Goal: Task Accomplishment & Management: Use online tool/utility

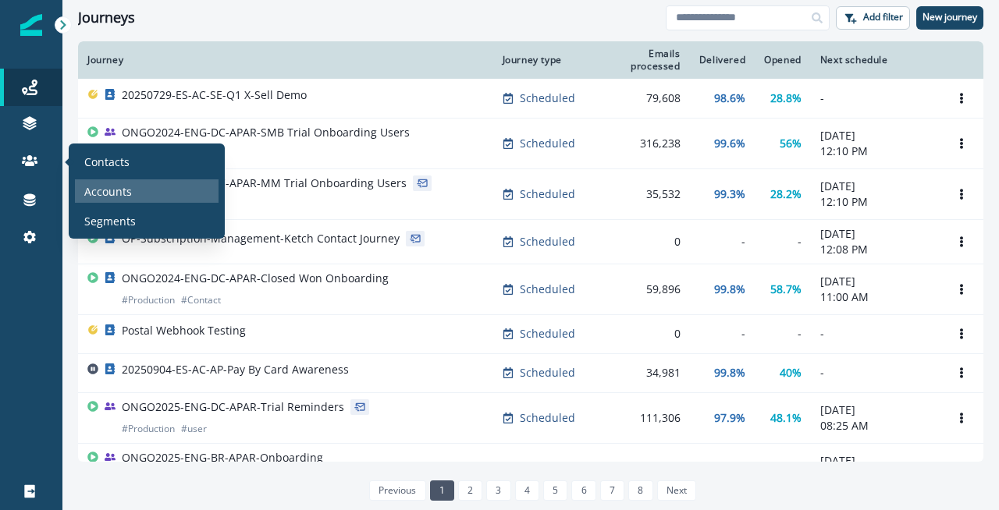
click at [102, 184] on p "Accounts" at bounding box center [108, 191] width 48 height 16
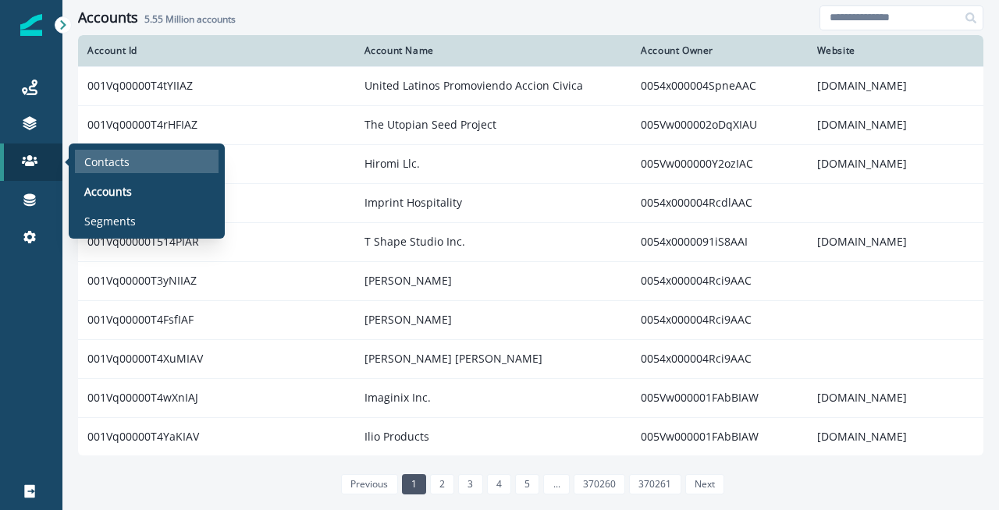
click at [133, 162] on div "Contacts" at bounding box center [147, 161] width 144 height 23
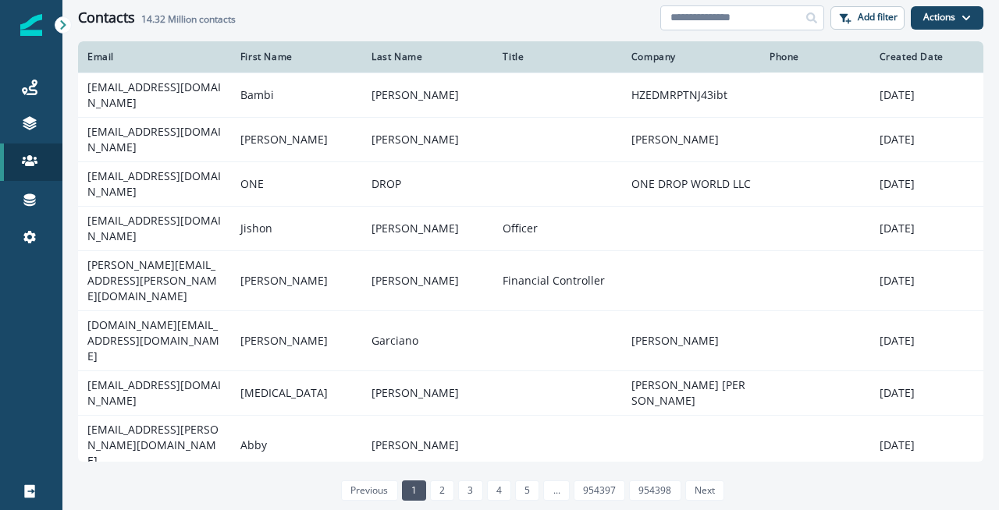
click at [736, 18] on input at bounding box center [742, 17] width 164 height 25
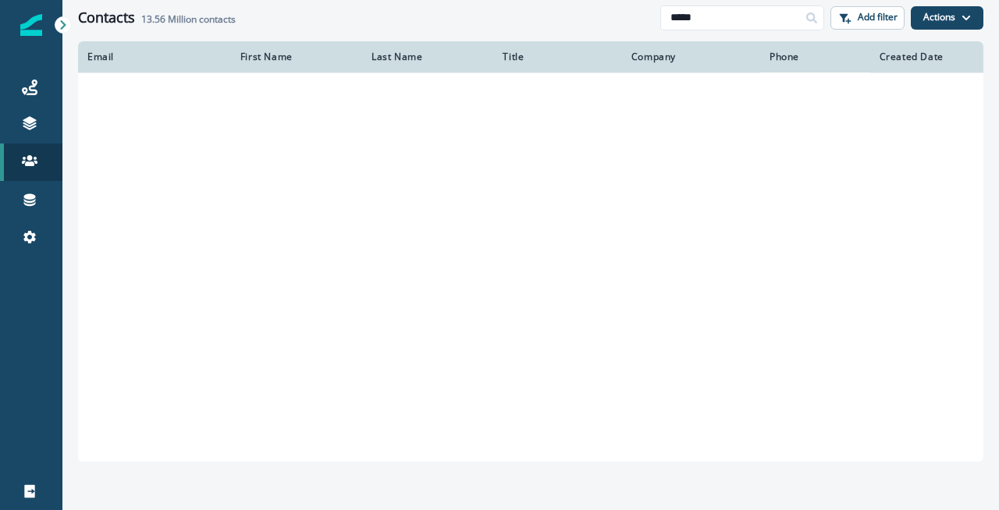
click at [792, 62] on div "Phone" at bounding box center [814, 57] width 91 height 12
click at [729, 20] on input "*****" at bounding box center [742, 17] width 164 height 25
type input "**********"
click at [575, 18] on div "Contacts 100 contacts" at bounding box center [369, 17] width 582 height 17
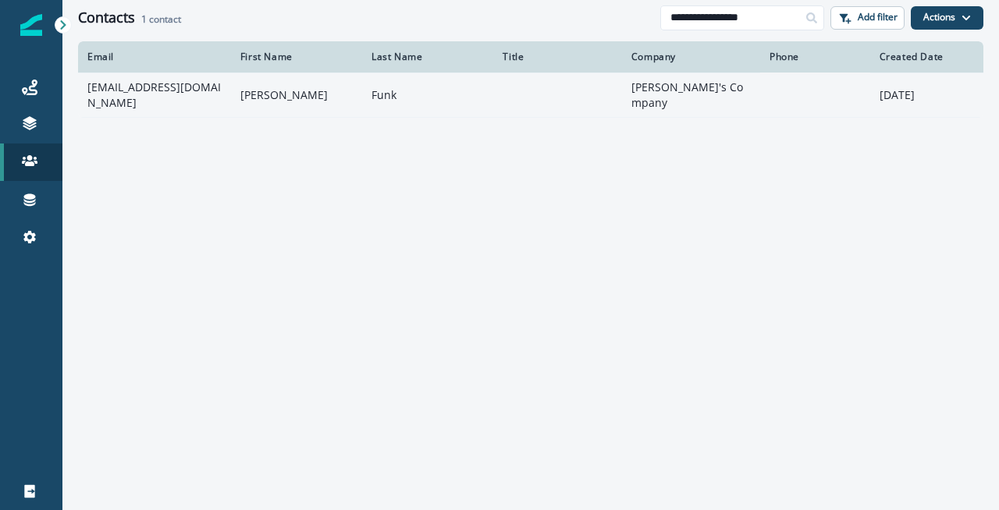
click at [171, 89] on td "afunk@hq.bill.com" at bounding box center [154, 95] width 153 height 44
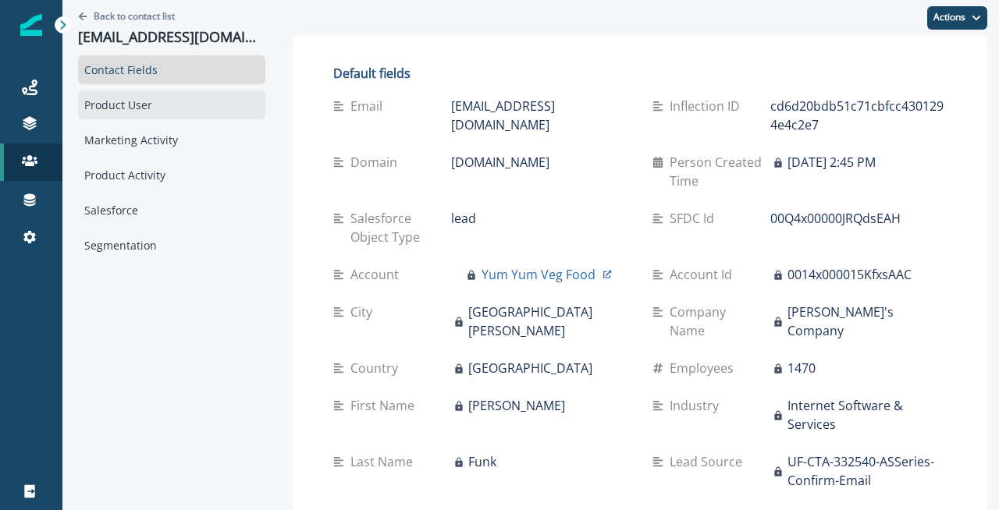
click at [160, 112] on div "Product User" at bounding box center [171, 104] width 187 height 29
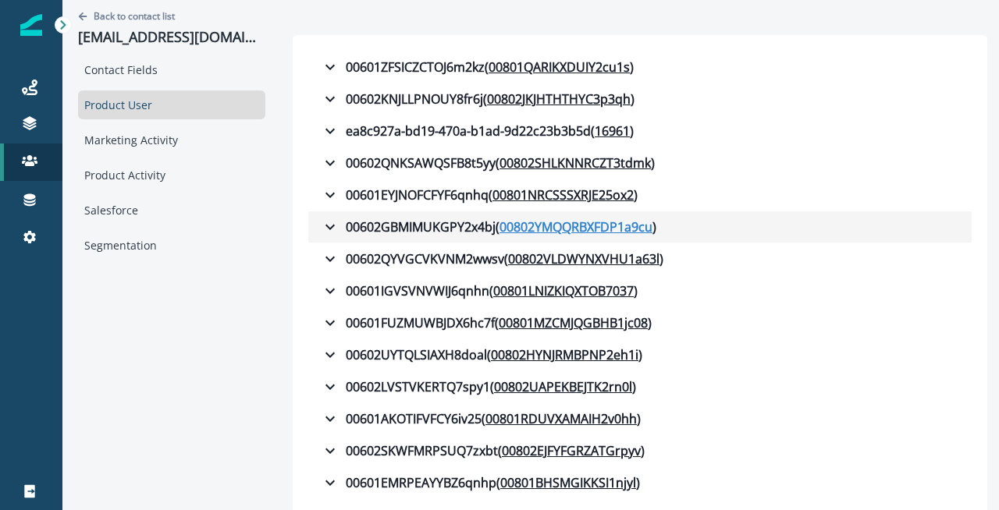
click at [573, 221] on u "00802YMQQRBXFDP1a9cu" at bounding box center [575, 227] width 153 height 19
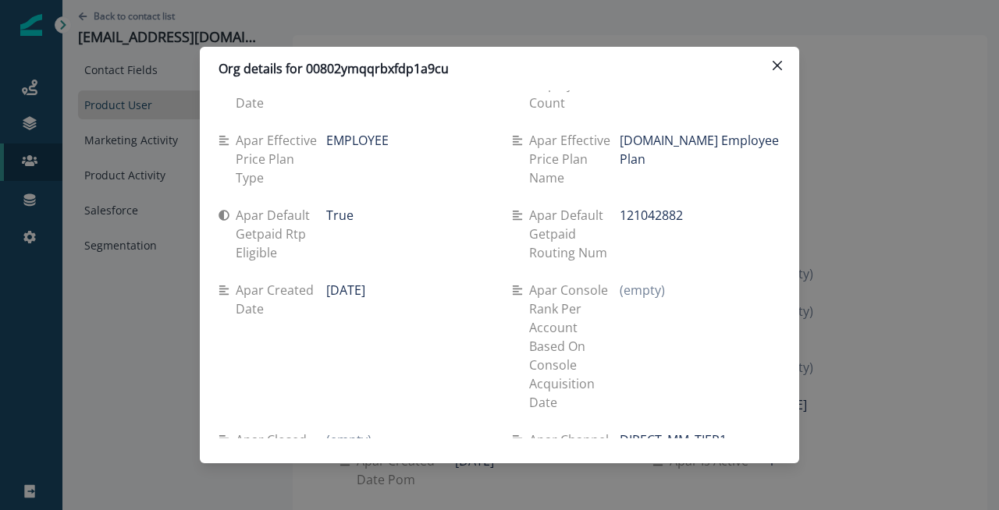
scroll to position [6676, 0]
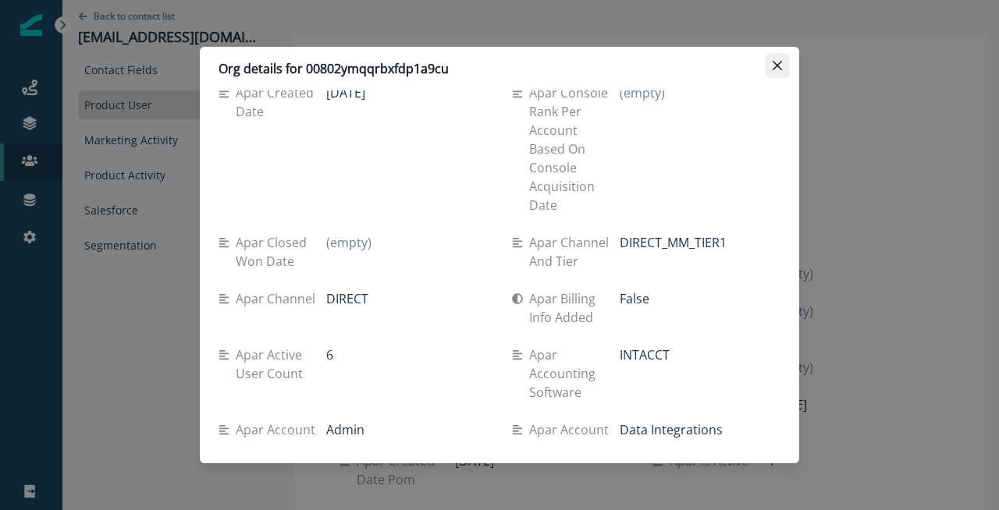
click at [781, 66] on icon "Close" at bounding box center [776, 65] width 9 height 9
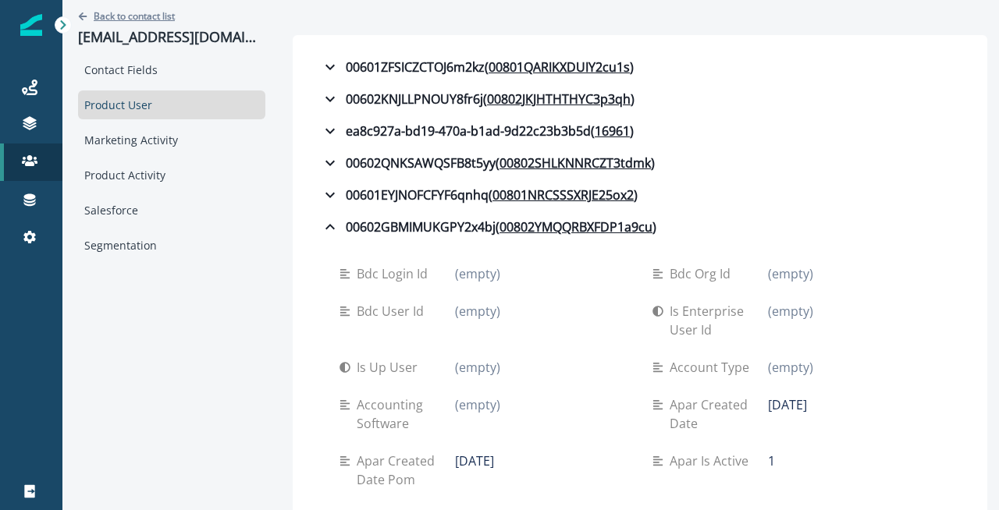
click at [134, 13] on p "Back to contact list" at bounding box center [134, 15] width 81 height 13
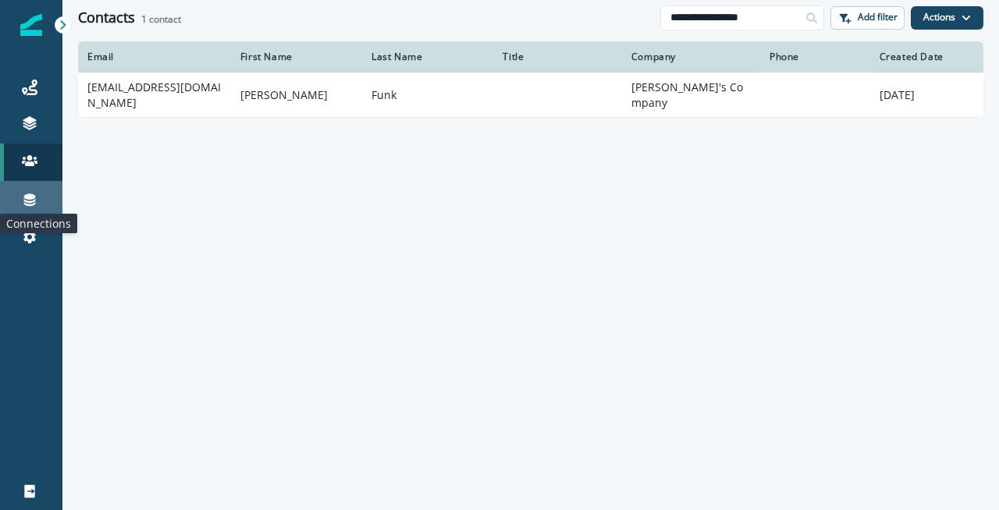
click at [26, 201] on icon at bounding box center [30, 200] width 12 height 12
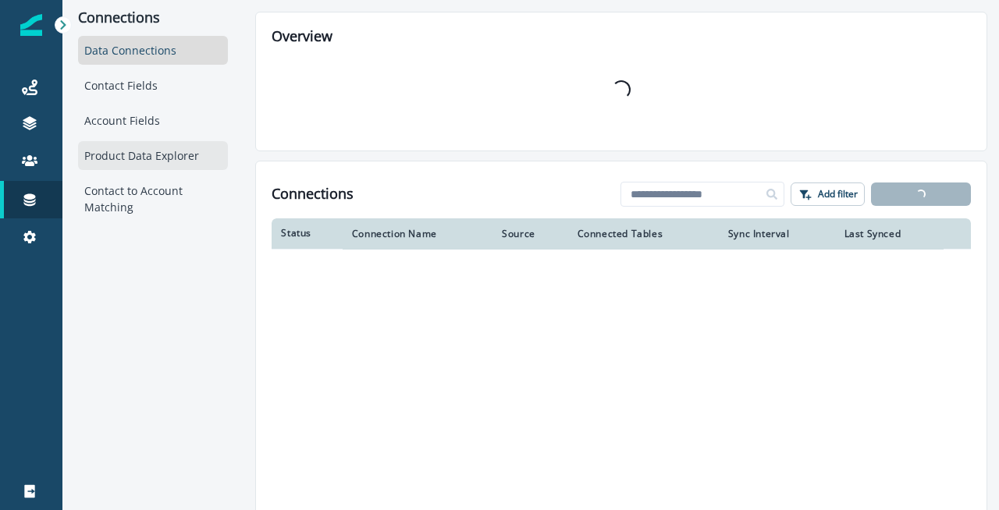
click at [168, 161] on div "Product Data Explorer" at bounding box center [153, 155] width 150 height 29
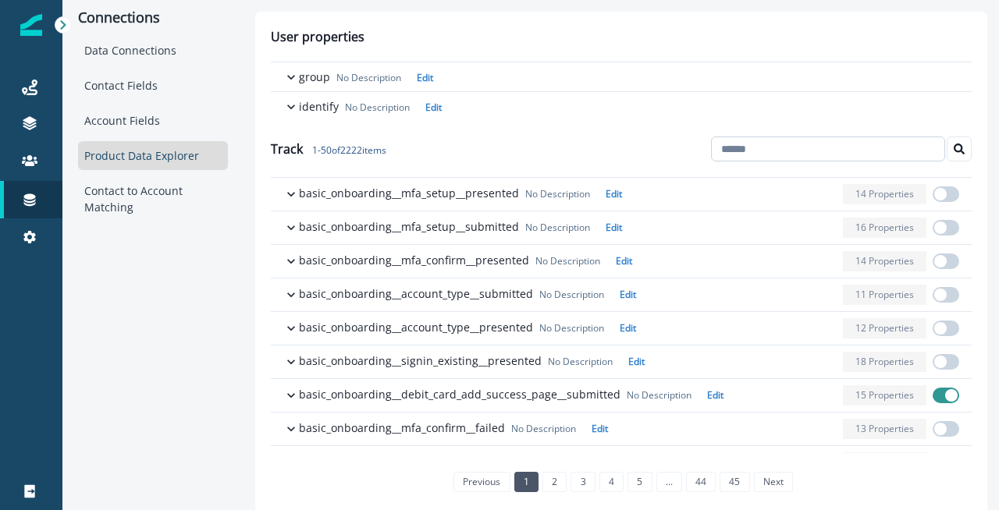
click at [832, 140] on input at bounding box center [828, 149] width 234 height 25
type input "****"
click at [959, 151] on icon "Search" at bounding box center [958, 149] width 11 height 11
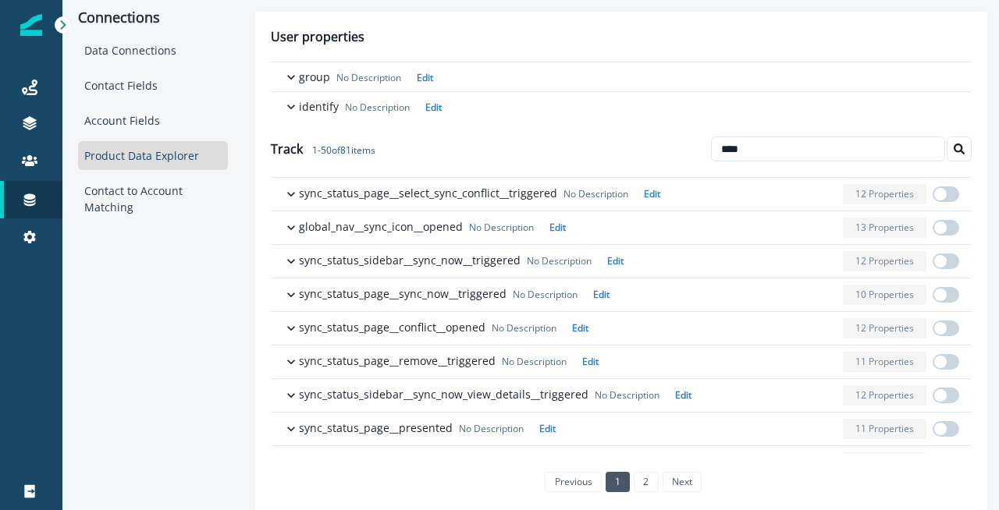
scroll to position [16, 0]
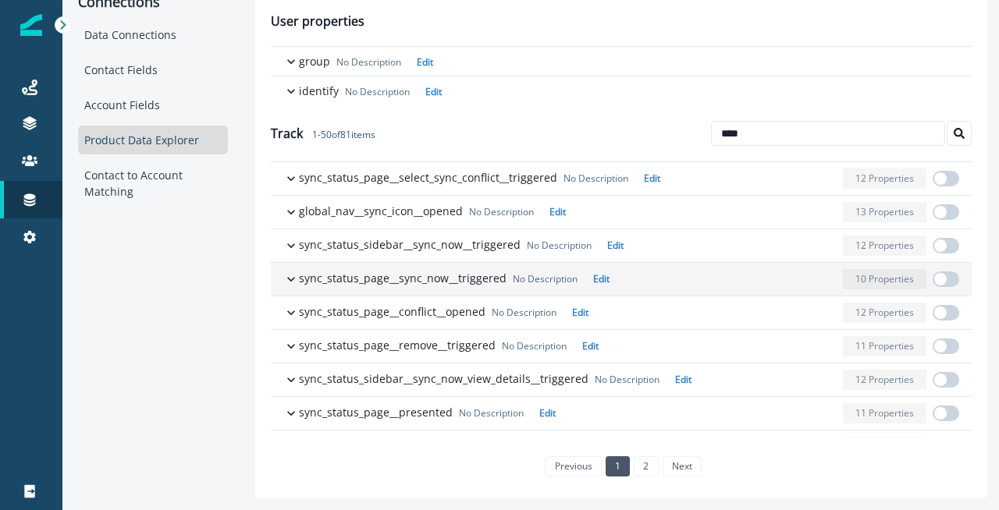
click at [286, 281] on icon "button" at bounding box center [291, 279] width 16 height 16
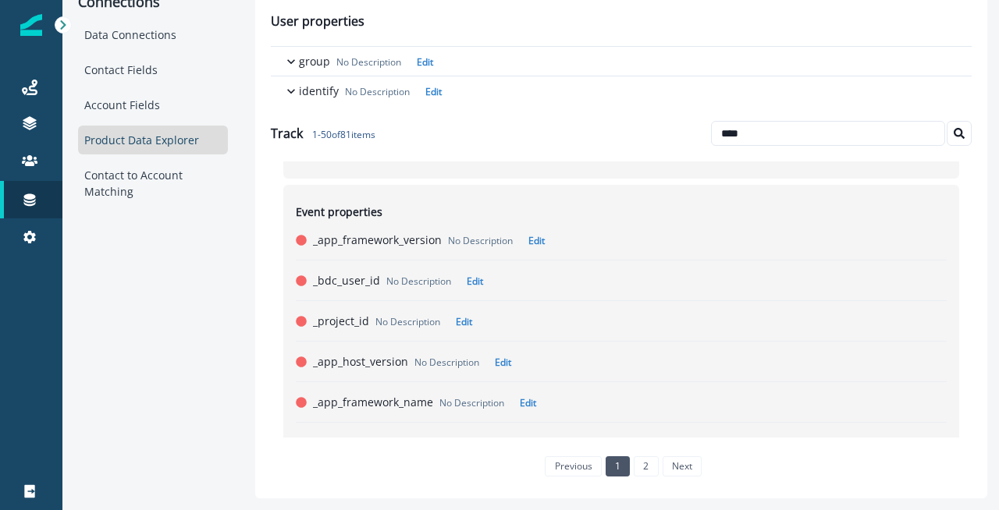
scroll to position [151, 0]
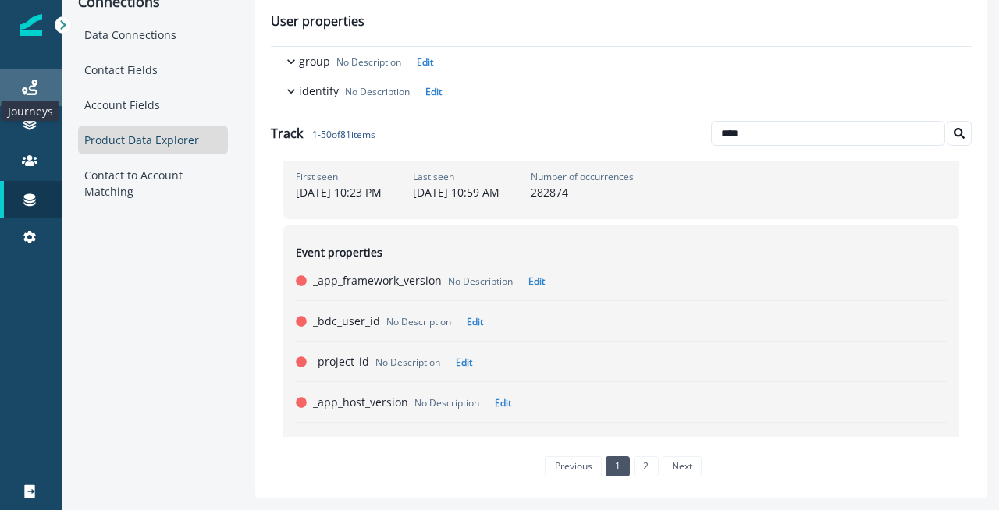
click at [30, 88] on icon at bounding box center [30, 88] width 16 height 16
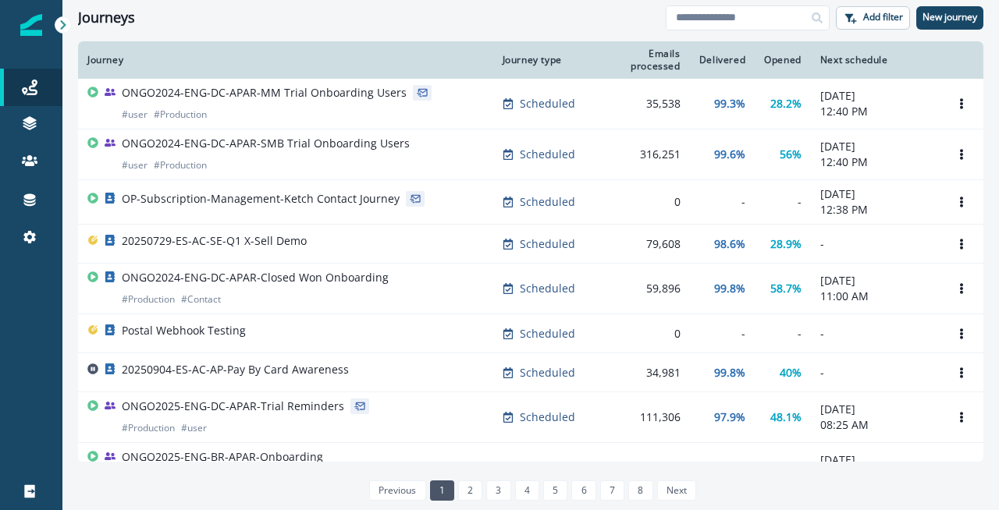
click at [591, 14] on div "Journeys" at bounding box center [371, 17] width 587 height 17
click at [477, 14] on div "Journeys" at bounding box center [371, 17] width 587 height 17
click at [956, 23] on p "New journey" at bounding box center [949, 17] width 55 height 11
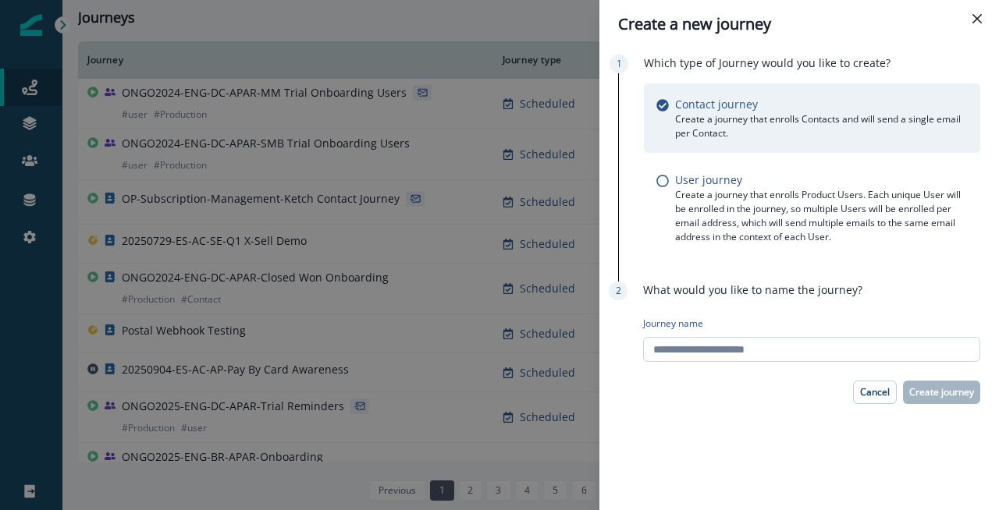
click at [736, 344] on input "Journey name" at bounding box center [811, 349] width 337 height 25
type input "**********"
click at [961, 396] on p "Create journey" at bounding box center [941, 392] width 65 height 11
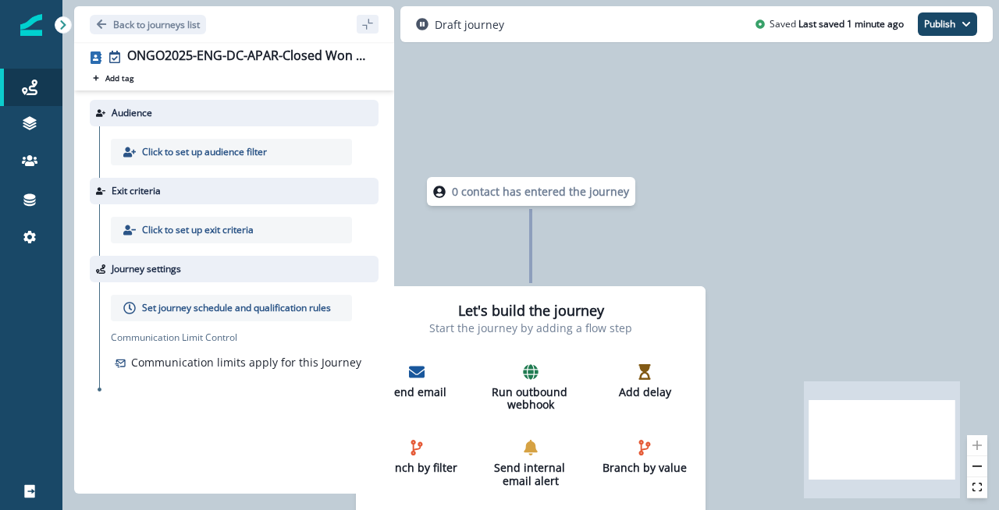
click at [247, 230] on p "Click to set up exit criteria" at bounding box center [198, 230] width 112 height 14
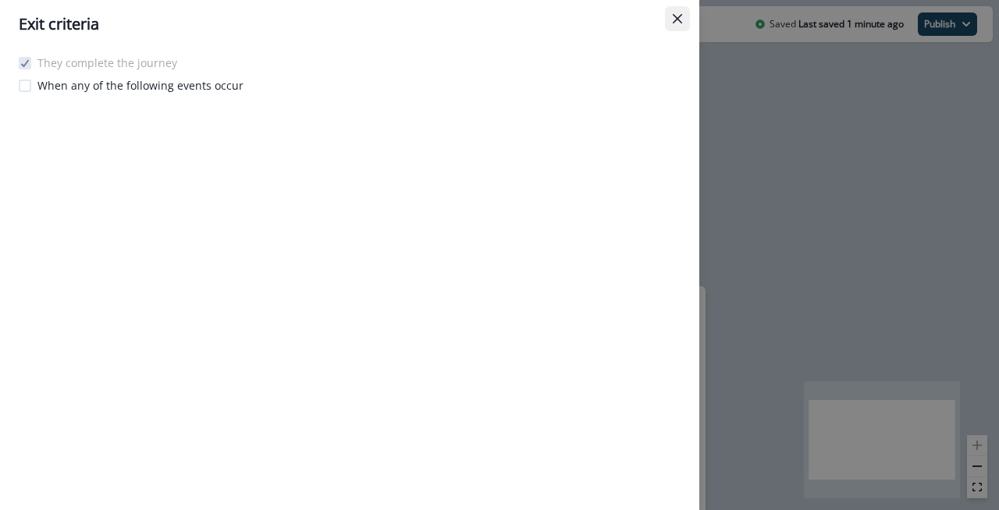
click at [676, 19] on icon "Close" at bounding box center [677, 18] width 9 height 9
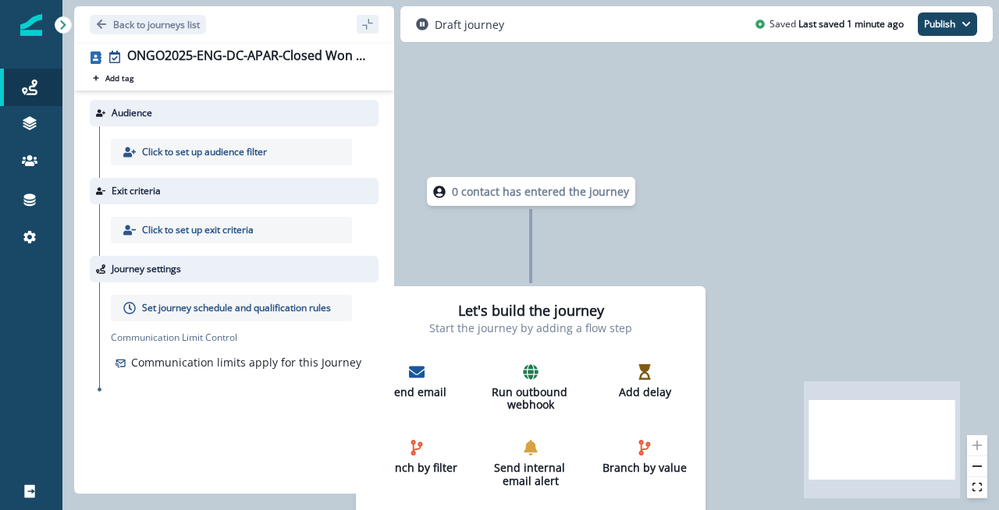
click at [239, 156] on p "Click to set up audience filter" at bounding box center [204, 152] width 125 height 14
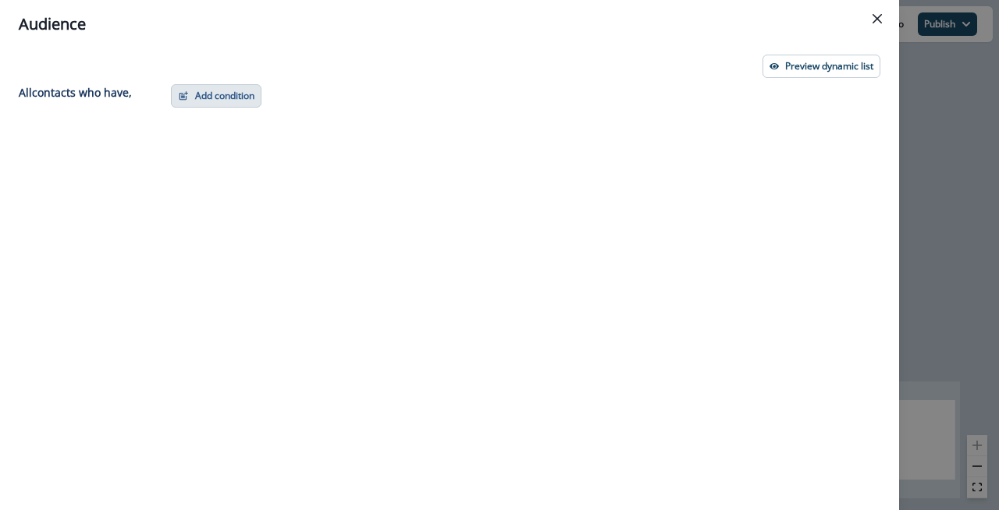
click at [204, 90] on button "Add condition" at bounding box center [216, 95] width 90 height 23
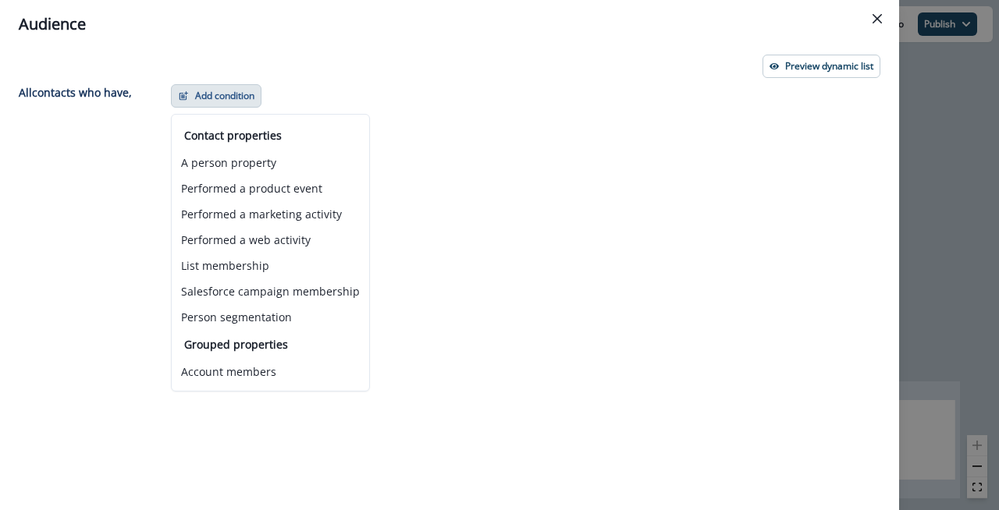
click at [424, 74] on div "Preview dynamic list" at bounding box center [449, 66] width 861 height 23
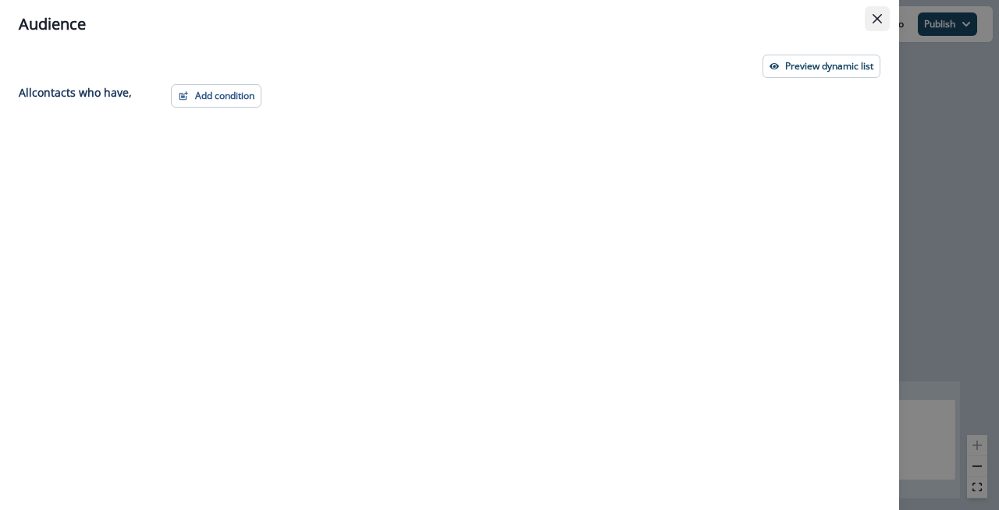
click at [878, 16] on icon "Close" at bounding box center [876, 18] width 9 height 9
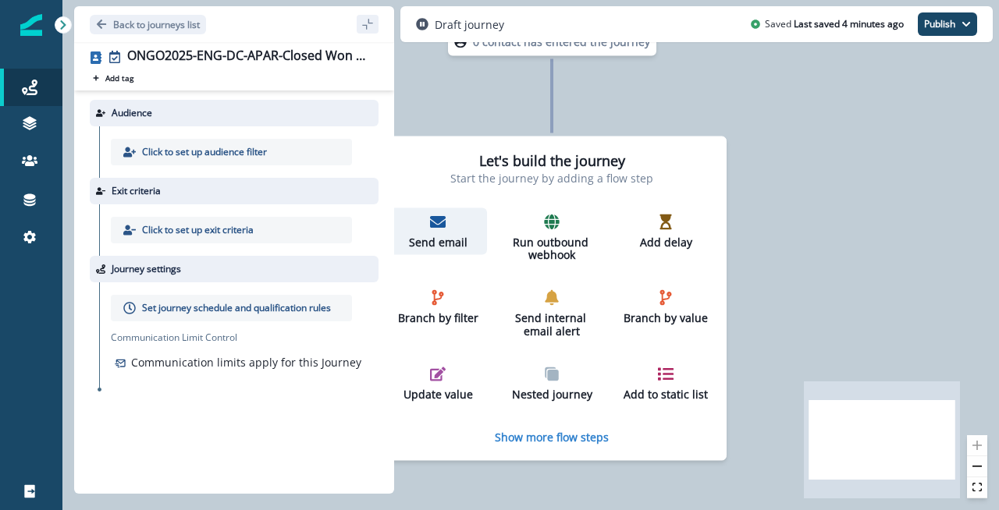
click at [439, 222] on icon "button" at bounding box center [438, 222] width 16 height 12
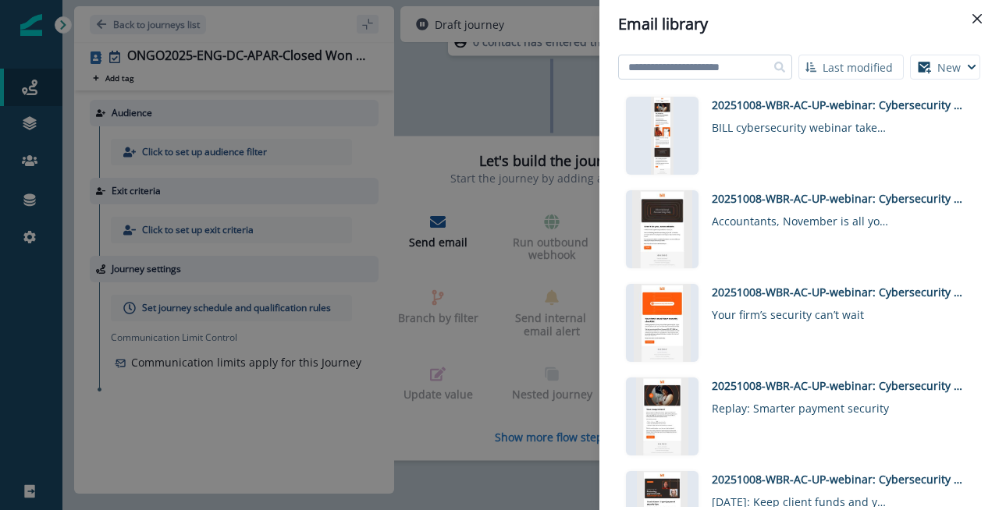
click at [716, 59] on input at bounding box center [705, 67] width 174 height 25
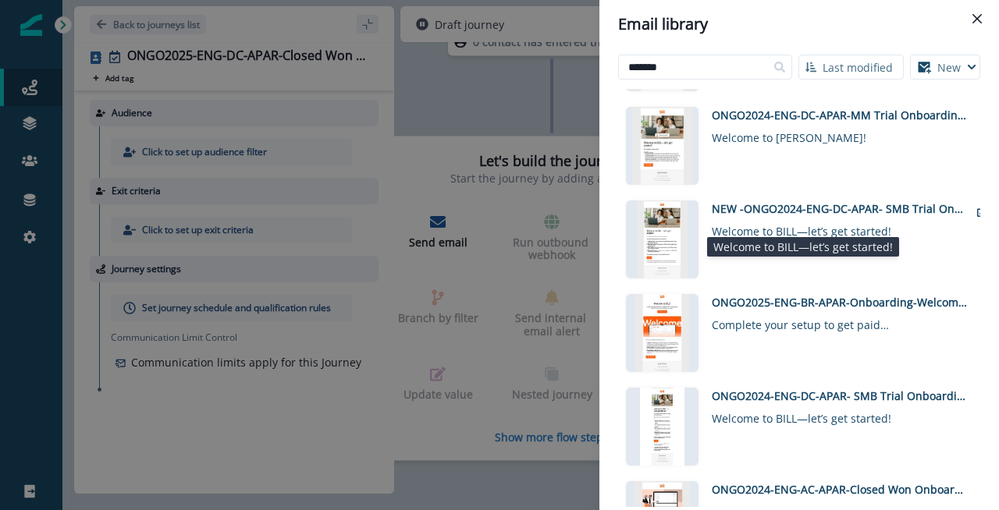
scroll to position [1267, 0]
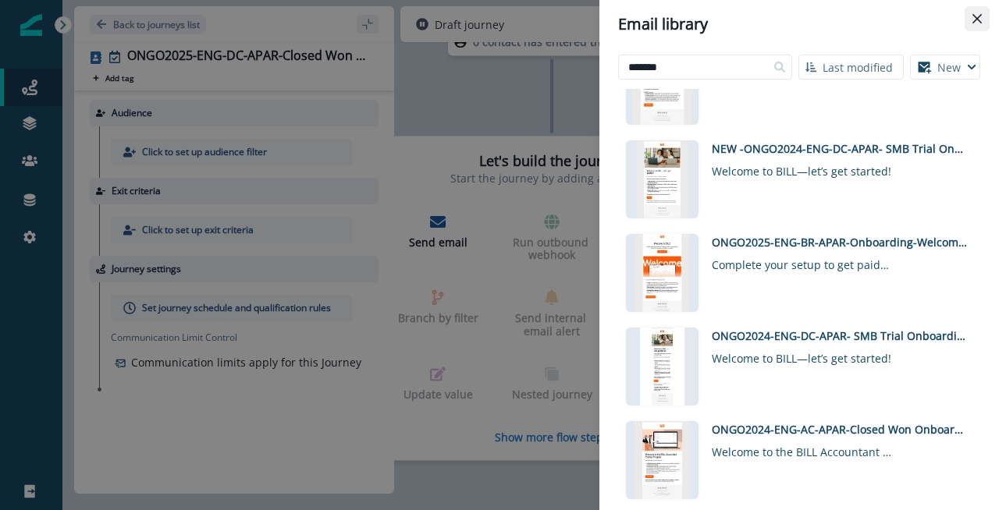
type input "*******"
click at [978, 14] on icon "Close" at bounding box center [976, 18] width 9 height 9
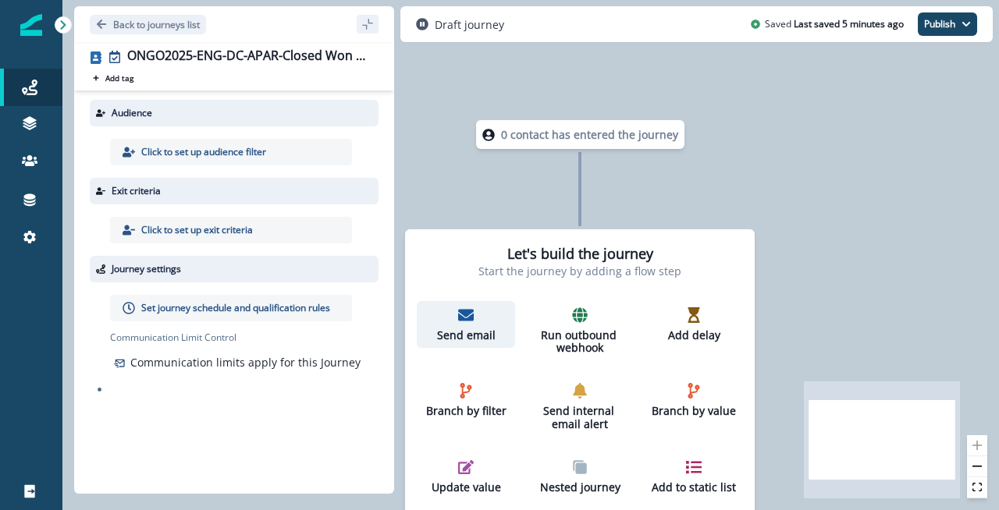
click at [462, 330] on p "Send email" at bounding box center [466, 335] width 86 height 13
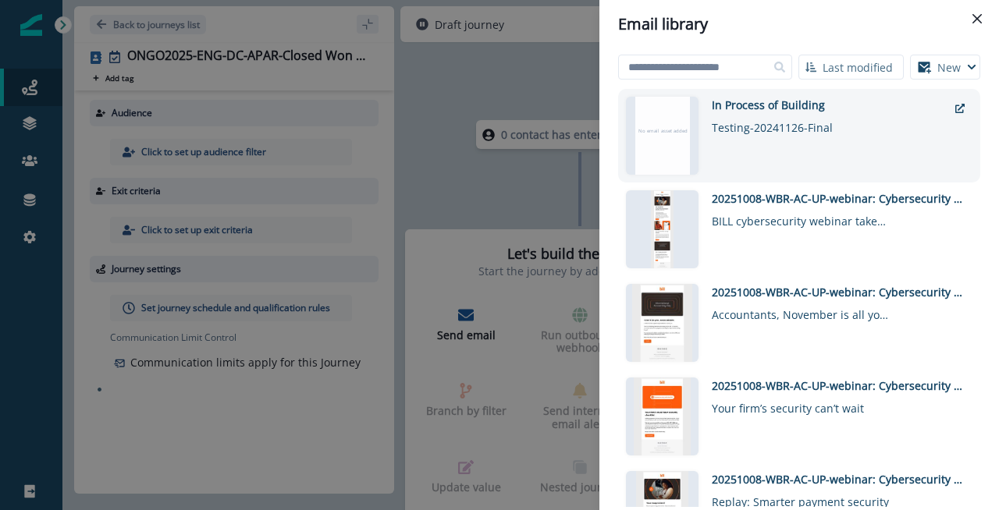
click at [768, 110] on div "In Process of Building" at bounding box center [830, 105] width 236 height 16
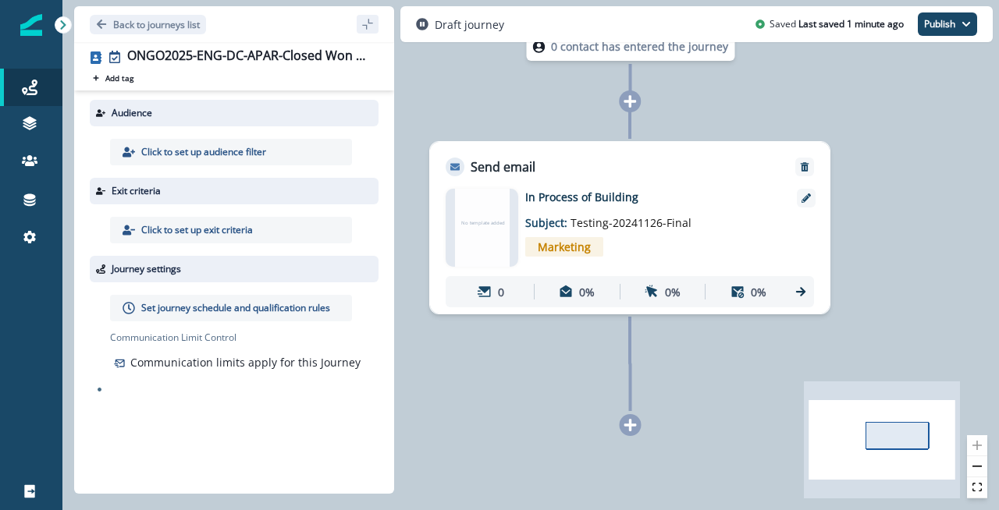
click at [632, 422] on icon at bounding box center [630, 425] width 14 height 14
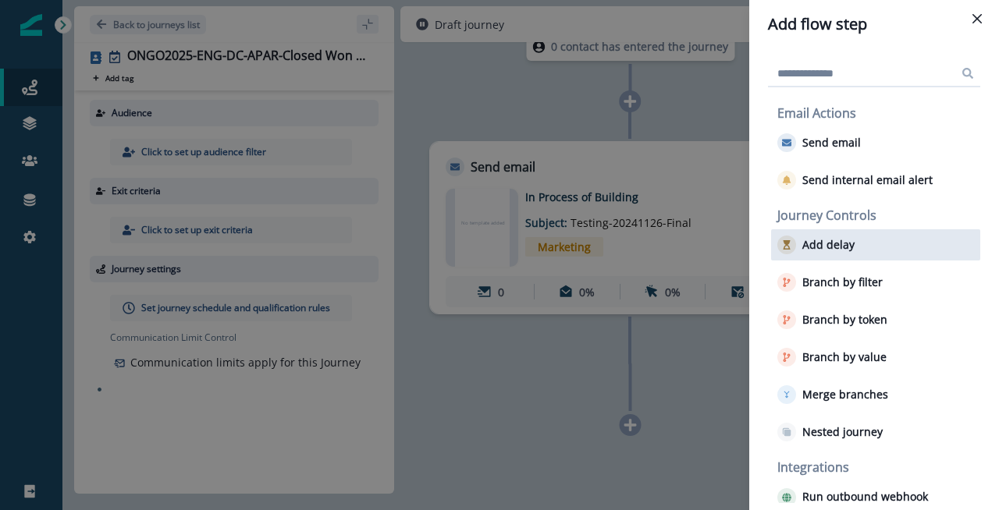
click at [875, 245] on div "Add delay" at bounding box center [875, 244] width 209 height 31
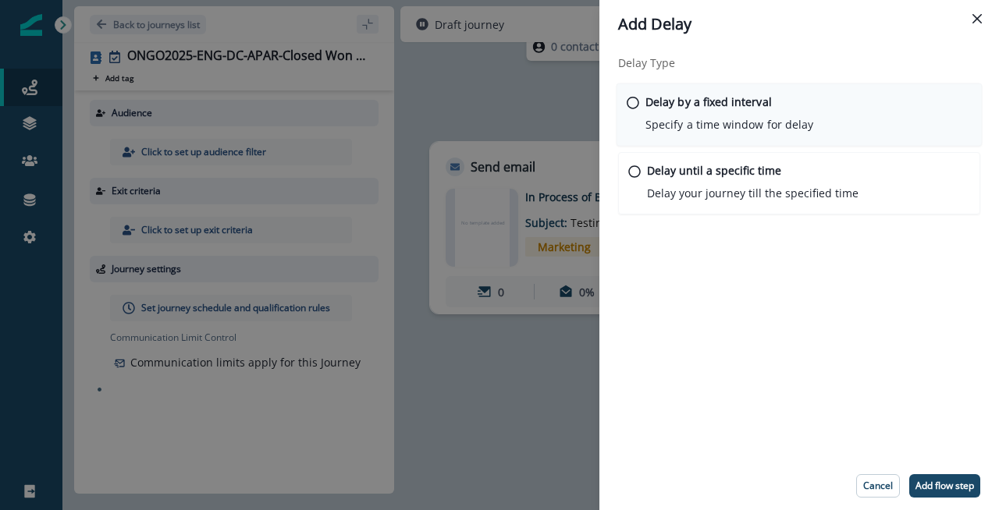
click at [789, 118] on p "Specify a time window for delay" at bounding box center [729, 124] width 168 height 16
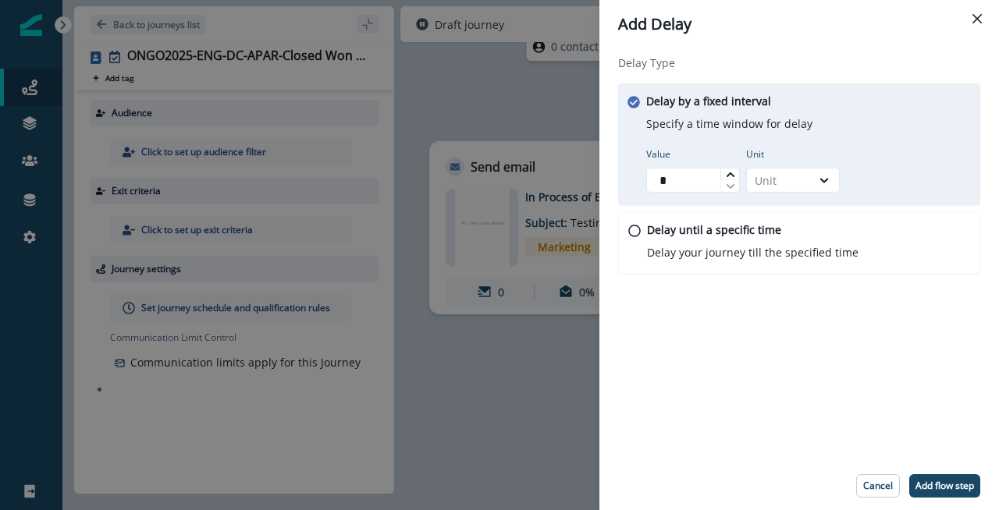
click at [730, 172] on icon at bounding box center [730, 174] width 8 height 5
type input "*"
click at [730, 172] on icon at bounding box center [730, 174] width 8 height 5
click at [814, 358] on div "Delay Type Delay by a fixed interval Specify a time window for delay Value * Un…" at bounding box center [798, 254] width 399 height 413
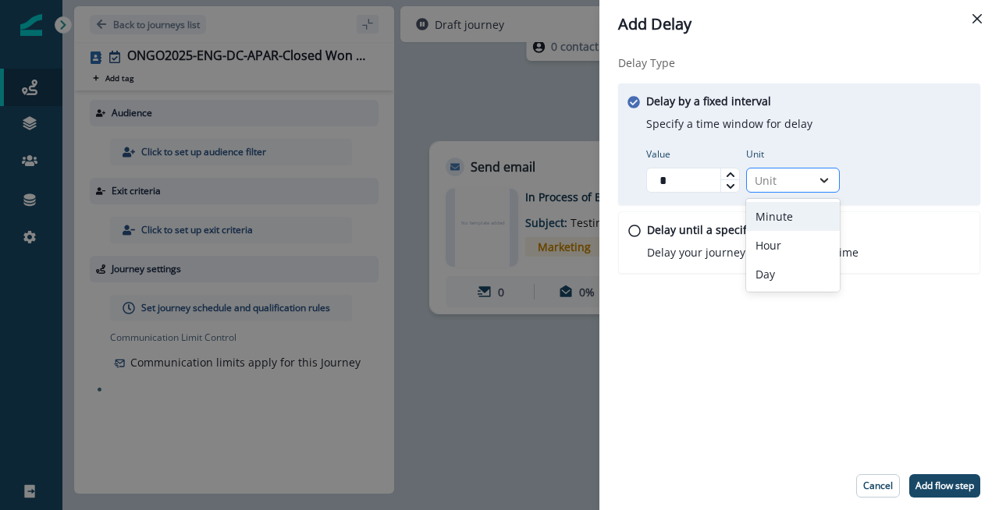
click at [825, 183] on icon at bounding box center [824, 180] width 14 height 16
click at [786, 286] on div "Day" at bounding box center [793, 274] width 94 height 29
click at [775, 306] on div "Delay Type Delay by a fixed interval Specify a time window for delay Value * Un…" at bounding box center [798, 254] width 399 height 413
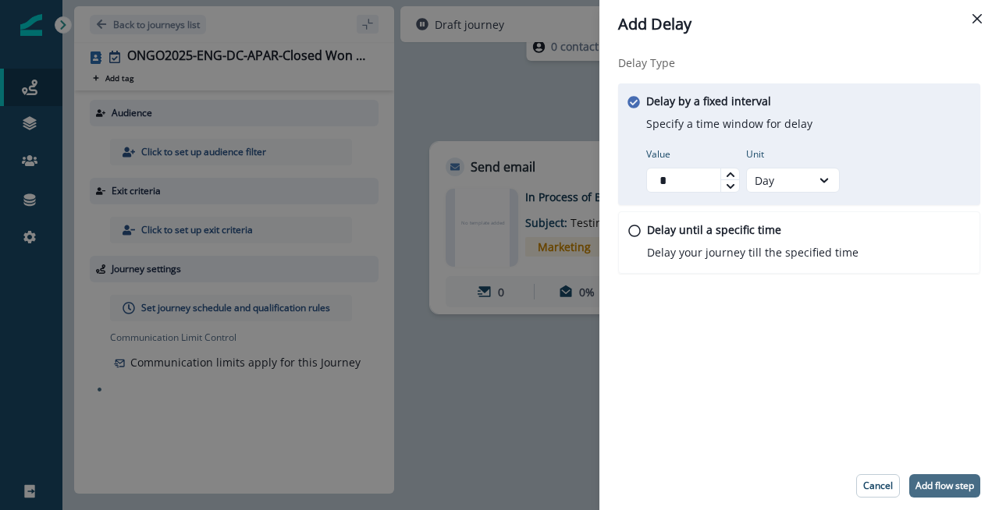
click at [943, 486] on p "Add flow step" at bounding box center [944, 486] width 59 height 11
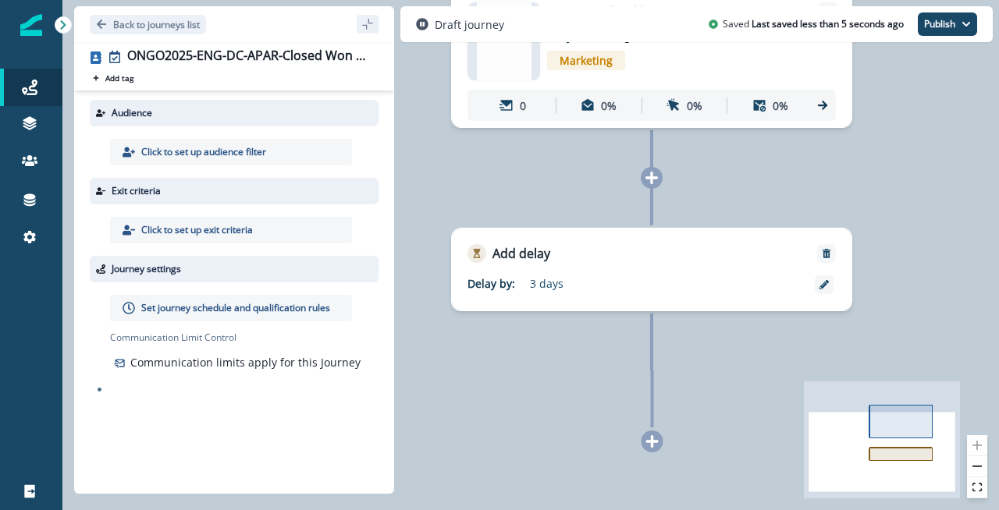
click at [655, 441] on icon at bounding box center [652, 441] width 12 height 12
click at [655, 444] on icon at bounding box center [652, 442] width 14 height 14
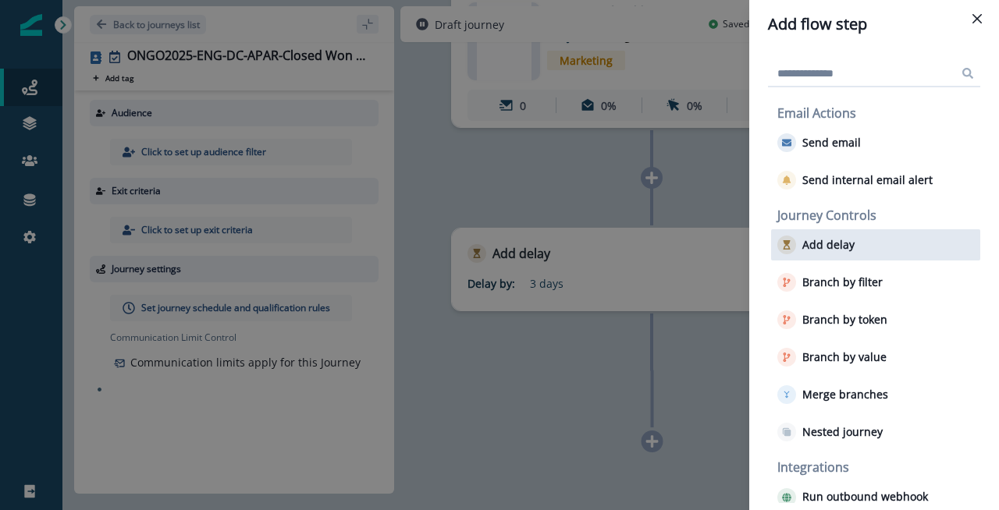
click at [868, 246] on div "Add delay" at bounding box center [875, 244] width 209 height 31
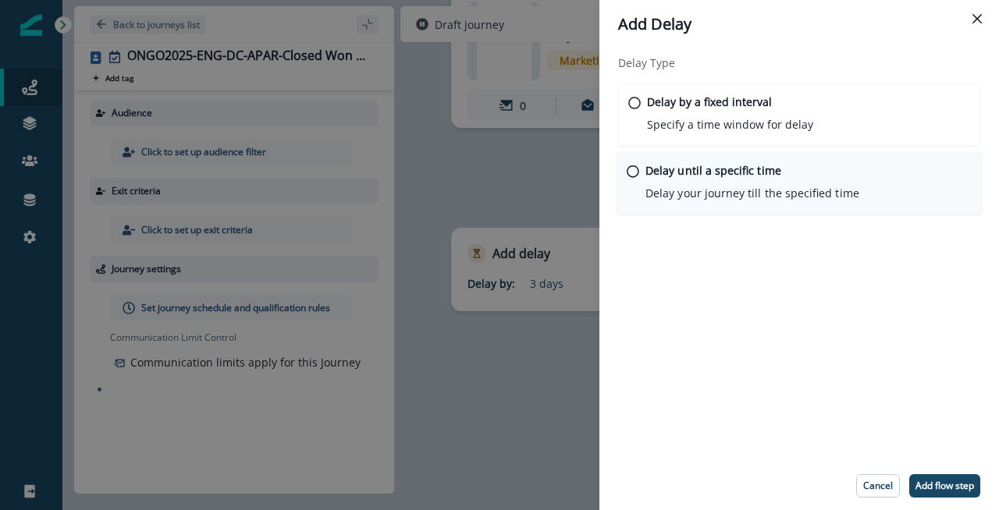
click at [822, 183] on div "Delay until a specific time Delay your journey till the specified time" at bounding box center [752, 181] width 214 height 39
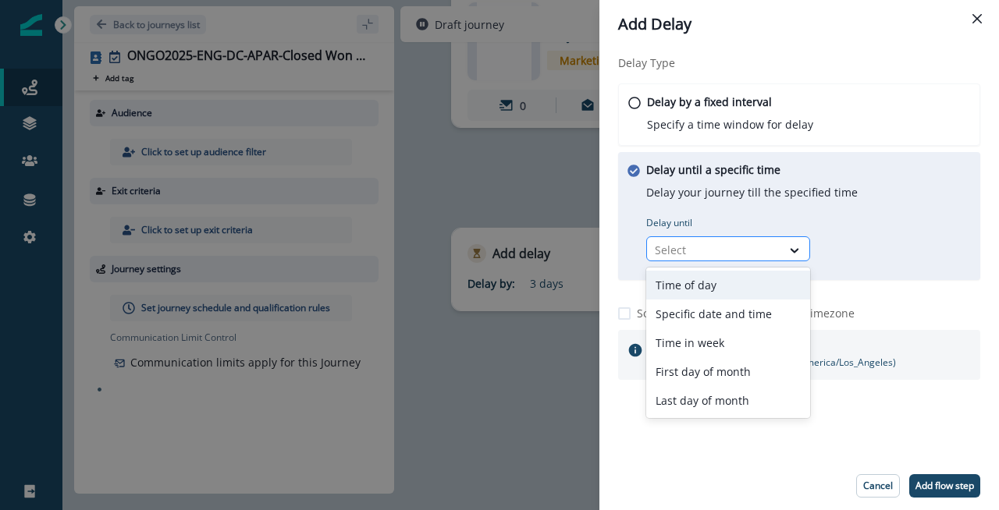
click at [775, 248] on div "Select" at bounding box center [714, 250] width 134 height 26
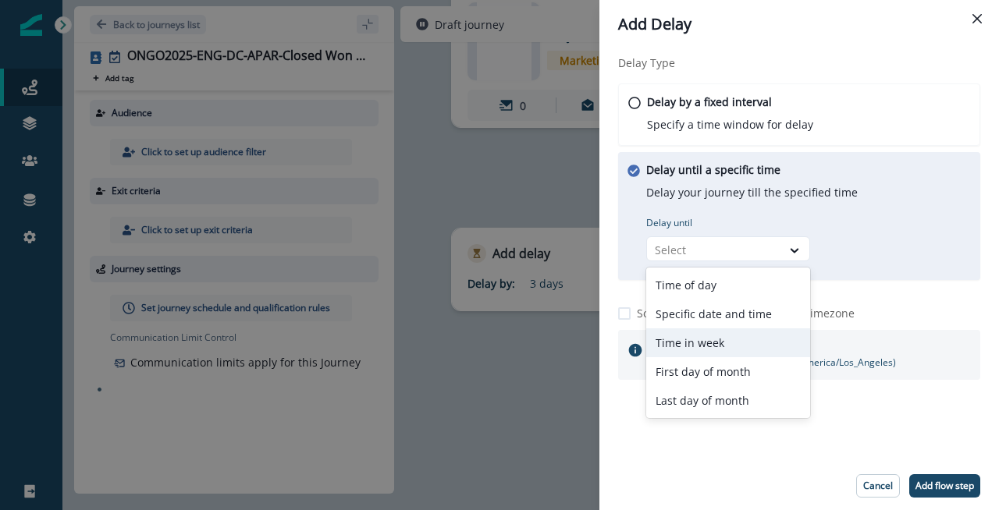
click at [747, 346] on div "Time in week" at bounding box center [728, 342] width 164 height 29
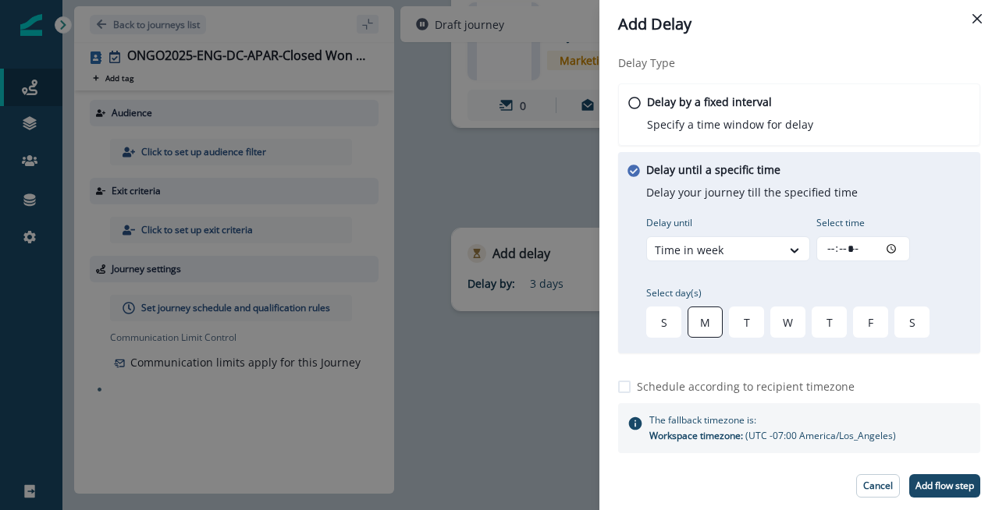
click at [710, 325] on div "M" at bounding box center [704, 322] width 35 height 31
click at [761, 325] on div "T" at bounding box center [746, 322] width 35 height 31
click at [785, 325] on div "W" at bounding box center [787, 322] width 35 height 31
click at [825, 325] on div "T" at bounding box center [828, 322] width 35 height 31
click at [870, 325] on div "F" at bounding box center [870, 322] width 35 height 31
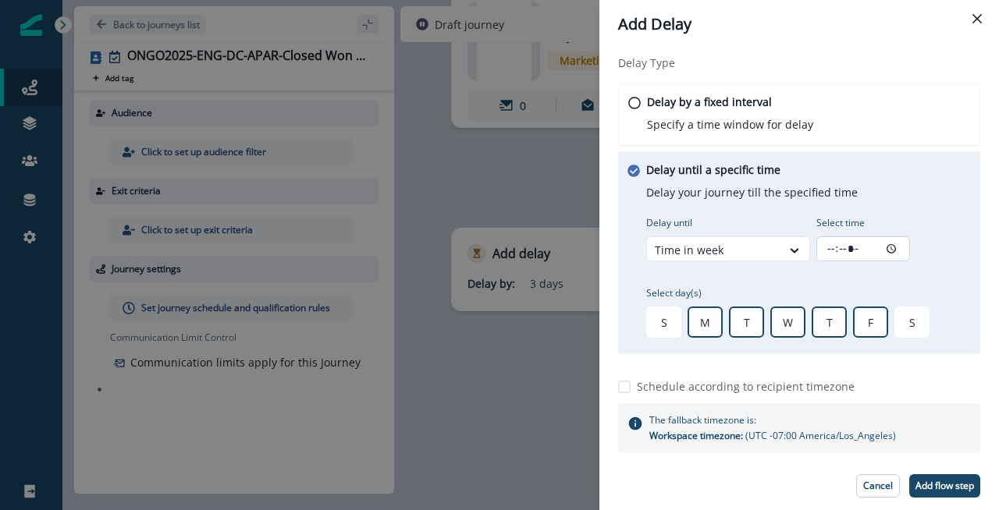
click at [864, 250] on input "Select time" at bounding box center [863, 248] width 94 height 25
click at [839, 275] on div "Delay until a specific time Delay your journey till the specified time Delay un…" at bounding box center [787, 250] width 283 height 179
click at [825, 250] on input "Select time" at bounding box center [863, 248] width 94 height 25
click at [839, 270] on div "Delay until a specific time Delay your journey till the specified time Delay un…" at bounding box center [787, 250] width 283 height 179
click at [928, 370] on div "Delay Type Delay by a fixed interval Specify a time window for delay Delay unti…" at bounding box center [798, 254] width 399 height 413
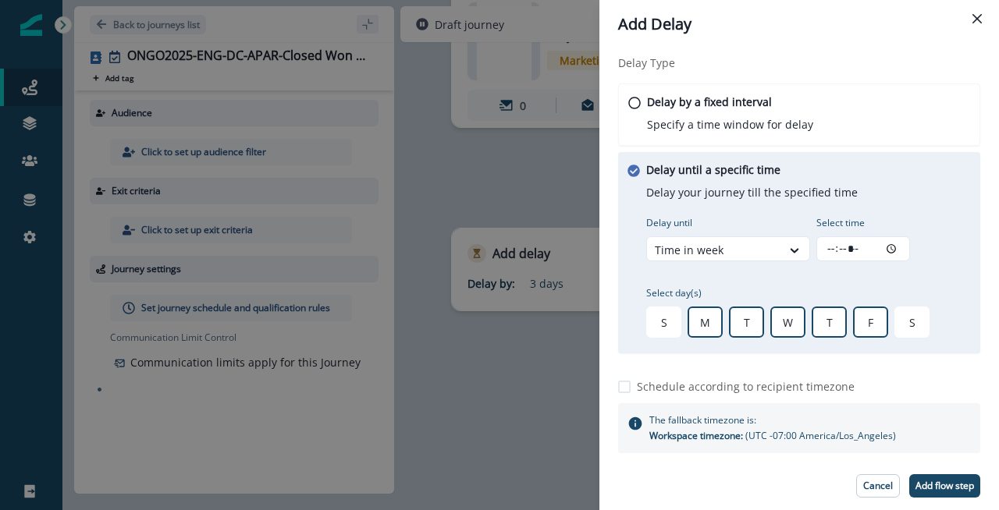
click at [875, 473] on footer "Cancel Add flow step" at bounding box center [798, 486] width 399 height 48
click at [875, 477] on button "Cancel" at bounding box center [878, 485] width 44 height 23
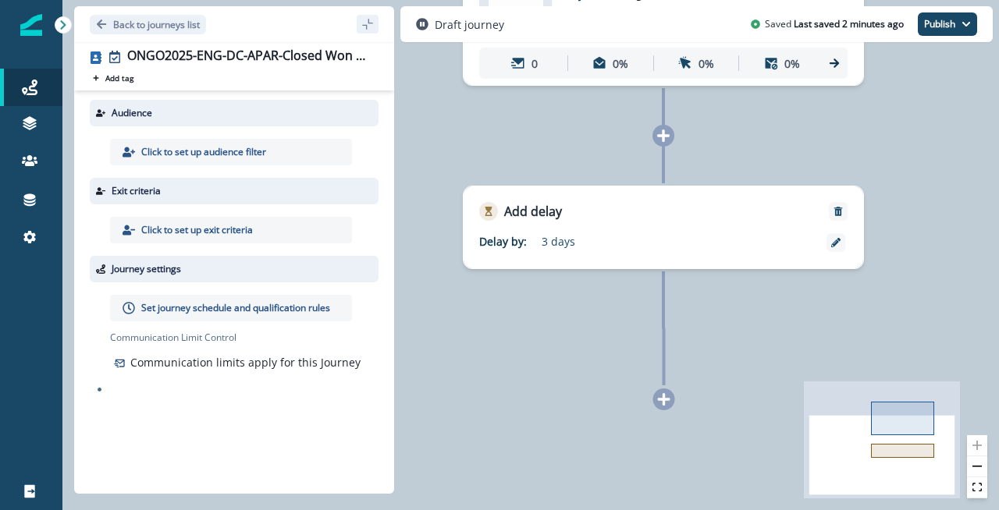
click at [660, 400] on icon at bounding box center [664, 399] width 14 height 14
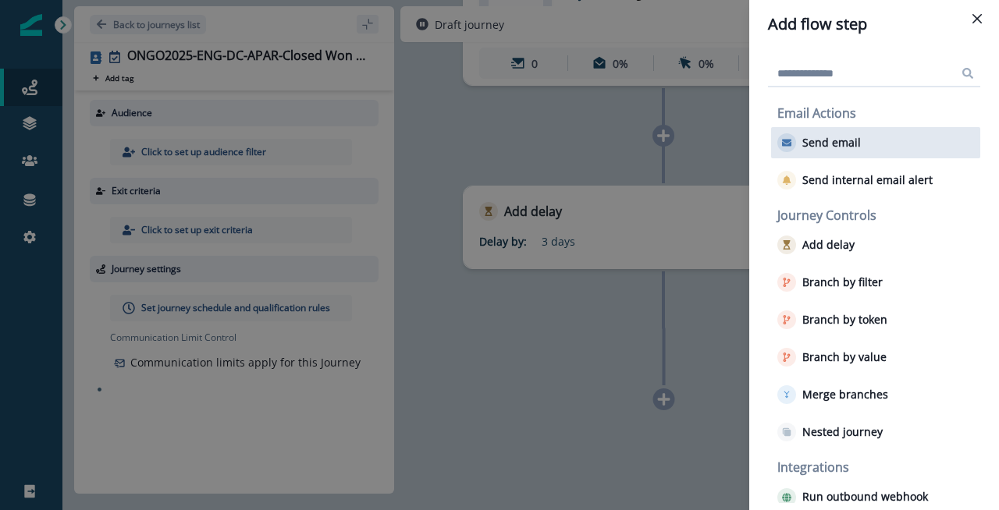
click at [836, 146] on p "Send email" at bounding box center [831, 143] width 59 height 13
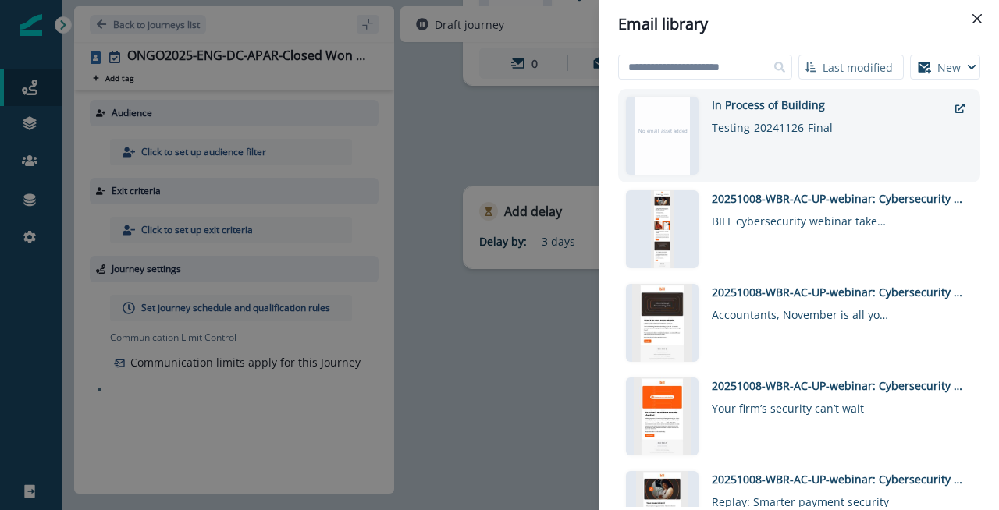
click at [829, 140] on div "In Process of Building Testing-20241126-Final" at bounding box center [830, 136] width 236 height 78
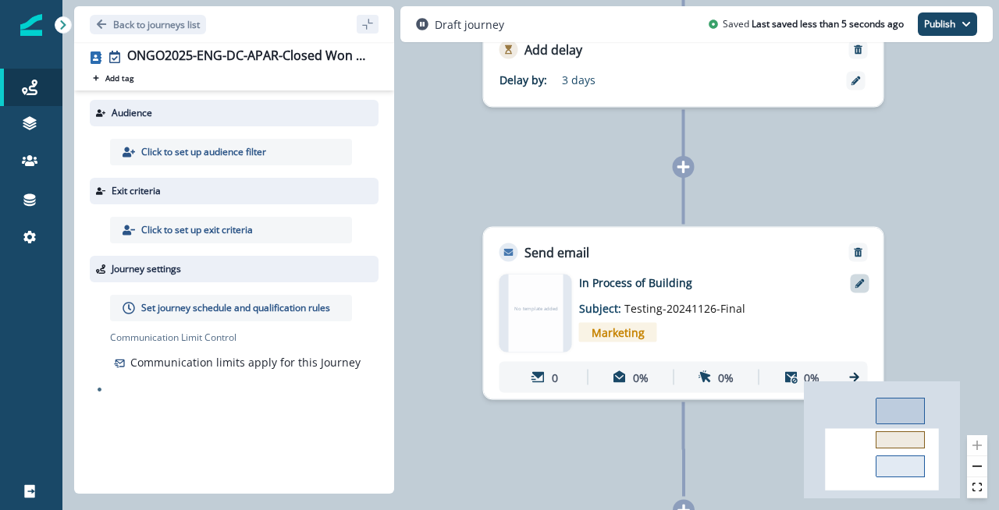
click at [854, 286] on div at bounding box center [859, 284] width 19 height 19
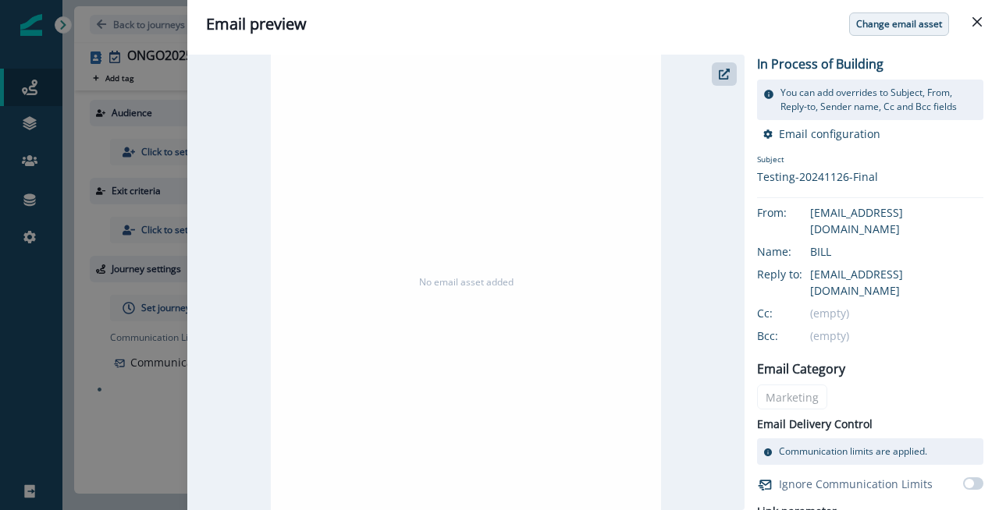
click at [918, 34] on button "Change email asset" at bounding box center [899, 23] width 100 height 23
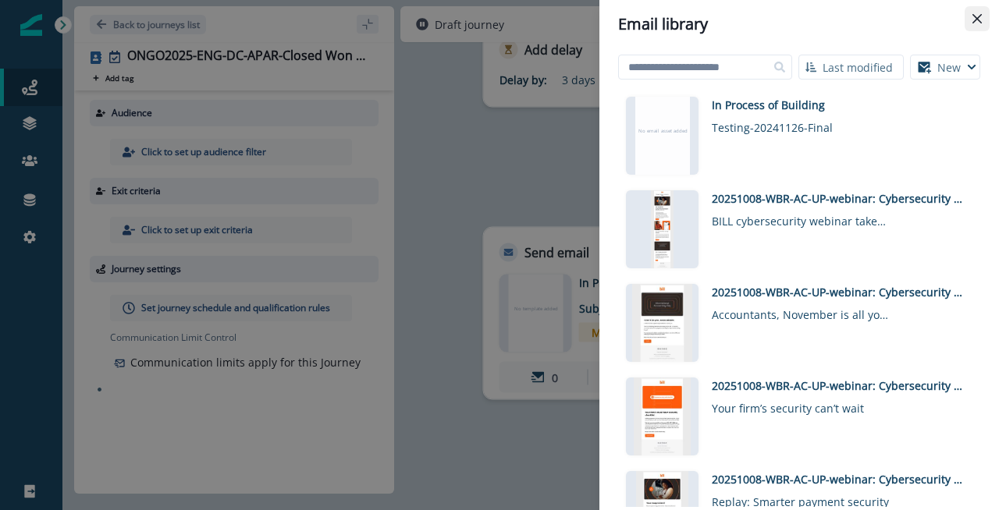
click at [976, 12] on button "Close" at bounding box center [976, 18] width 25 height 25
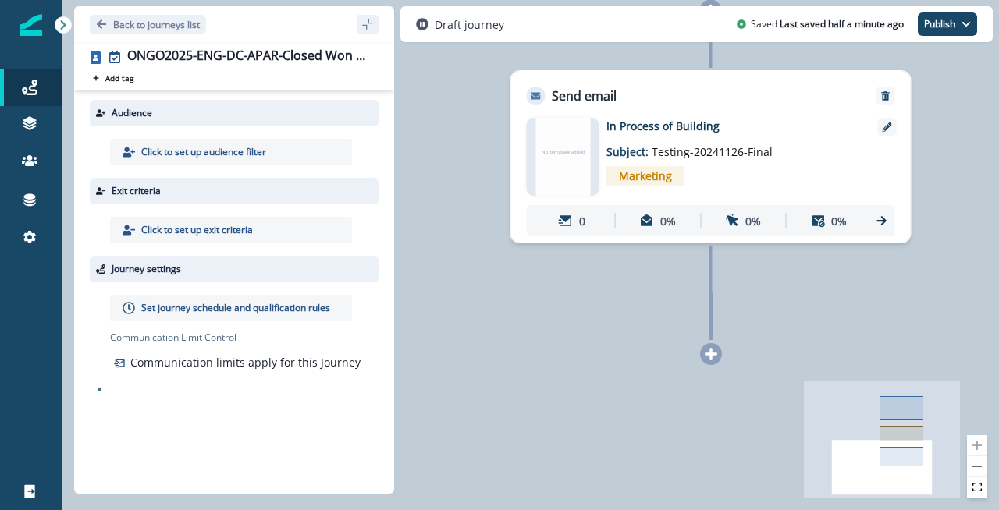
click at [715, 360] on icon at bounding box center [711, 354] width 14 height 14
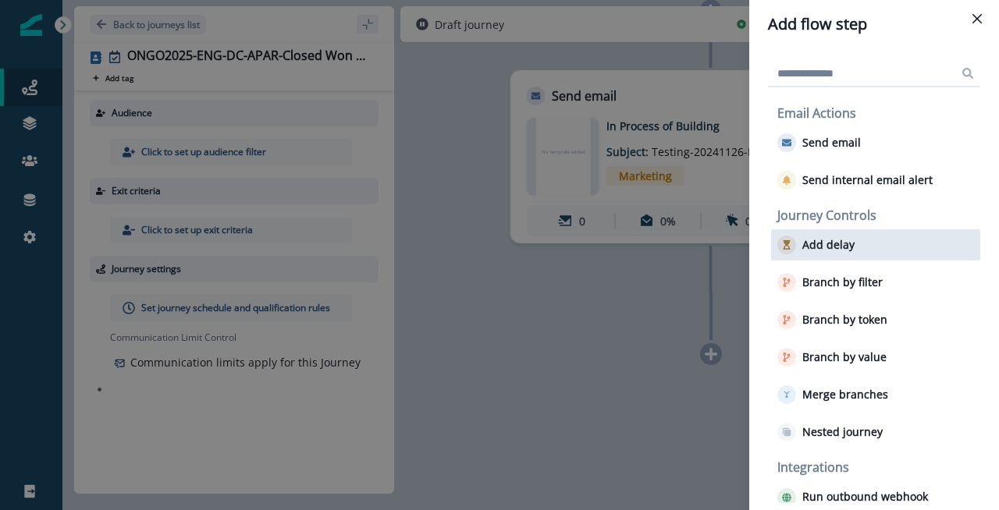
click at [854, 243] on div "Add delay" at bounding box center [875, 244] width 209 height 31
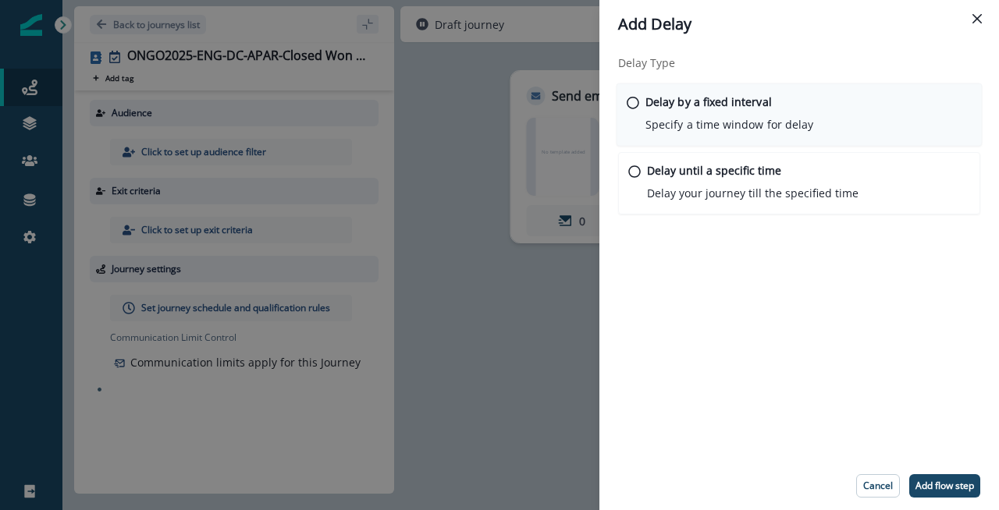
click at [790, 125] on p "Specify a time window for delay" at bounding box center [729, 124] width 168 height 16
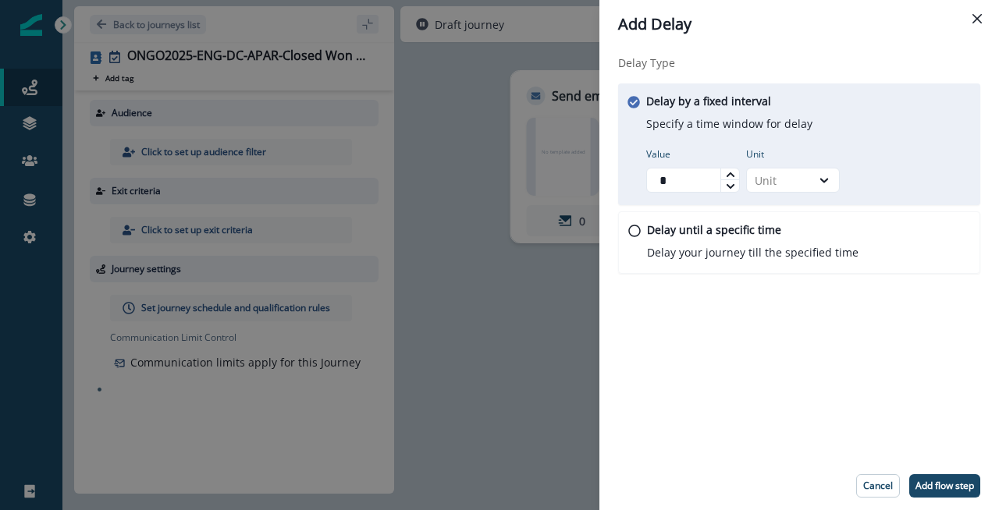
click at [738, 185] on div at bounding box center [729, 185] width 19 height 12
click at [734, 176] on icon at bounding box center [730, 174] width 9 height 9
type input "*"
click at [734, 176] on icon at bounding box center [730, 174] width 9 height 9
click at [812, 183] on div at bounding box center [824, 180] width 27 height 16
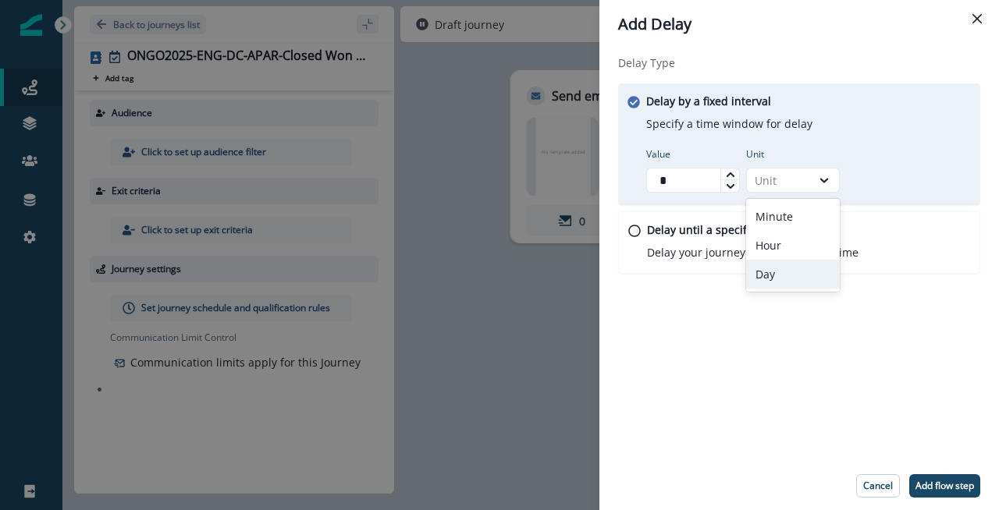
click at [775, 279] on div "Day" at bounding box center [793, 274] width 94 height 29
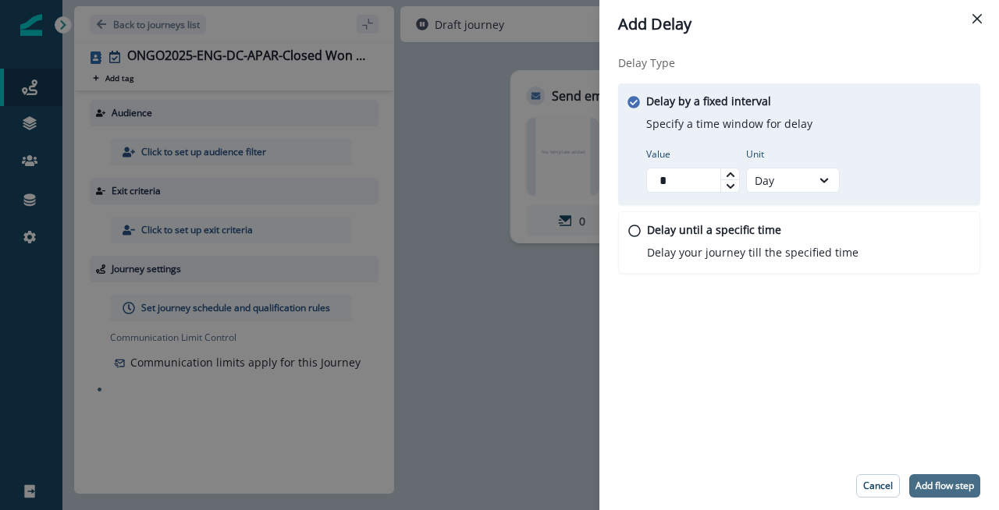
click at [945, 483] on p "Add flow step" at bounding box center [944, 486] width 59 height 11
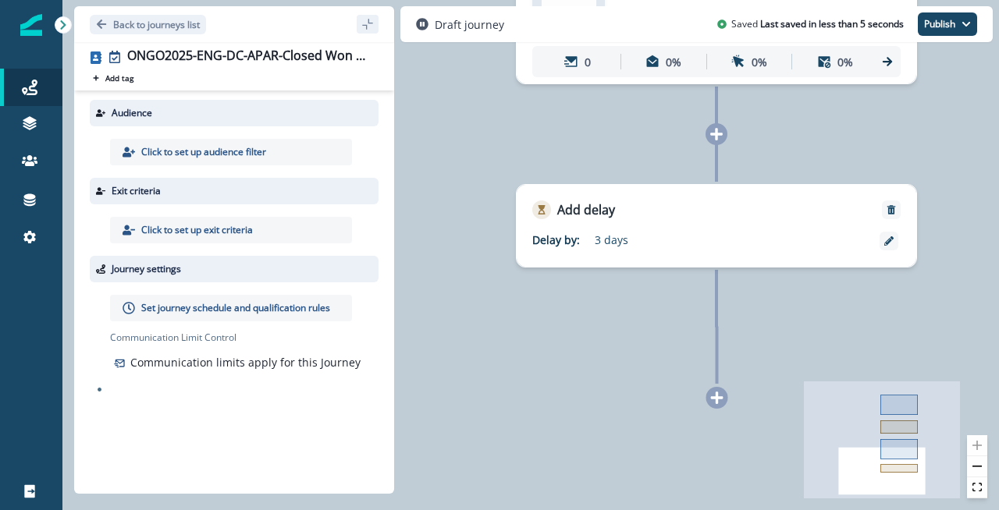
click at [722, 398] on icon at bounding box center [717, 398] width 12 height 12
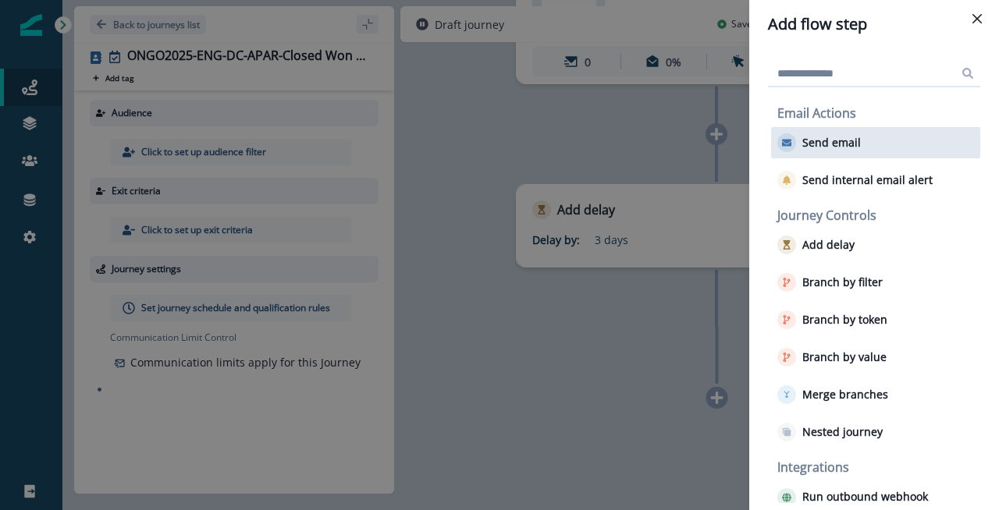
click at [862, 138] on div "Send email" at bounding box center [875, 142] width 209 height 31
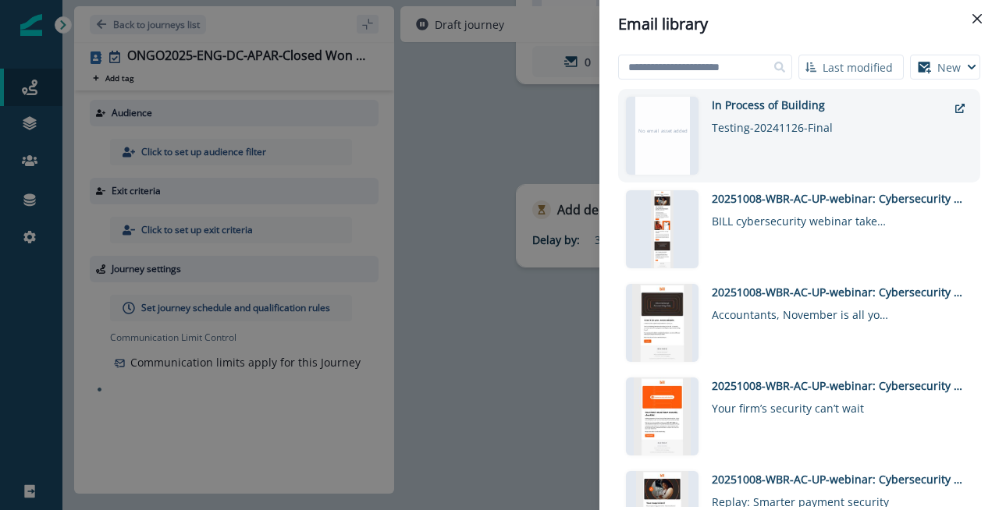
click at [790, 122] on div "Testing-20241126-Final" at bounding box center [801, 124] width 179 height 23
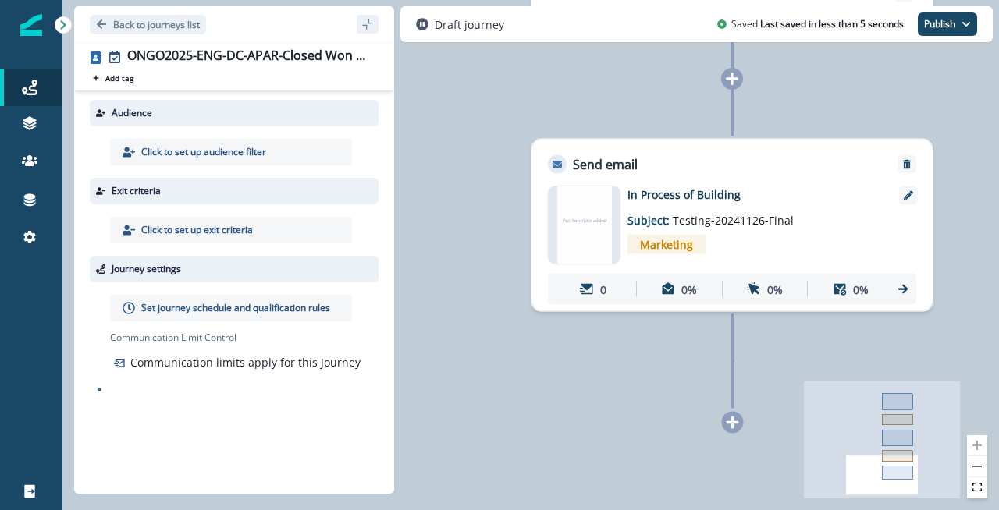
click at [731, 428] on icon at bounding box center [732, 423] width 12 height 12
click at [731, 418] on icon at bounding box center [732, 423] width 12 height 12
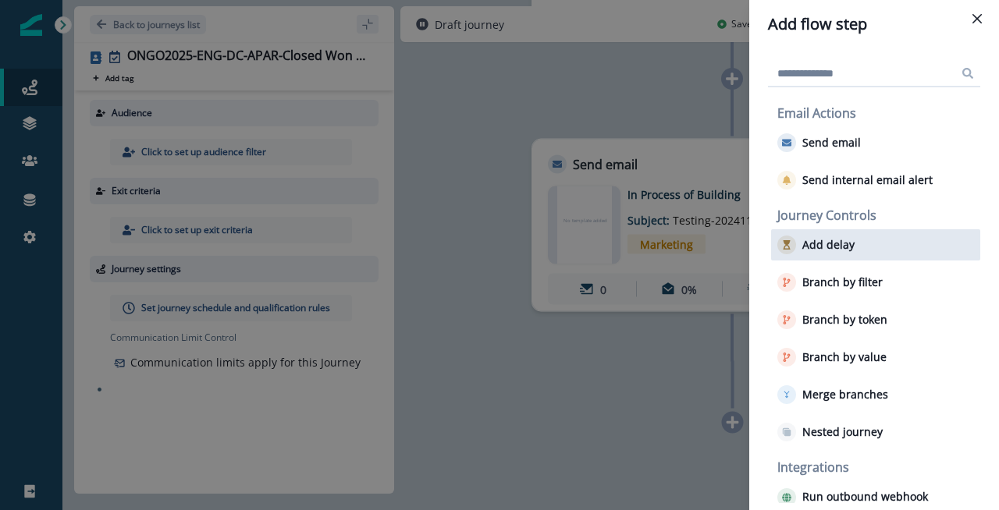
click at [846, 239] on p "Add delay" at bounding box center [828, 245] width 52 height 13
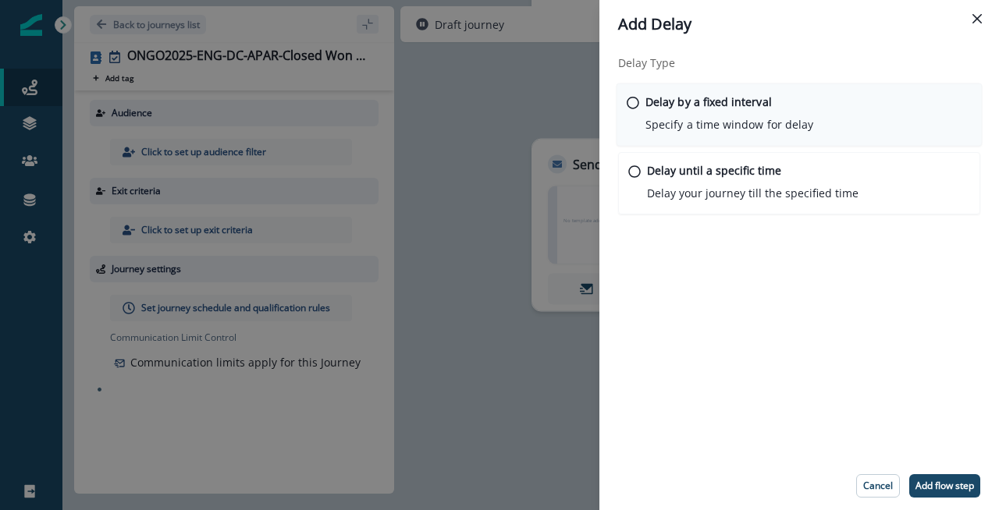
click at [710, 125] on p "Specify a time window for delay" at bounding box center [729, 124] width 168 height 16
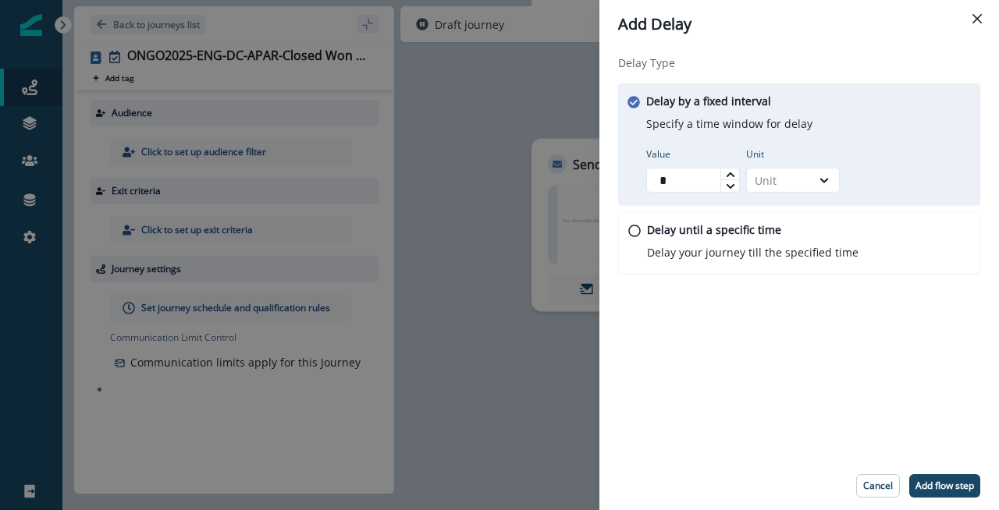
click at [729, 172] on icon at bounding box center [730, 174] width 8 height 5
type input "*"
click at [729, 172] on icon at bounding box center [730, 174] width 8 height 5
click at [798, 172] on div "Unit" at bounding box center [778, 180] width 48 height 16
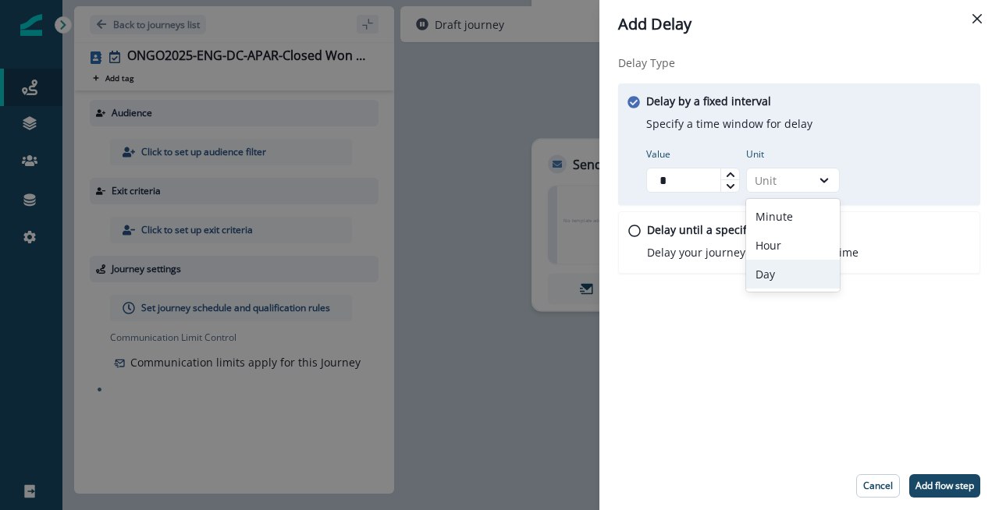
click at [765, 267] on div "Day" at bounding box center [793, 274] width 94 height 29
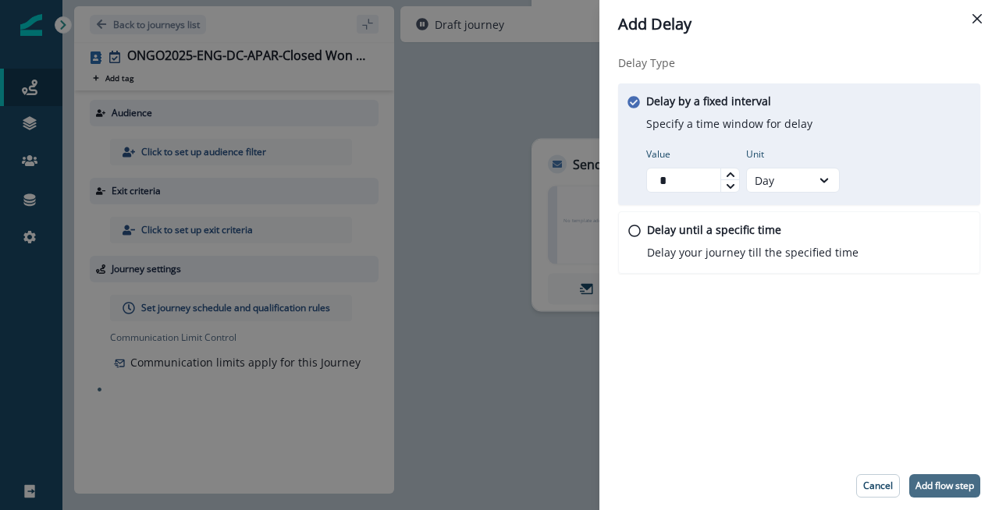
click at [925, 484] on p "Add flow step" at bounding box center [944, 486] width 59 height 11
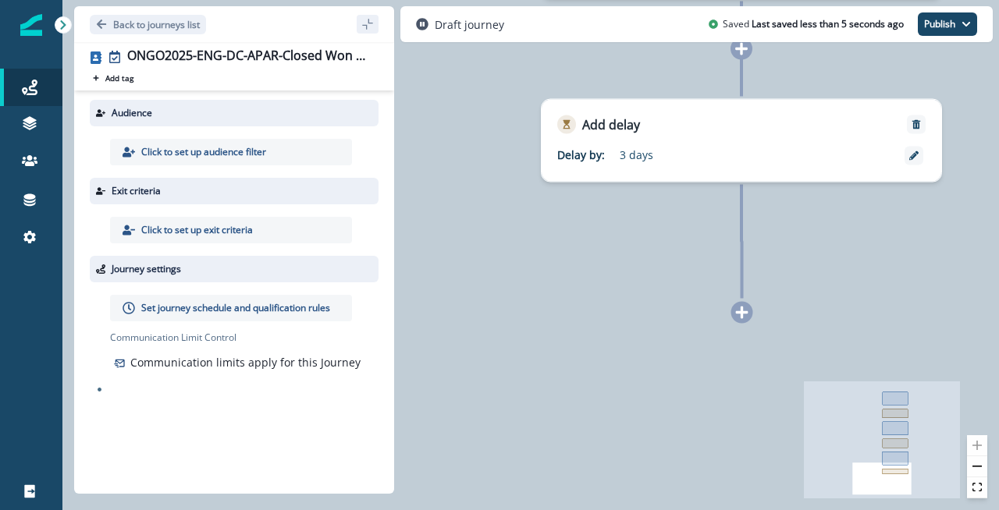
click at [750, 313] on div at bounding box center [742, 313] width 22 height 22
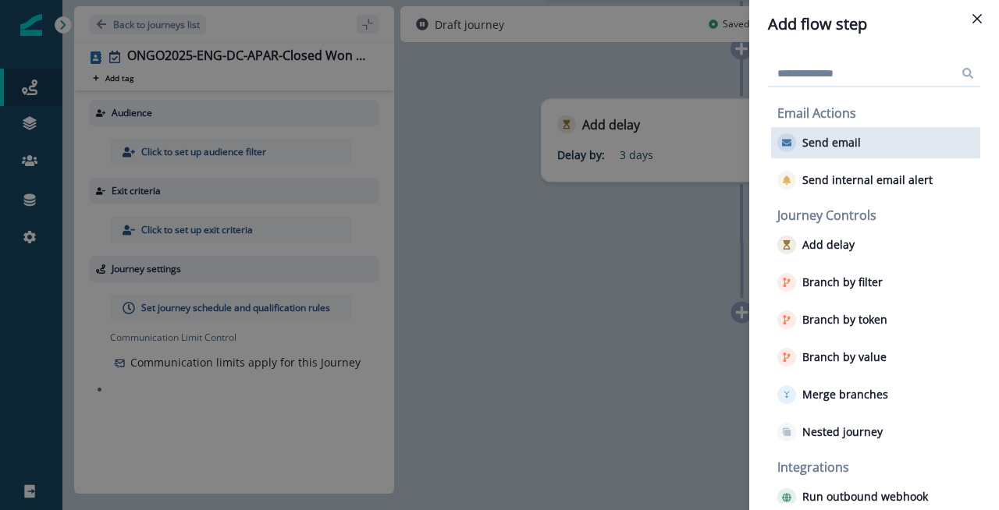
click at [825, 139] on p "Send email" at bounding box center [831, 143] width 59 height 13
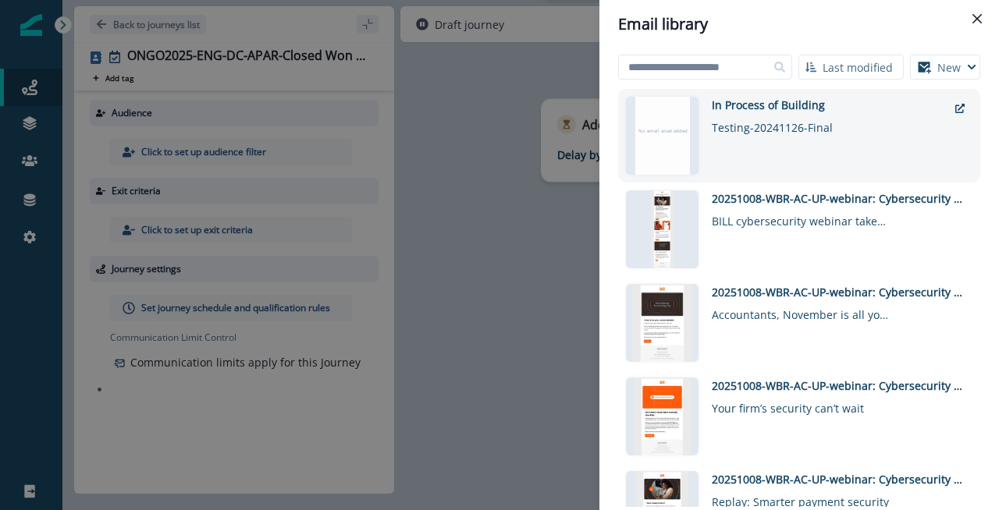
click at [783, 137] on div "In Process of Building Testing-20241126-Final" at bounding box center [830, 136] width 236 height 78
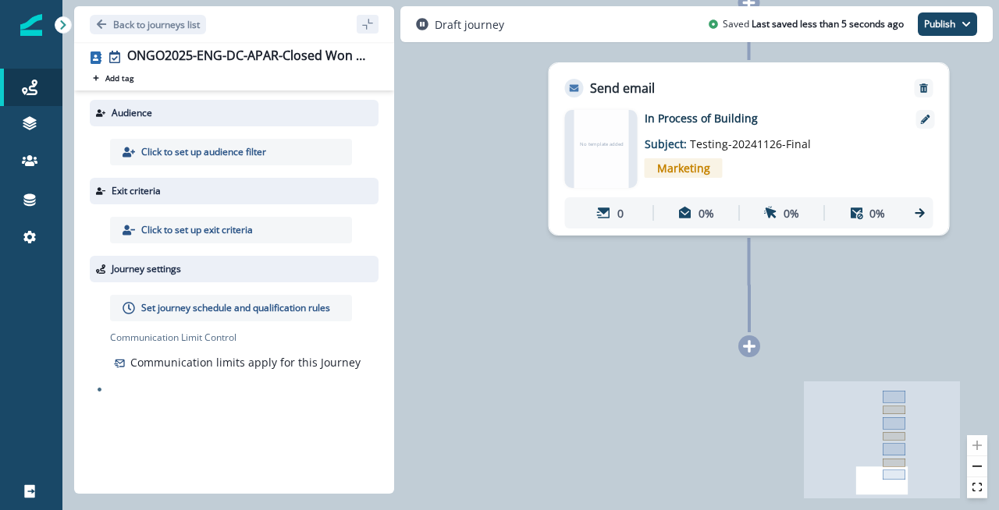
click at [747, 351] on icon at bounding box center [749, 346] width 14 height 14
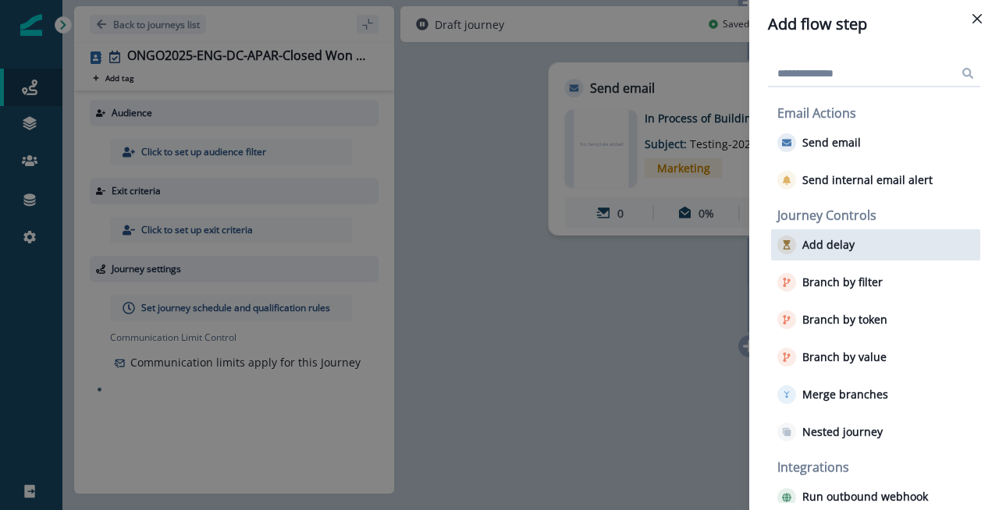
click at [854, 258] on div "Add delay" at bounding box center [875, 244] width 209 height 31
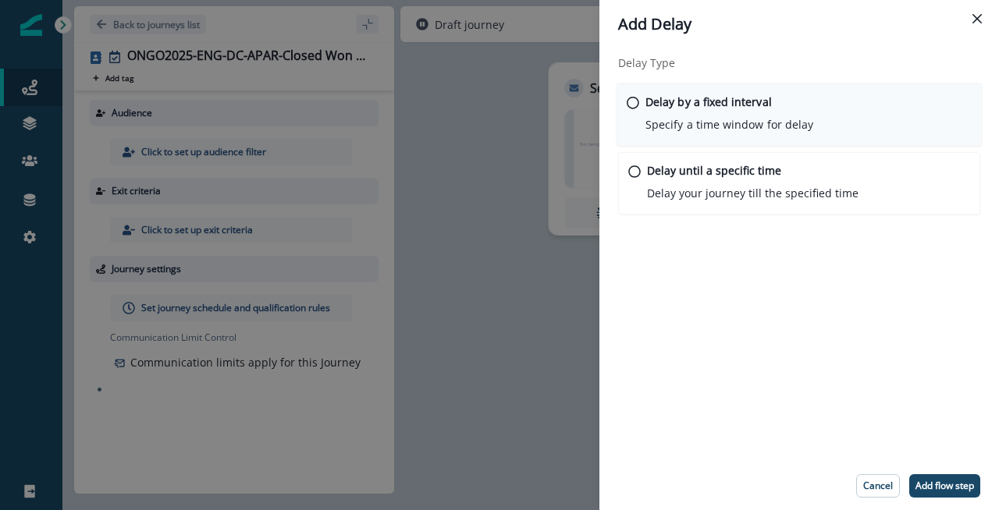
click at [685, 112] on div "Delay by a fixed interval Specify a time window for delay" at bounding box center [729, 114] width 168 height 40
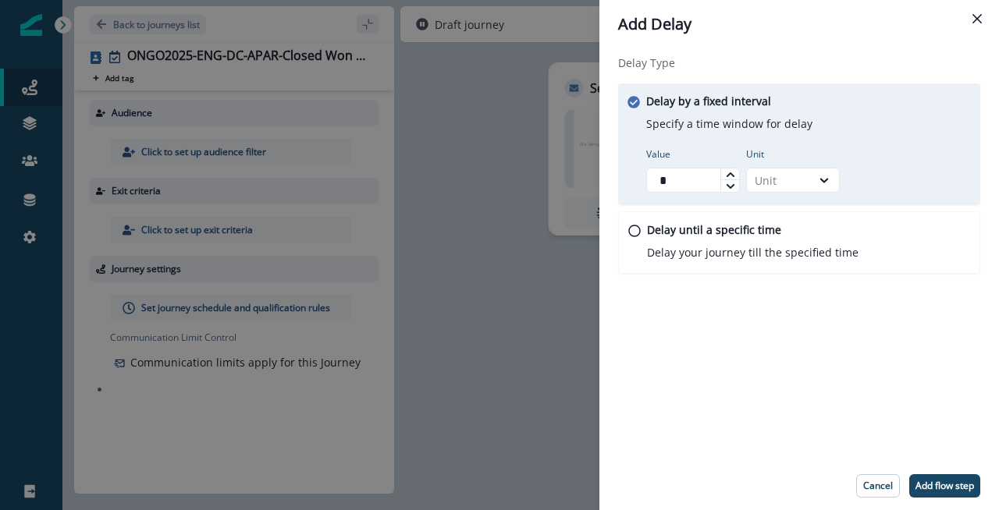
click at [729, 172] on icon at bounding box center [730, 174] width 8 height 5
type input "*"
click at [729, 172] on icon at bounding box center [730, 174] width 8 height 5
click at [774, 183] on div "Unit" at bounding box center [778, 180] width 48 height 16
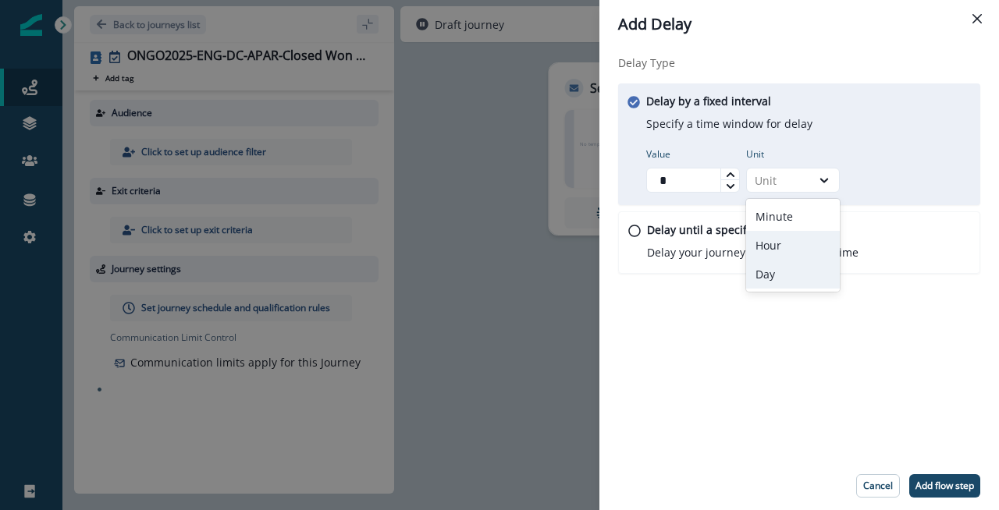
click at [770, 269] on div "Day" at bounding box center [793, 274] width 94 height 29
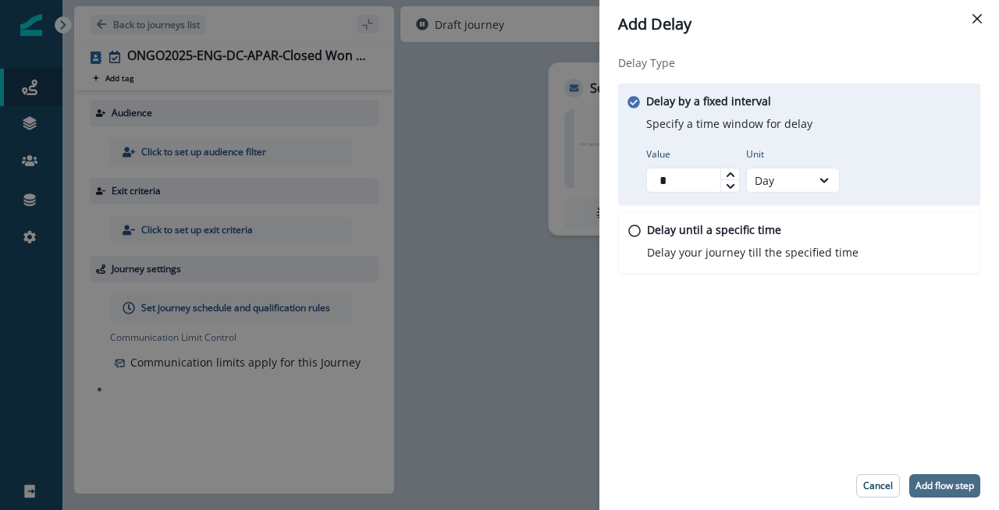
click at [936, 475] on button "Add flow step" at bounding box center [944, 485] width 71 height 23
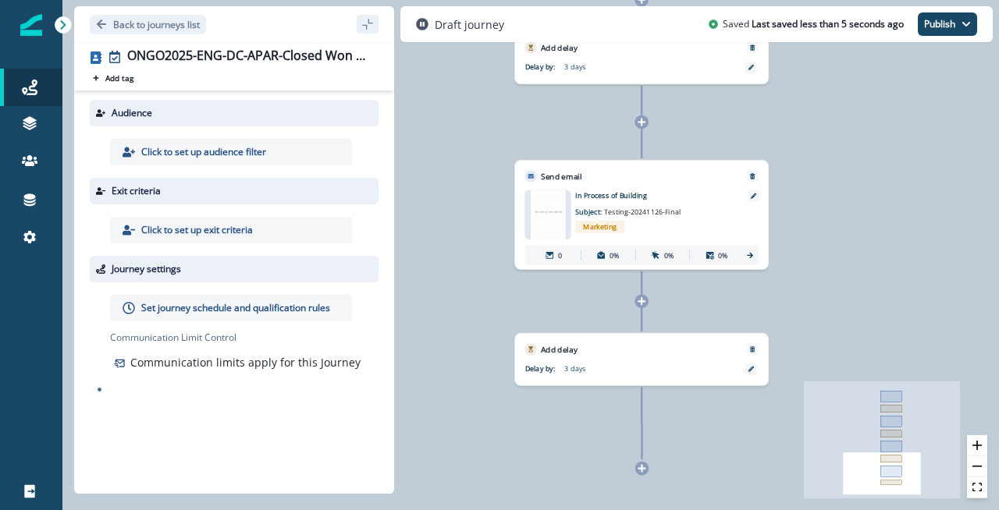
click at [641, 469] on icon at bounding box center [641, 469] width 8 height 8
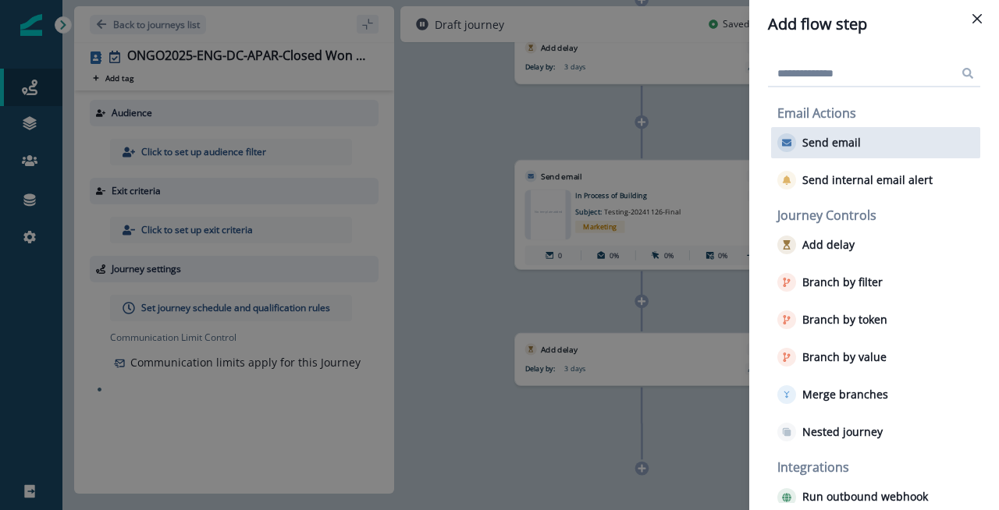
click at [846, 128] on div "Send email" at bounding box center [875, 142] width 209 height 31
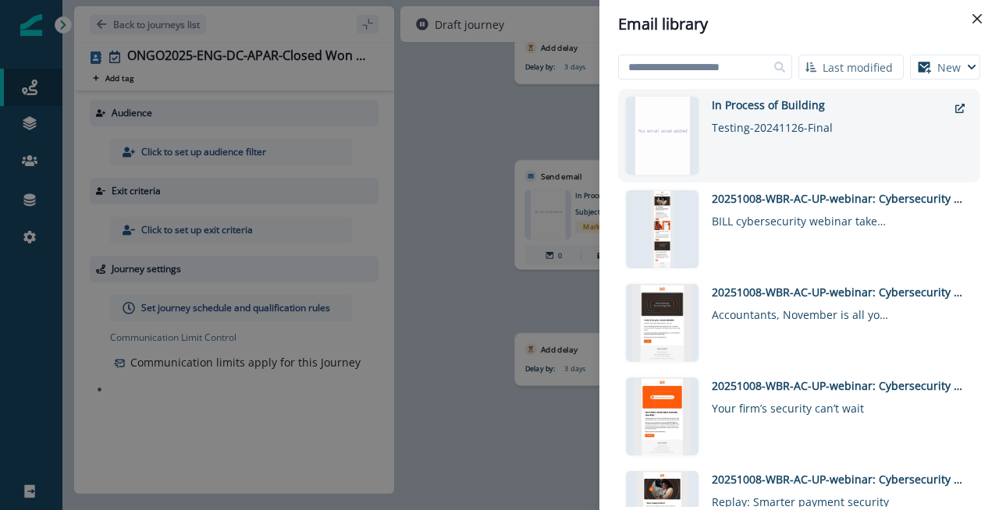
click at [798, 106] on div "In Process of Building" at bounding box center [830, 105] width 236 height 16
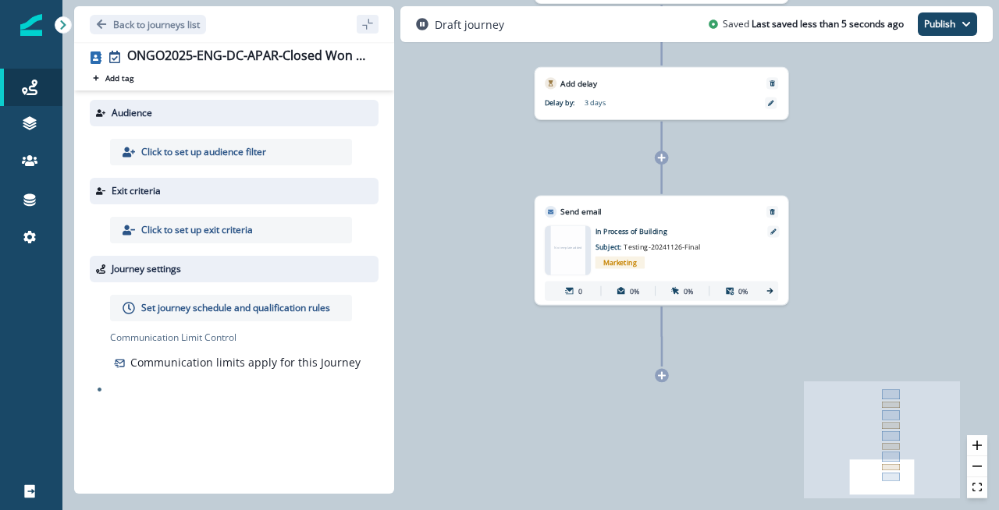
click at [660, 371] on icon at bounding box center [661, 375] width 9 height 9
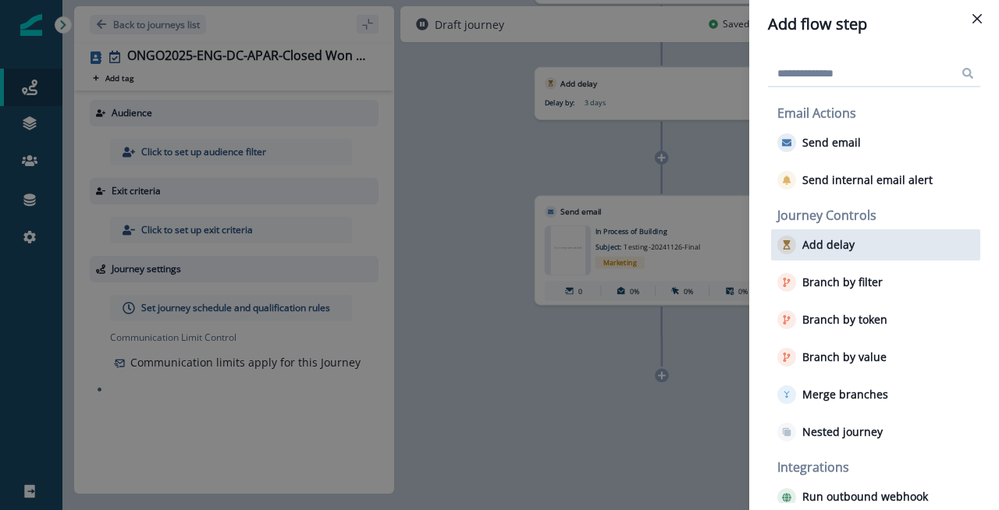
click at [830, 242] on p "Add delay" at bounding box center [828, 245] width 52 height 13
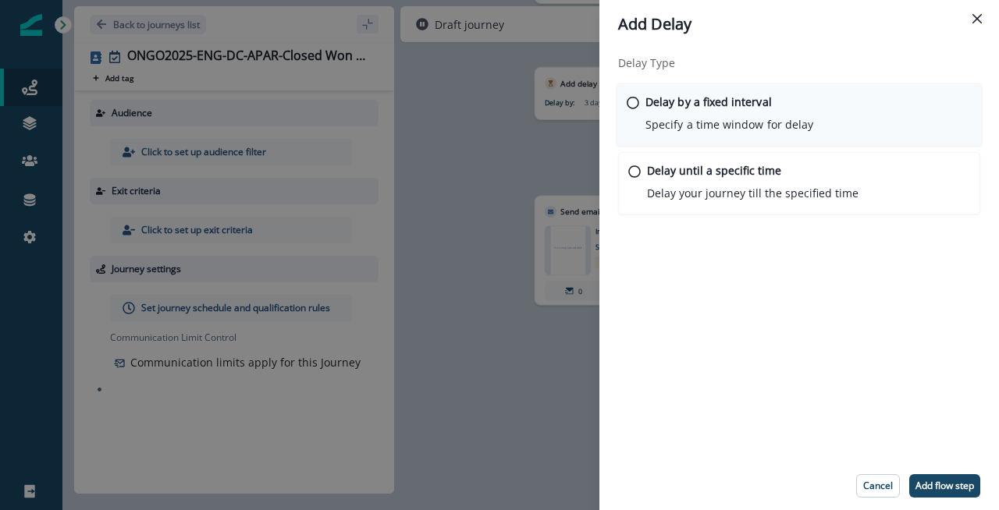
click at [748, 109] on p "Delay by a fixed interval" at bounding box center [708, 102] width 126 height 16
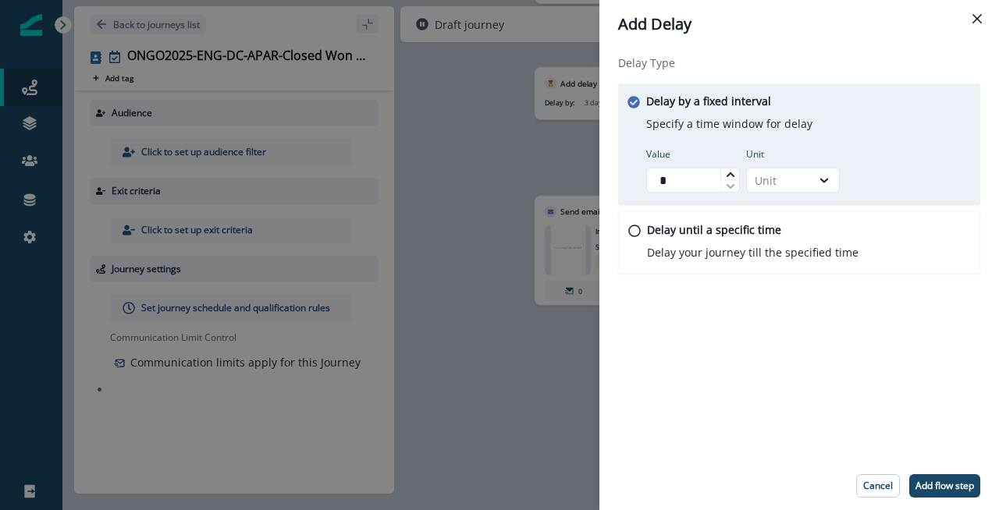
click at [727, 171] on icon at bounding box center [730, 174] width 9 height 9
type input "*"
click at [727, 171] on icon at bounding box center [730, 174] width 9 height 9
click at [830, 183] on icon at bounding box center [824, 180] width 14 height 16
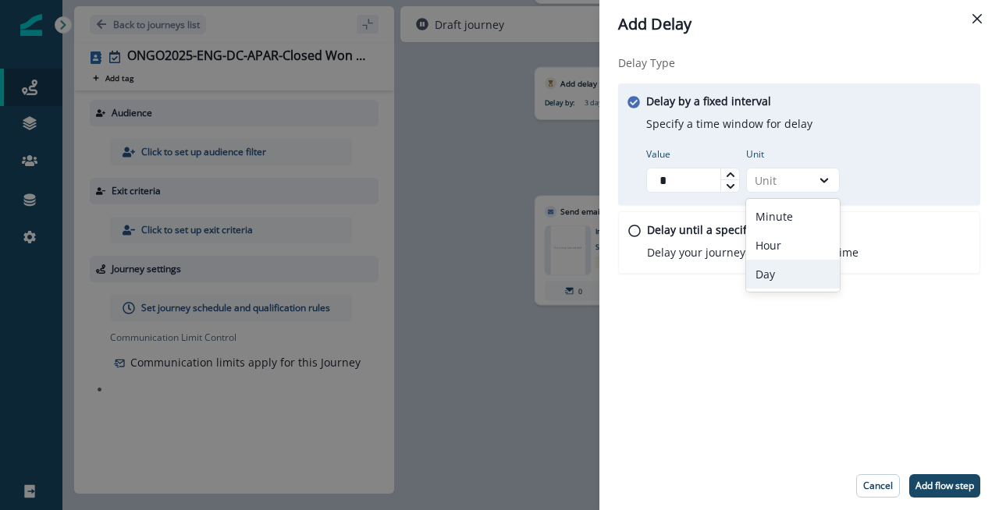
click at [786, 280] on div "Day" at bounding box center [793, 274] width 94 height 29
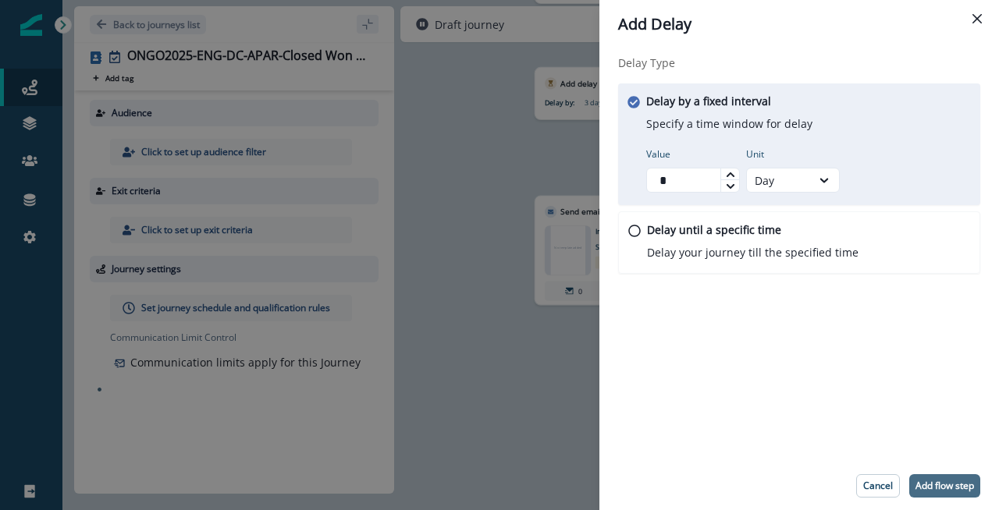
click at [924, 482] on p "Add flow step" at bounding box center [944, 486] width 59 height 11
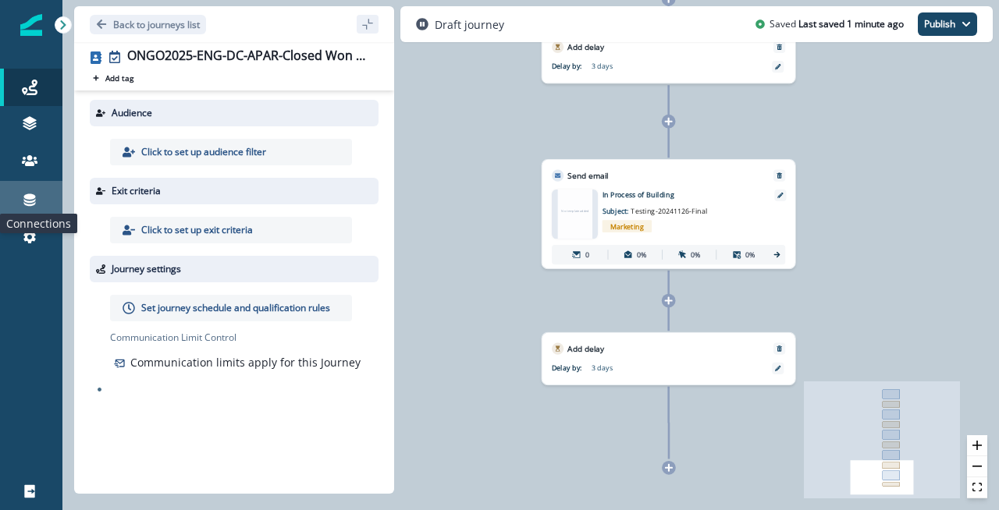
click at [34, 198] on icon at bounding box center [30, 200] width 12 height 12
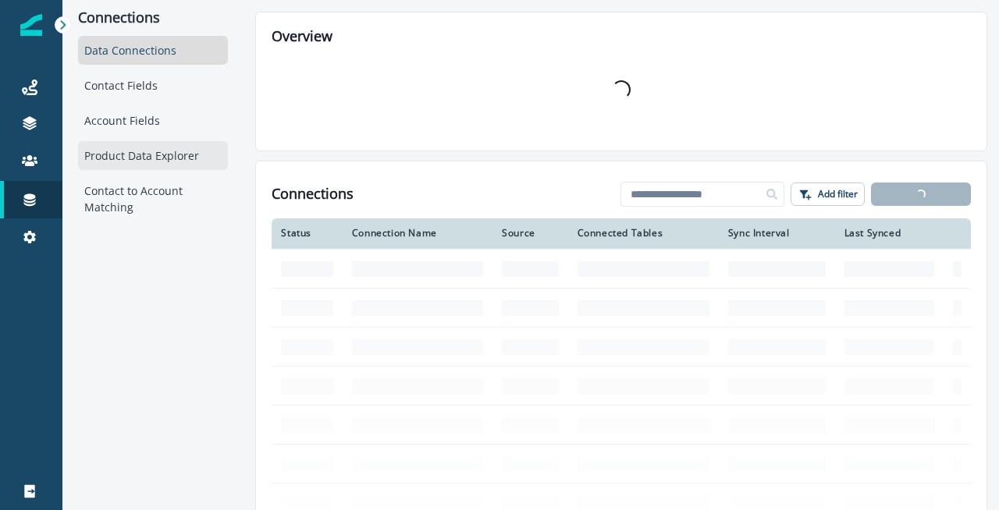
click at [142, 151] on div "Product Data Explorer" at bounding box center [153, 155] width 150 height 29
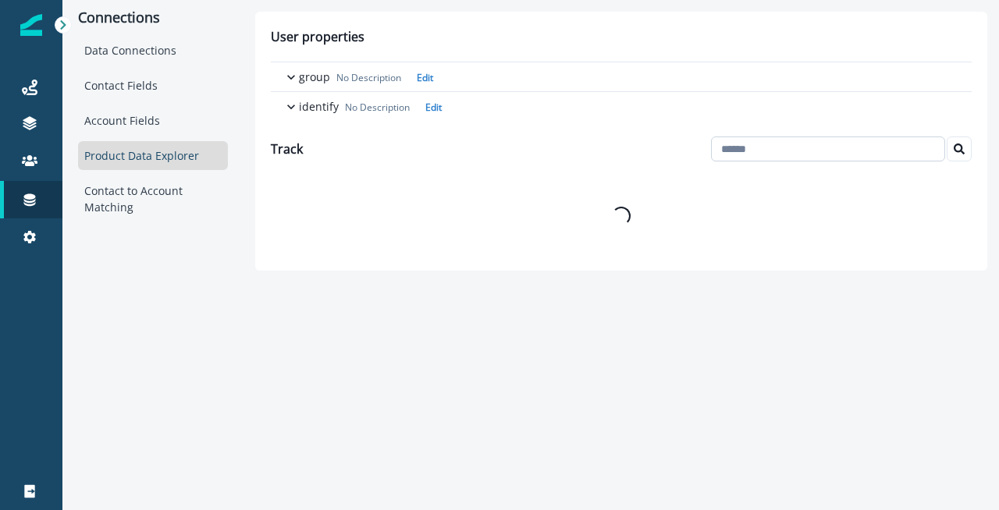
click at [804, 156] on input at bounding box center [828, 149] width 234 height 25
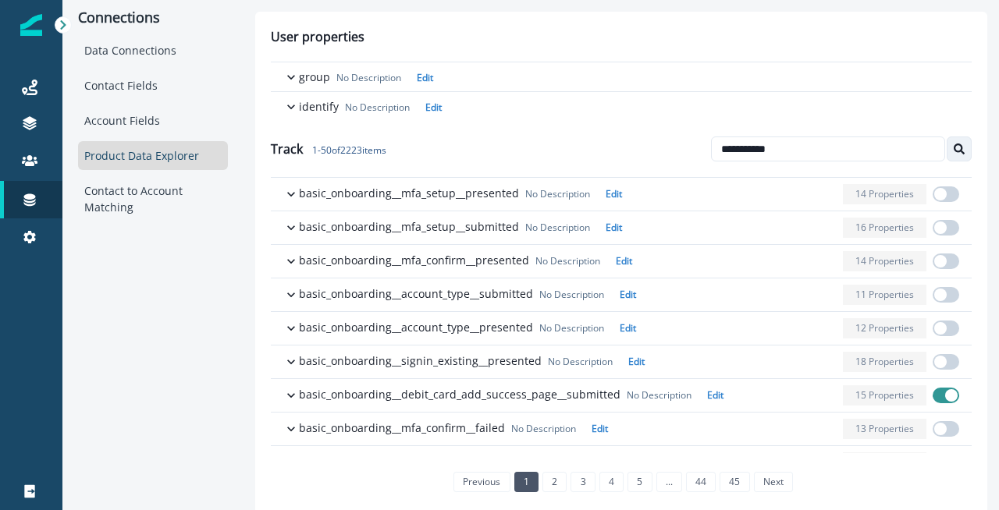
type input "**********"
click at [967, 145] on button "Search" at bounding box center [958, 149] width 25 height 25
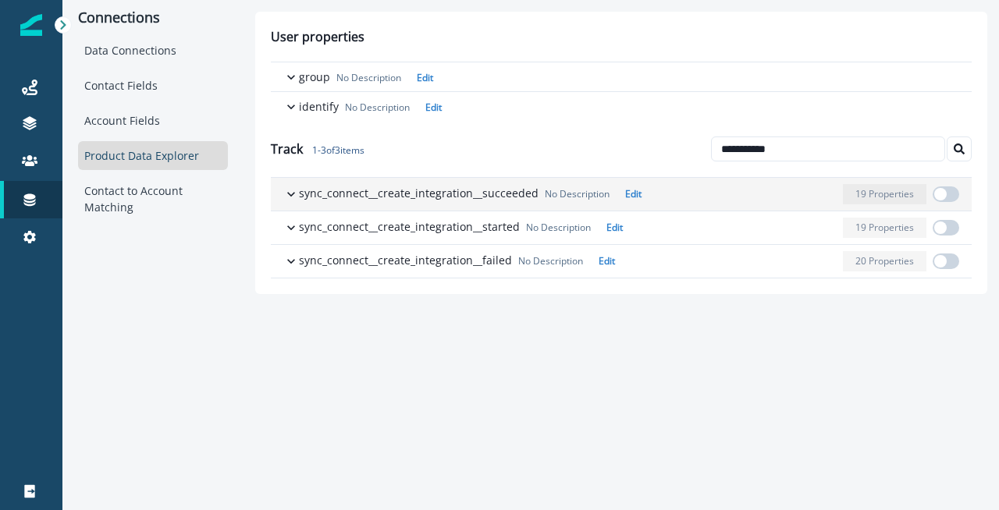
click at [293, 191] on icon "button" at bounding box center [291, 194] width 16 height 16
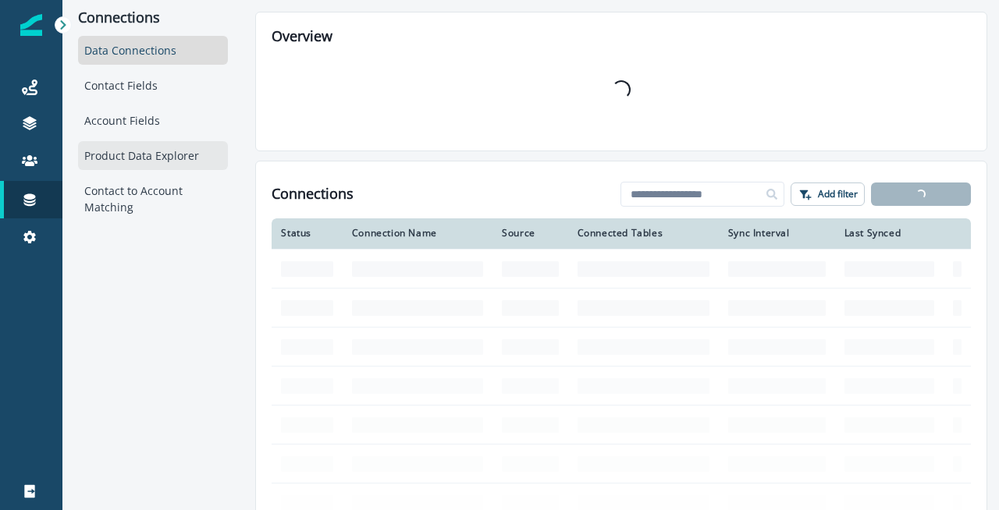
click at [163, 156] on div "Product Data Explorer" at bounding box center [153, 155] width 150 height 29
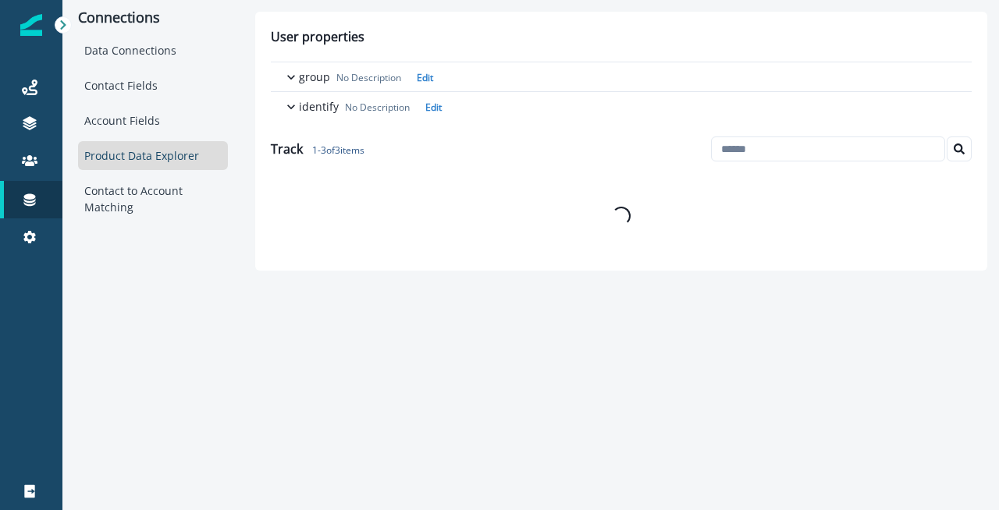
click at [808, 127] on div "Track 1 - 3 of 3 items" at bounding box center [621, 149] width 701 height 56
click at [807, 158] on input at bounding box center [828, 149] width 234 height 25
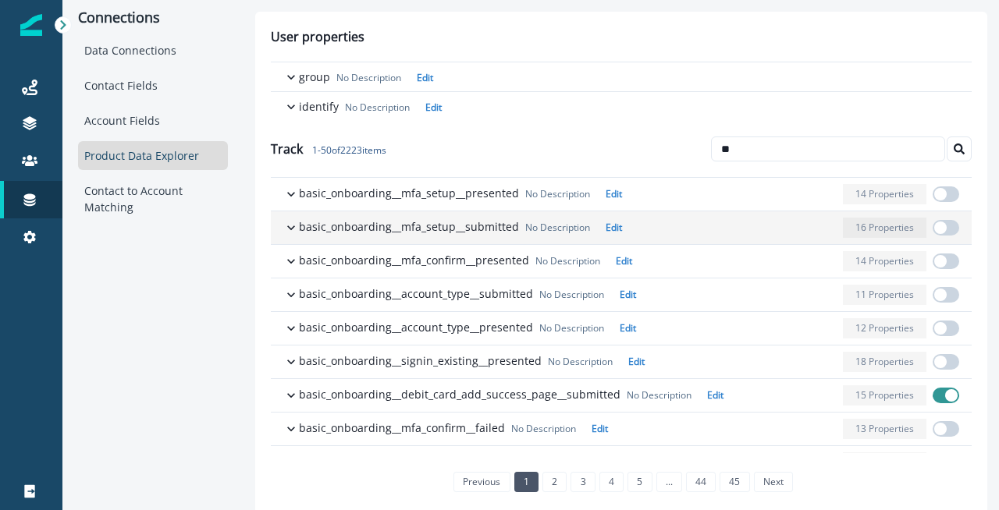
type input "*"
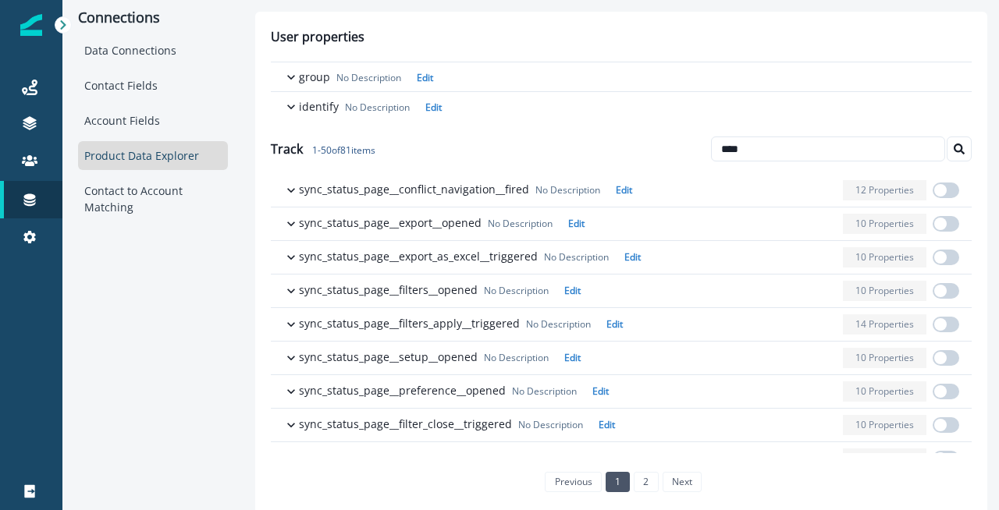
scroll to position [520, 0]
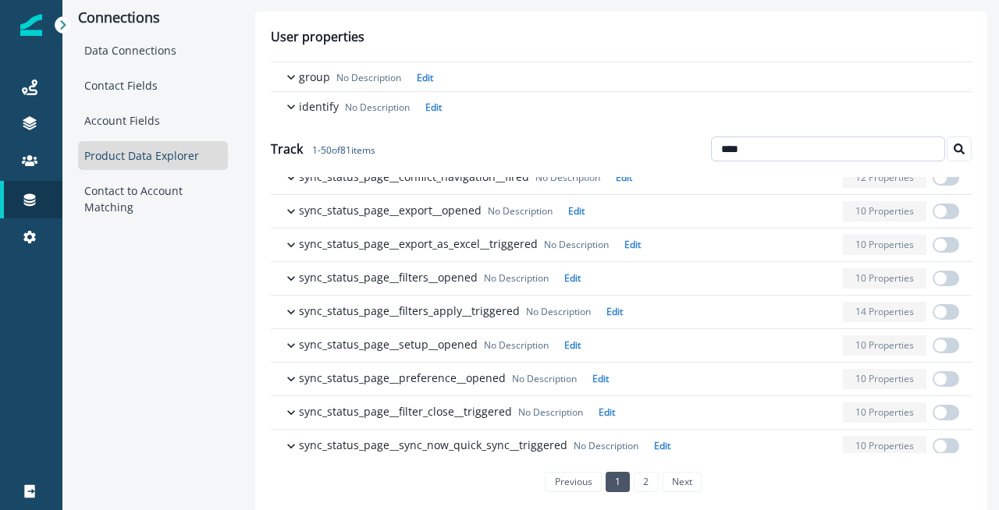
click at [758, 151] on input "****" at bounding box center [828, 149] width 234 height 25
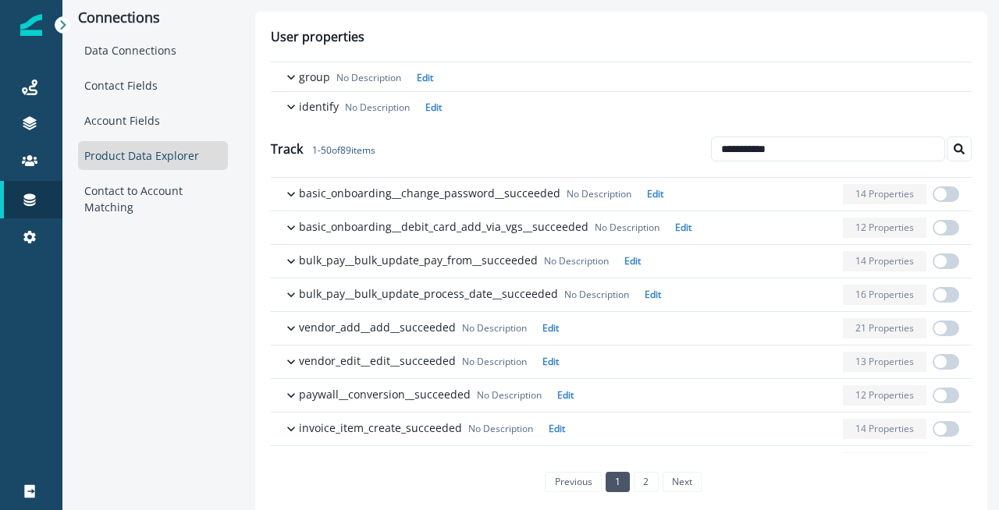
type input "**********"
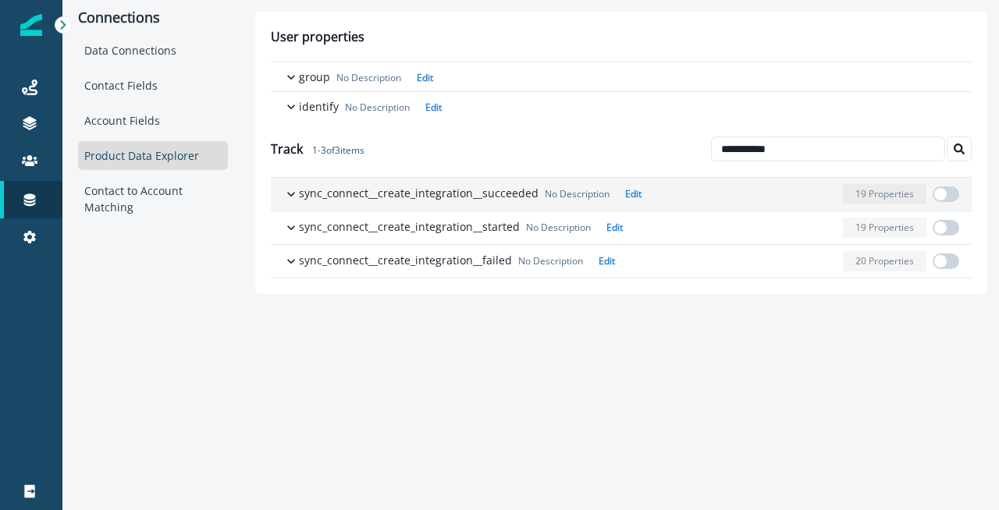
click at [949, 194] on span "button" at bounding box center [945, 194] width 27 height 16
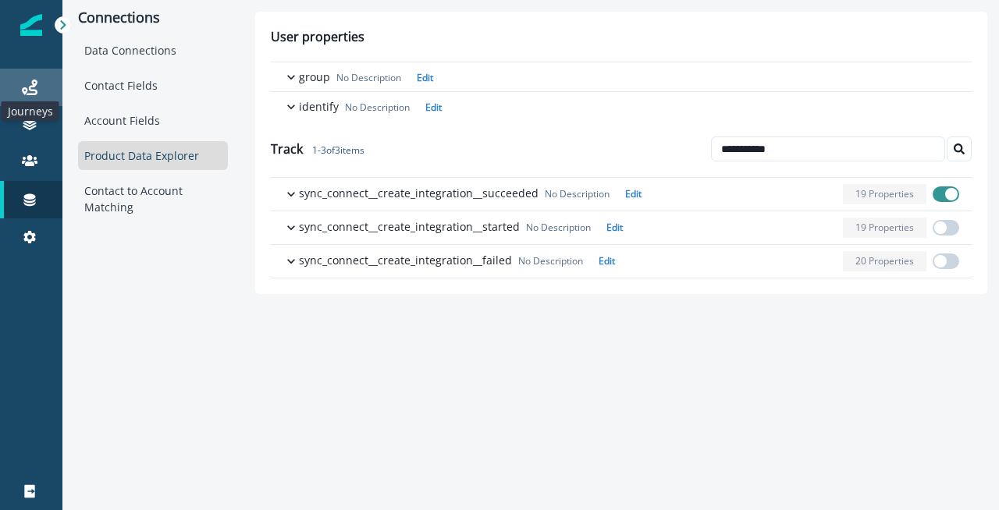
click at [35, 83] on icon at bounding box center [30, 88] width 16 height 16
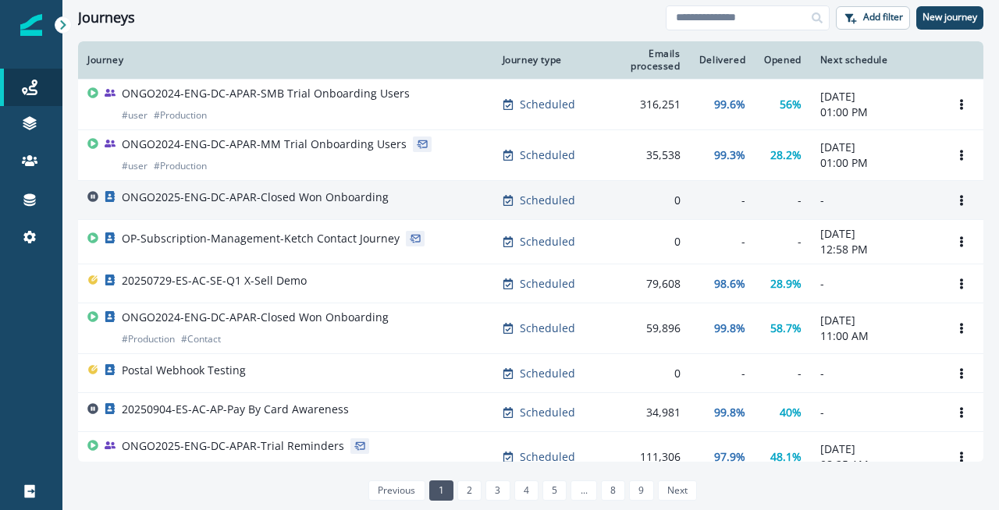
click at [310, 210] on div "ONGO2025-ENG-DC-APAR-Closed Won Onboarding" at bounding box center [255, 201] width 267 height 22
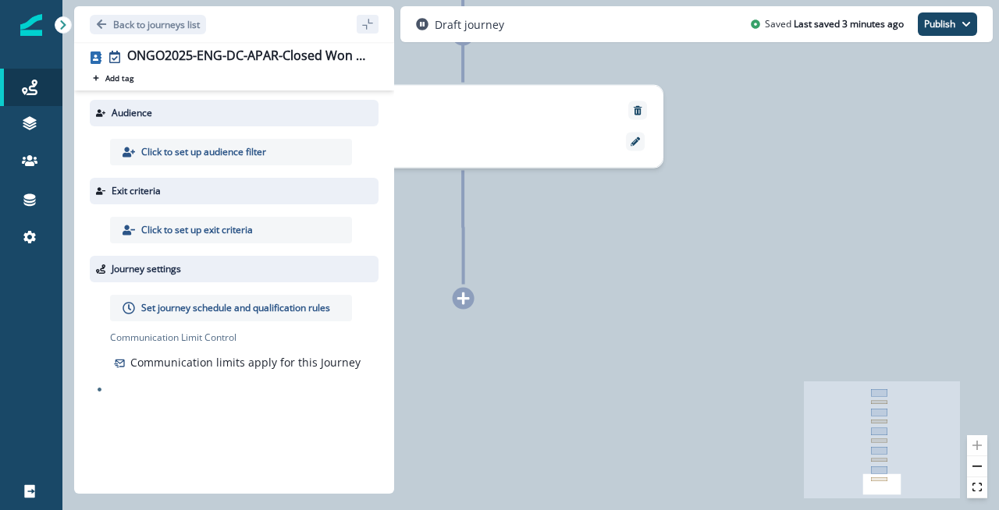
click at [457, 302] on icon at bounding box center [463, 299] width 14 height 14
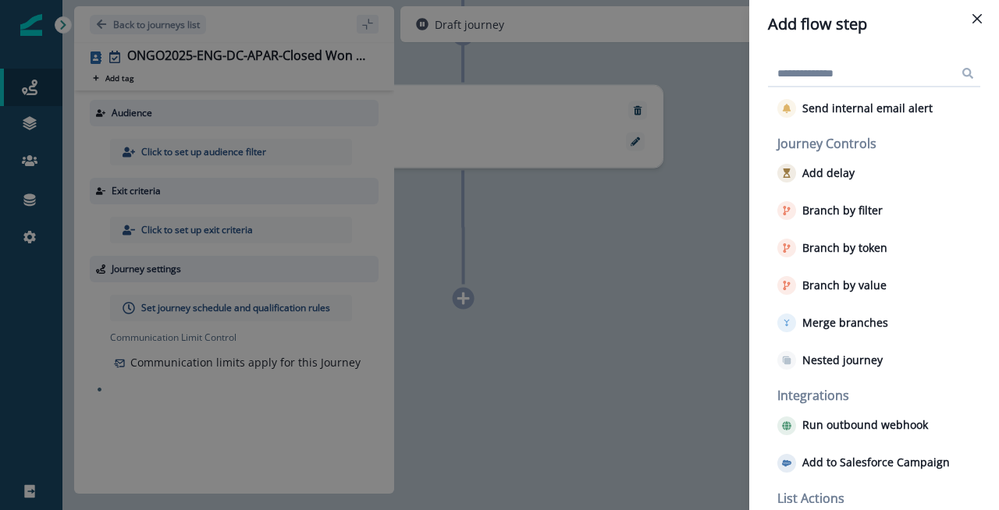
scroll to position [78, 0]
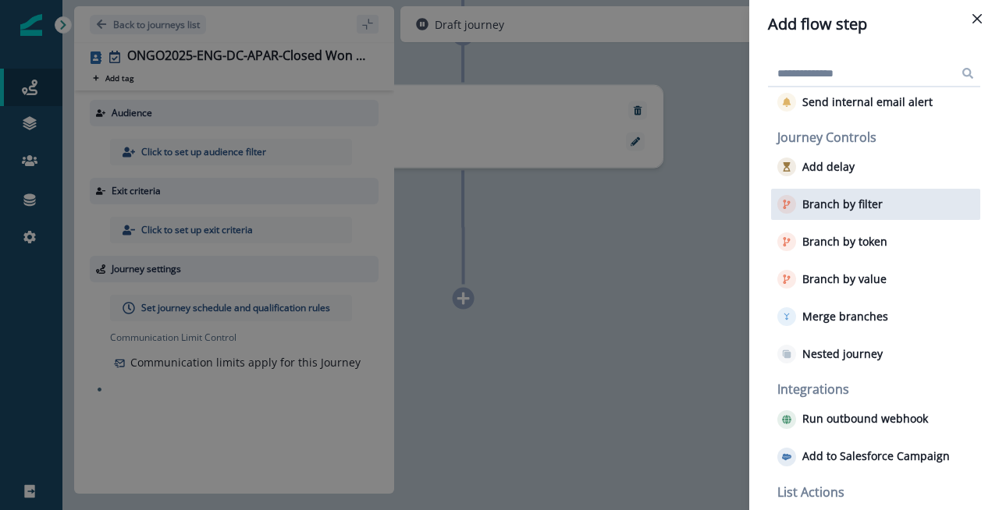
click at [850, 201] on p "Branch by filter" at bounding box center [842, 204] width 80 height 13
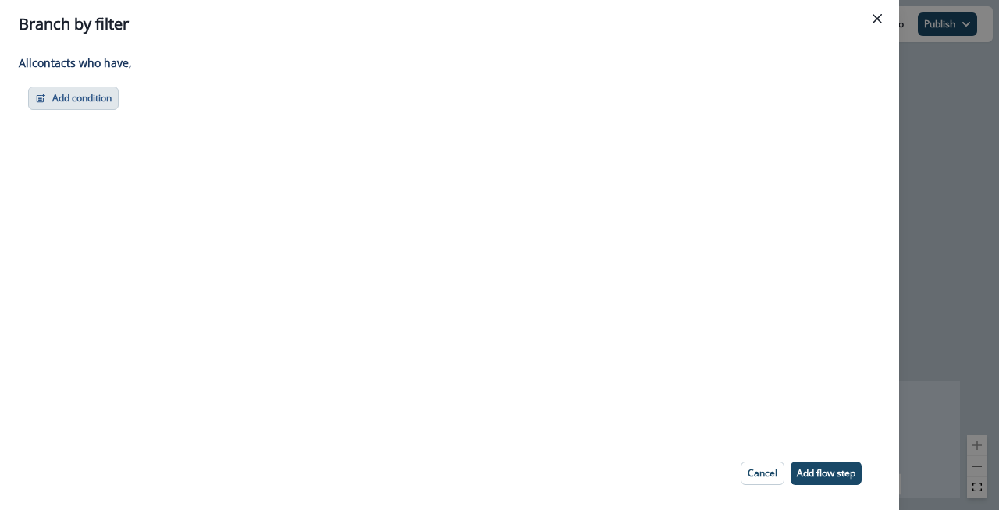
click at [69, 98] on button "Add condition" at bounding box center [73, 98] width 90 height 23
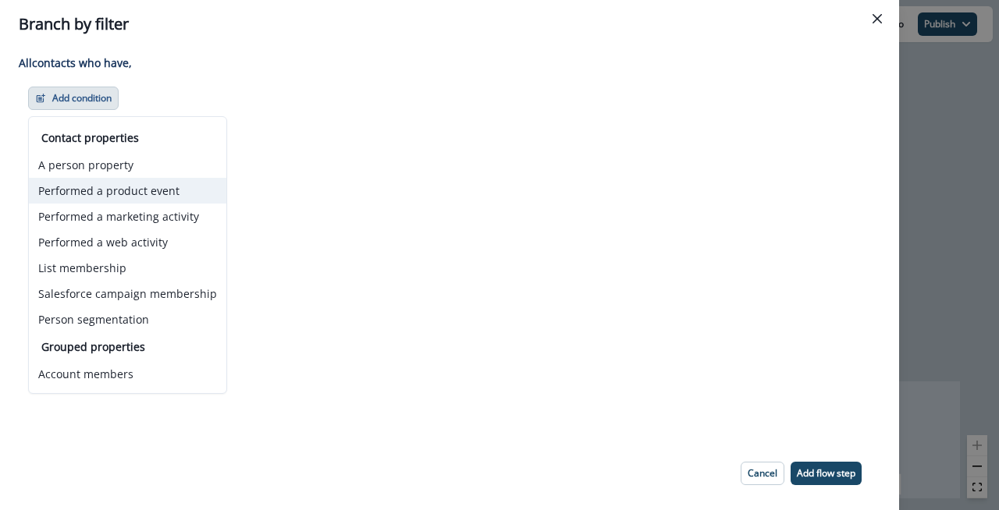
click at [134, 190] on button "Performed a product event" at bounding box center [127, 191] width 197 height 26
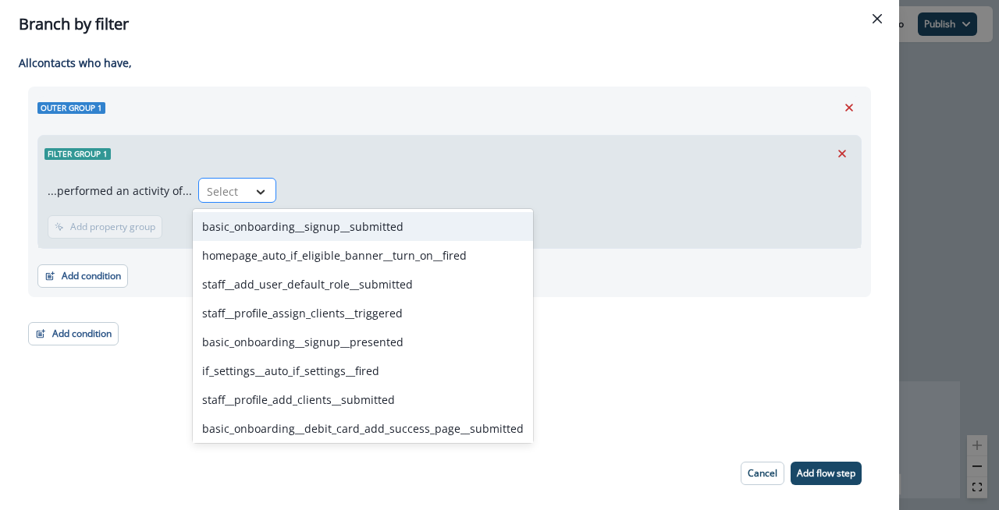
click at [254, 191] on icon at bounding box center [261, 192] width 14 height 16
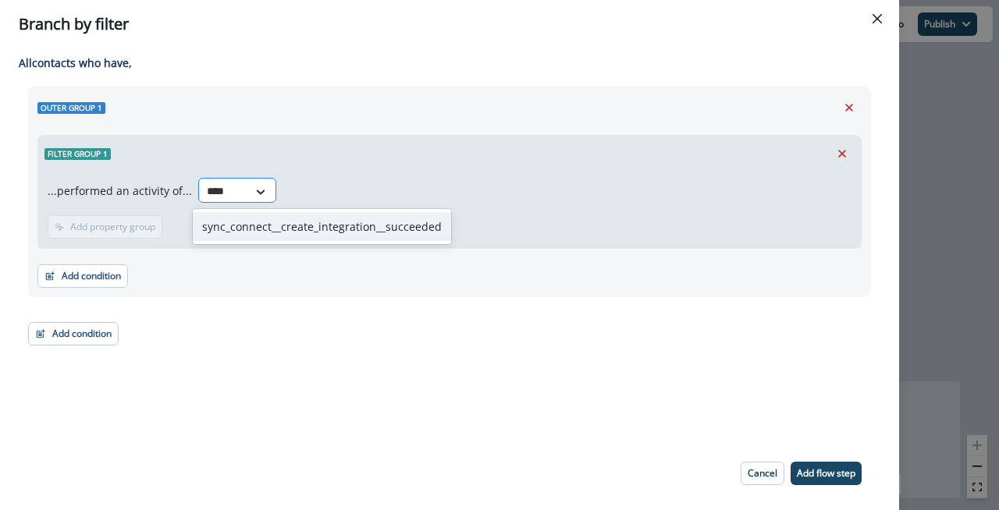
type input "*****"
click at [300, 219] on div "sync_connect__create_integration__succeeded" at bounding box center [322, 226] width 258 height 29
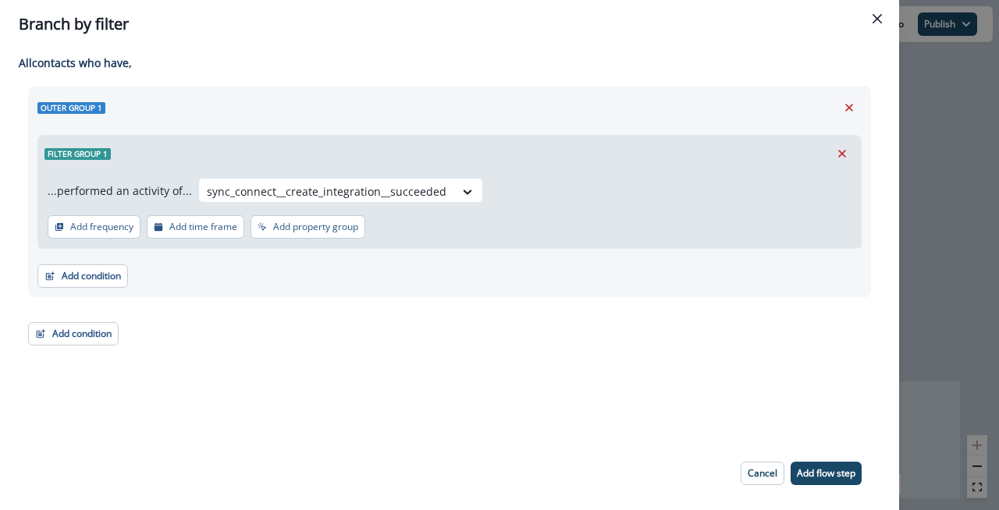
click at [293, 365] on div "Adding Branch by filter flow step in the middle will add the succeeding flow st…" at bounding box center [449, 242] width 899 height 389
click at [209, 228] on p "Add time frame" at bounding box center [203, 227] width 68 height 11
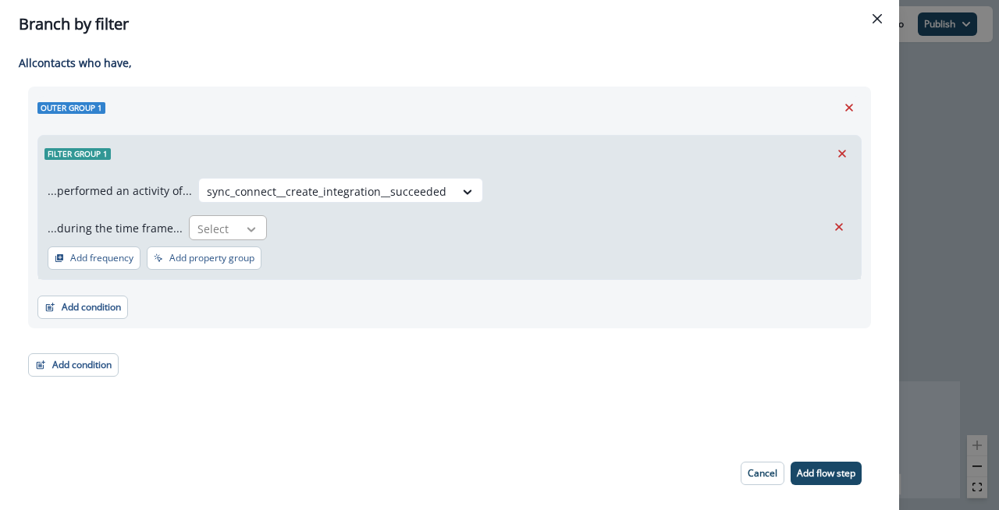
click at [238, 233] on div at bounding box center [251, 230] width 27 height 16
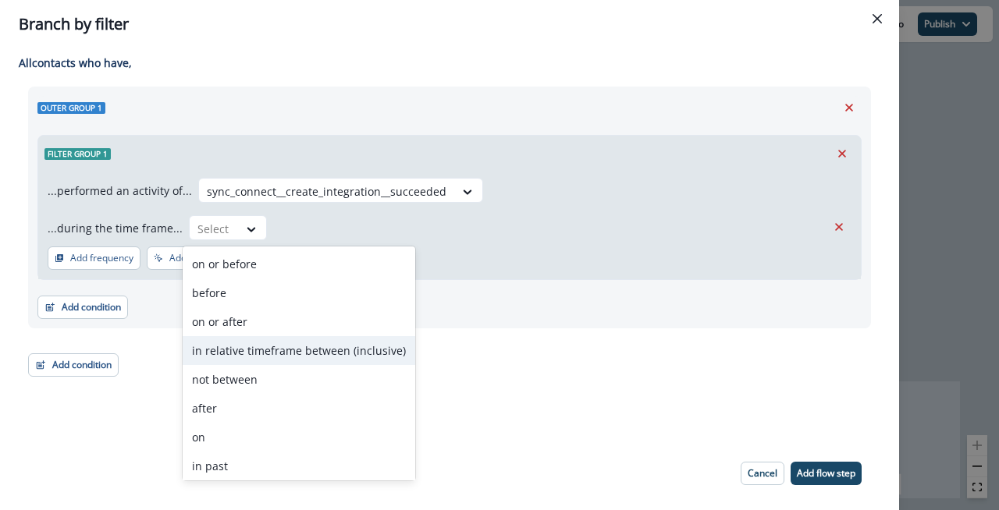
scroll to position [61, 0]
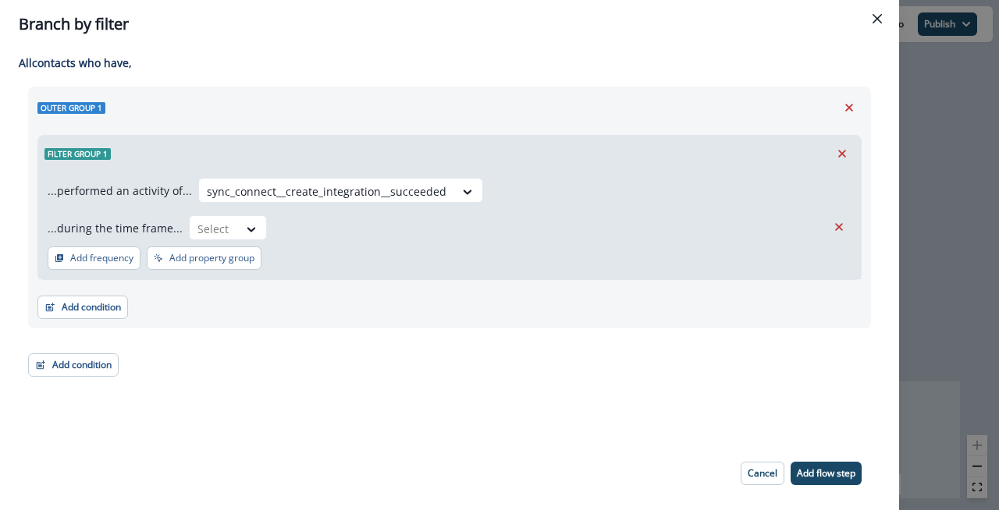
click at [506, 305] on div "Add condition Contact properties A person property Performed a product event Pe…" at bounding box center [449, 299] width 824 height 39
click at [238, 229] on div at bounding box center [251, 230] width 27 height 16
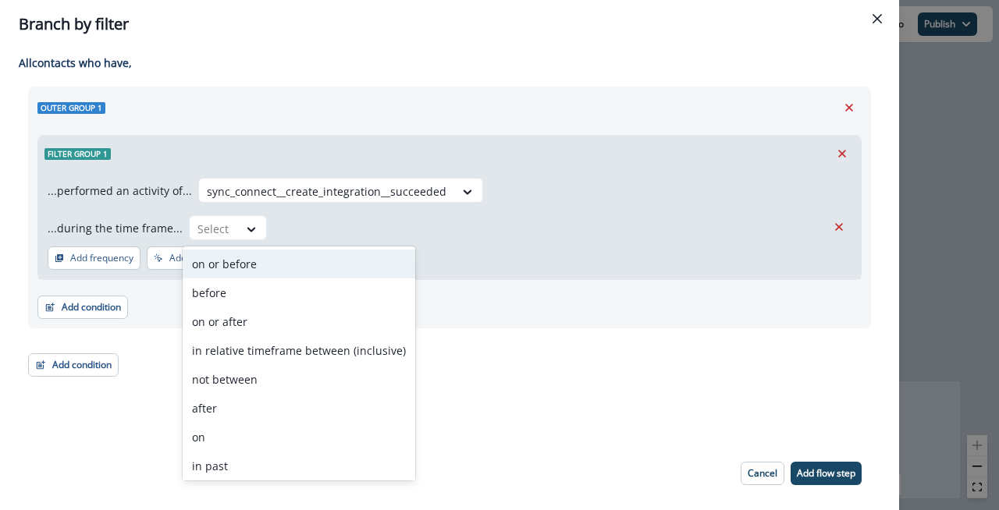
click at [566, 319] on div "Outer group 1 Filter group 1 ...performed an activity of... sync_connect__creat…" at bounding box center [449, 208] width 843 height 242
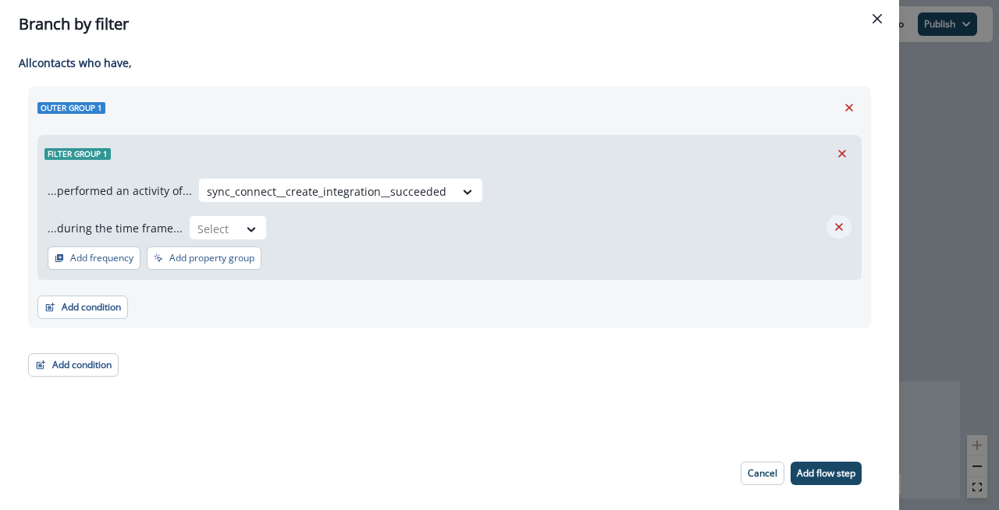
click at [838, 225] on icon "Remove" at bounding box center [839, 227] width 14 height 14
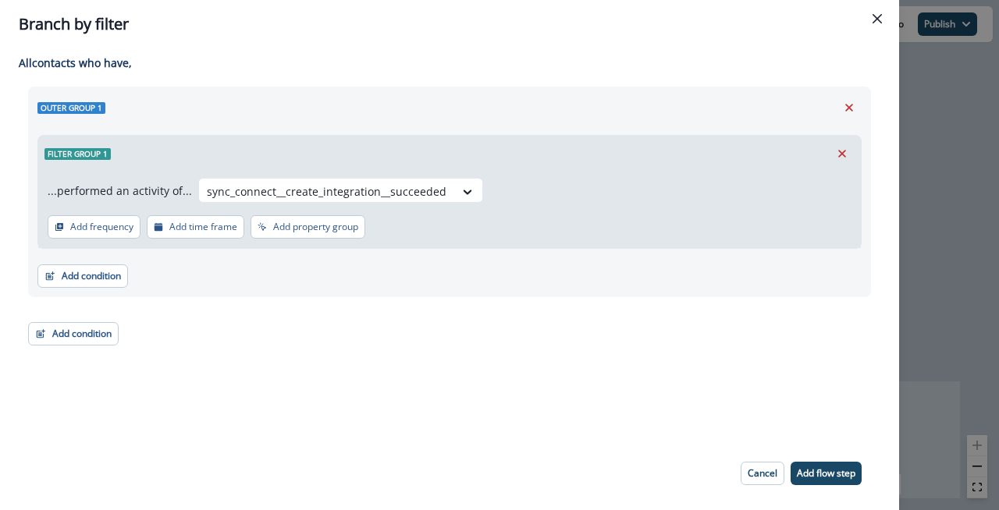
click at [667, 296] on div "Outer group 1 Filter group 1 ...performed an activity of... option sync_connect…" at bounding box center [449, 192] width 843 height 211
click at [819, 472] on p "Add flow step" at bounding box center [826, 473] width 59 height 11
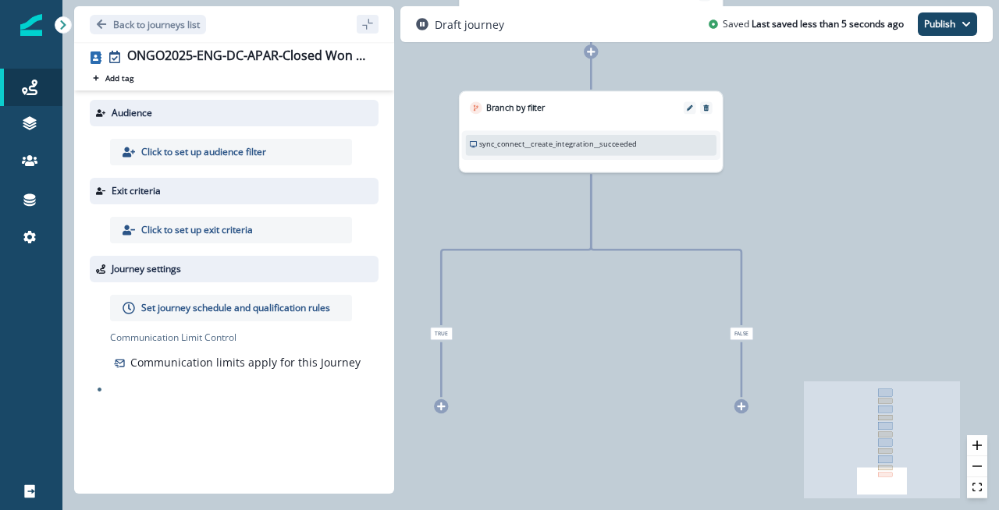
click at [441, 335] on span "True" at bounding box center [441, 334] width 22 height 12
click at [444, 338] on span "True" at bounding box center [441, 334] width 22 height 12
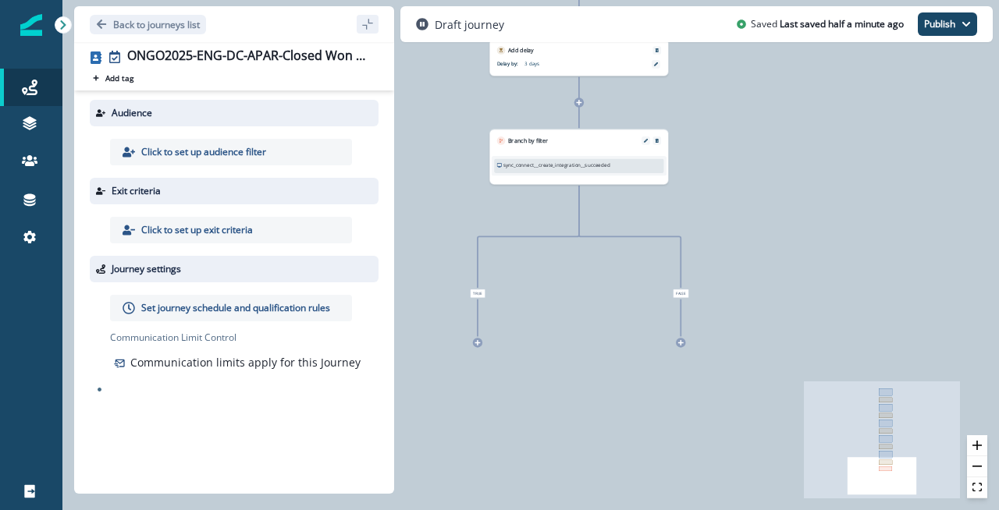
click at [682, 345] on icon at bounding box center [680, 342] width 6 height 6
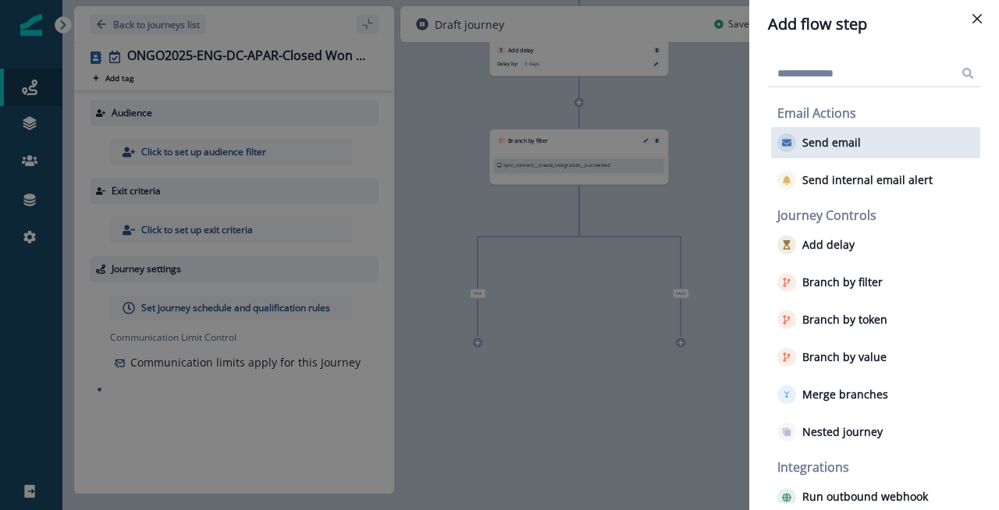
click at [840, 150] on button "Send email" at bounding box center [818, 142] width 83 height 19
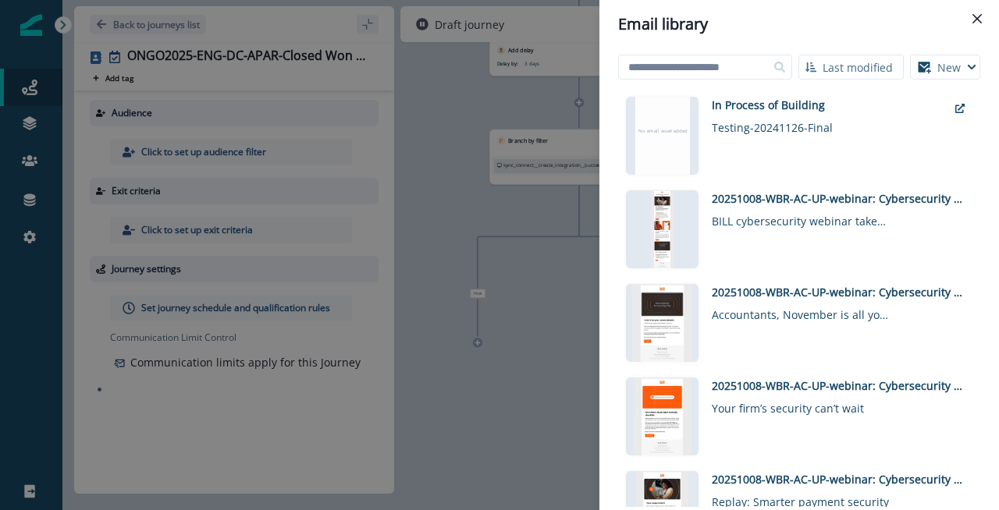
click at [840, 150] on div "In Process of Building Testing-20241126-Final" at bounding box center [830, 136] width 236 height 78
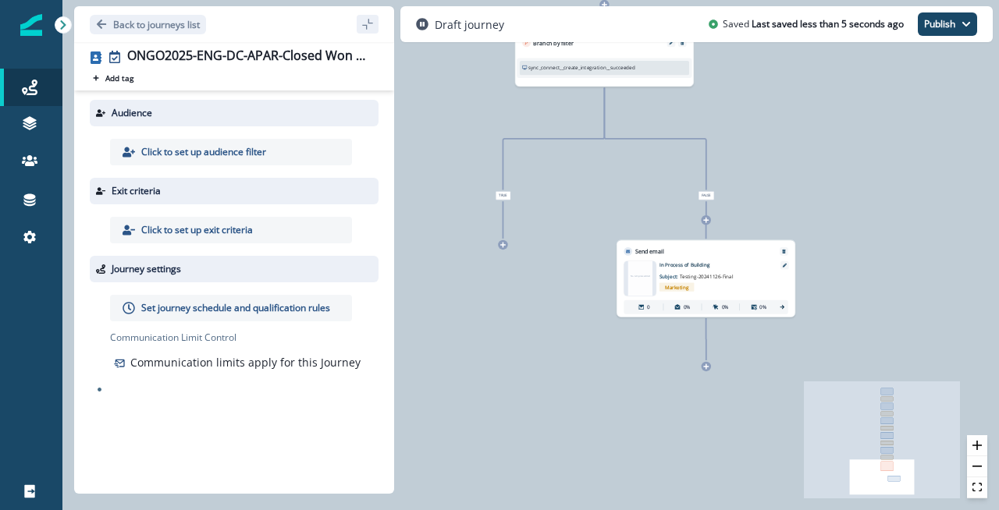
click at [702, 363] on div at bounding box center [705, 366] width 9 height 9
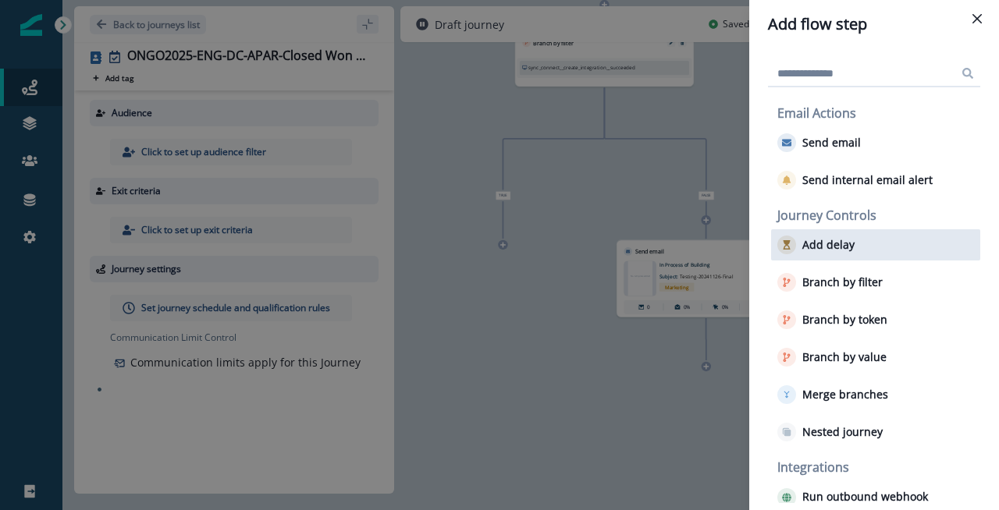
click at [825, 239] on p "Add delay" at bounding box center [828, 245] width 52 height 13
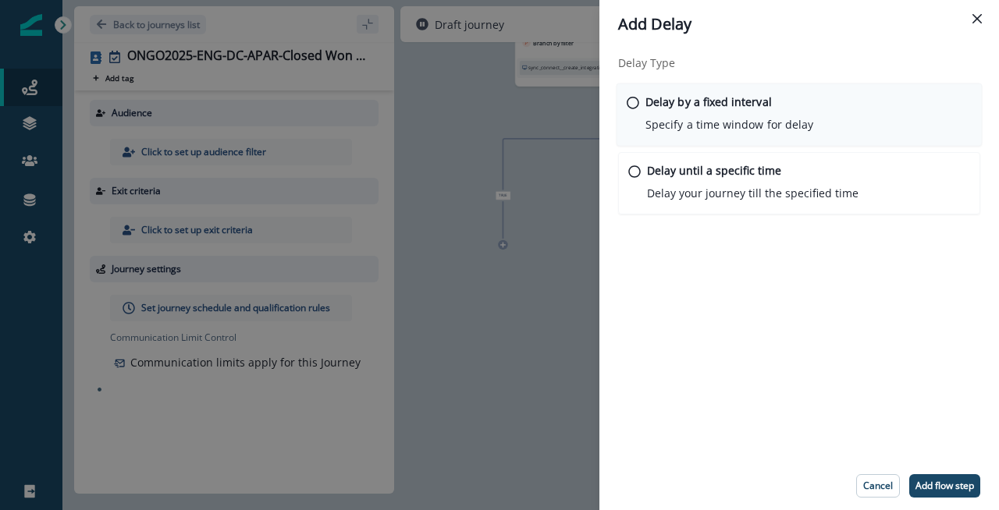
click at [719, 126] on p "Specify a time window for delay" at bounding box center [729, 124] width 168 height 16
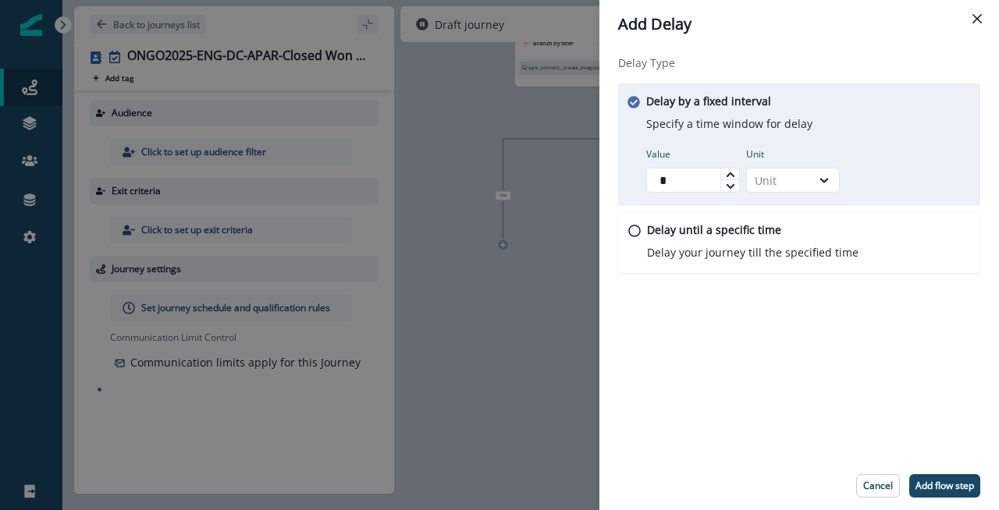
click at [726, 176] on icon at bounding box center [730, 174] width 9 height 9
type input "*"
click at [726, 176] on icon at bounding box center [730, 174] width 9 height 9
click at [827, 186] on icon at bounding box center [824, 180] width 14 height 16
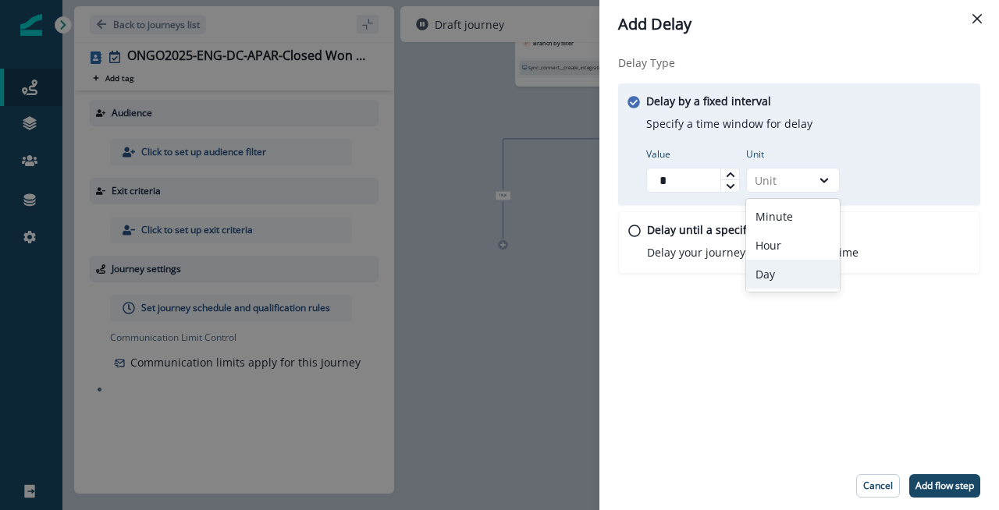
click at [794, 266] on div "Day" at bounding box center [793, 274] width 94 height 29
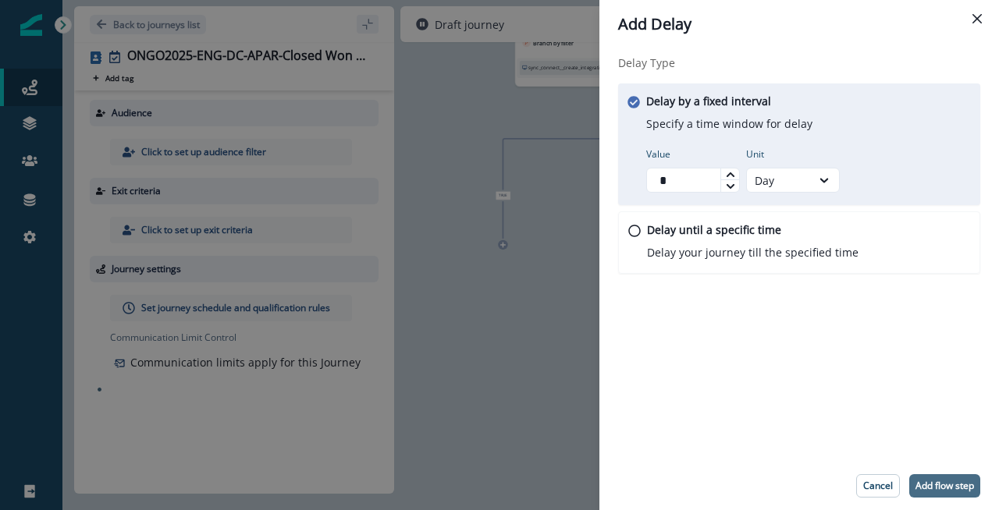
click at [939, 474] on button "Add flow step" at bounding box center [944, 485] width 71 height 23
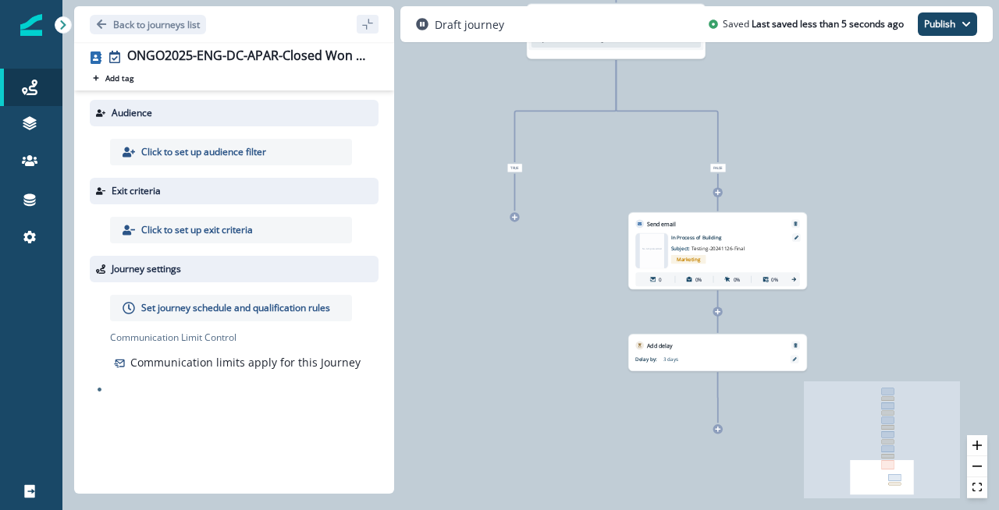
click at [721, 428] on div at bounding box center [717, 428] width 9 height 9
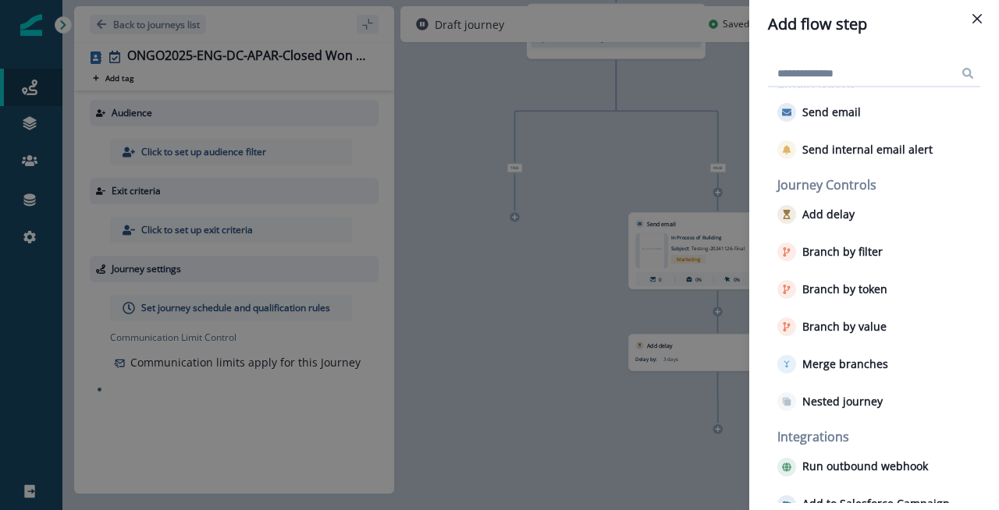
scroll to position [32, 0]
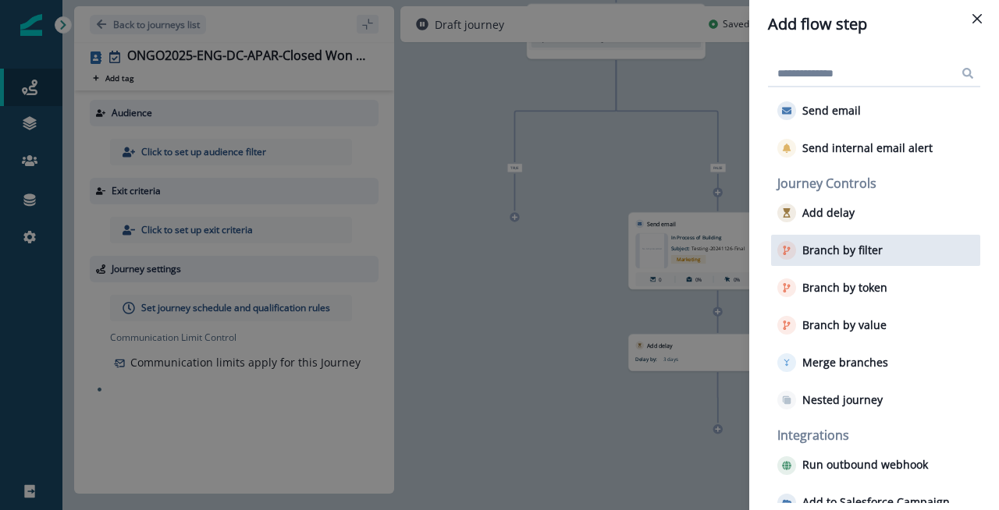
click at [843, 252] on p "Branch by filter" at bounding box center [842, 250] width 80 height 13
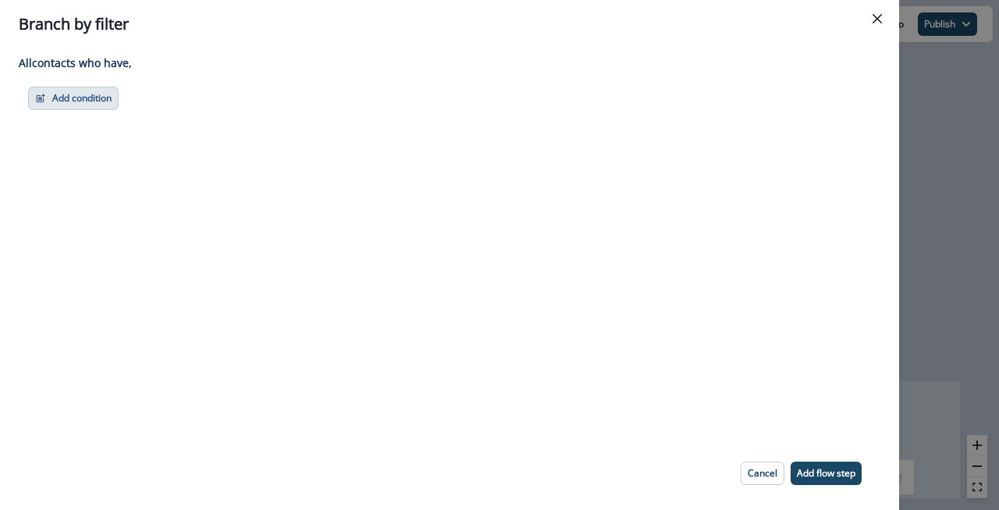
click at [101, 101] on button "Add condition" at bounding box center [73, 98] width 90 height 23
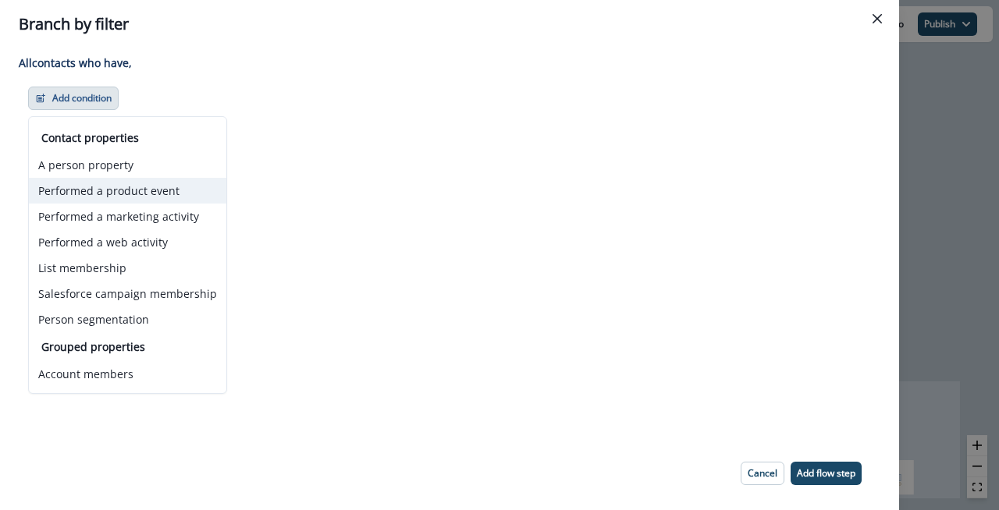
click at [142, 192] on button "Performed a product event" at bounding box center [127, 191] width 197 height 26
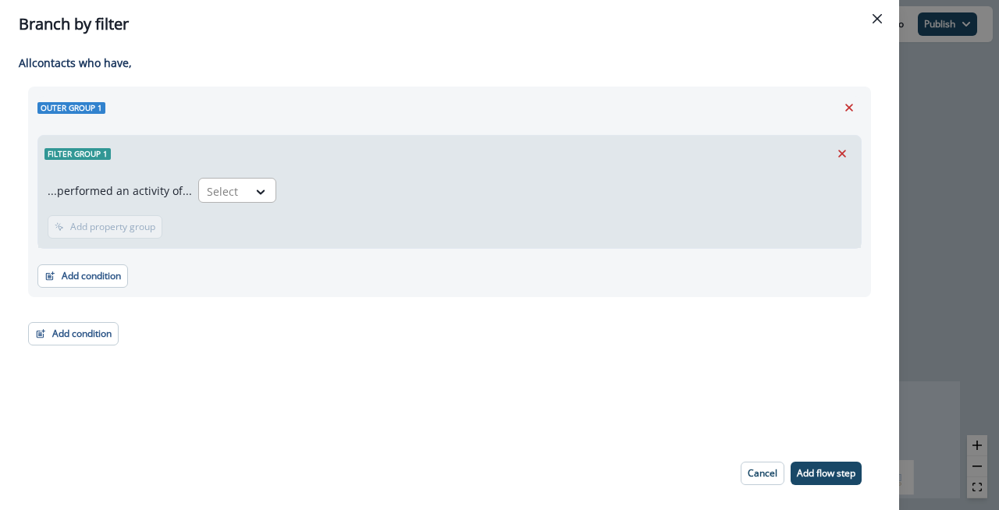
click at [220, 186] on div at bounding box center [223, 192] width 33 height 20
click at [364, 59] on p "All contact s who have," at bounding box center [445, 63] width 852 height 16
click at [755, 466] on button "Cancel" at bounding box center [762, 473] width 44 height 23
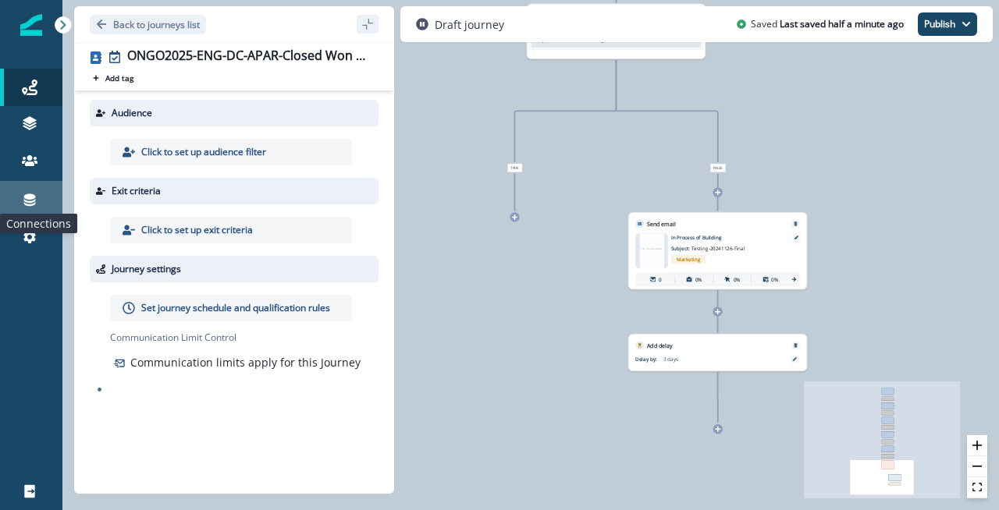
click at [34, 192] on icon at bounding box center [30, 200] width 16 height 16
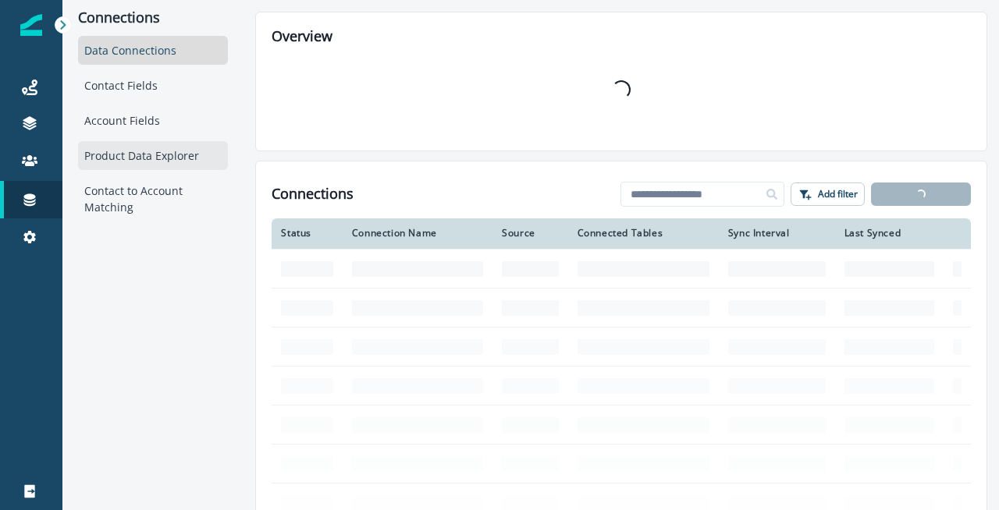
click at [148, 147] on div "Product Data Explorer" at bounding box center [153, 155] width 150 height 29
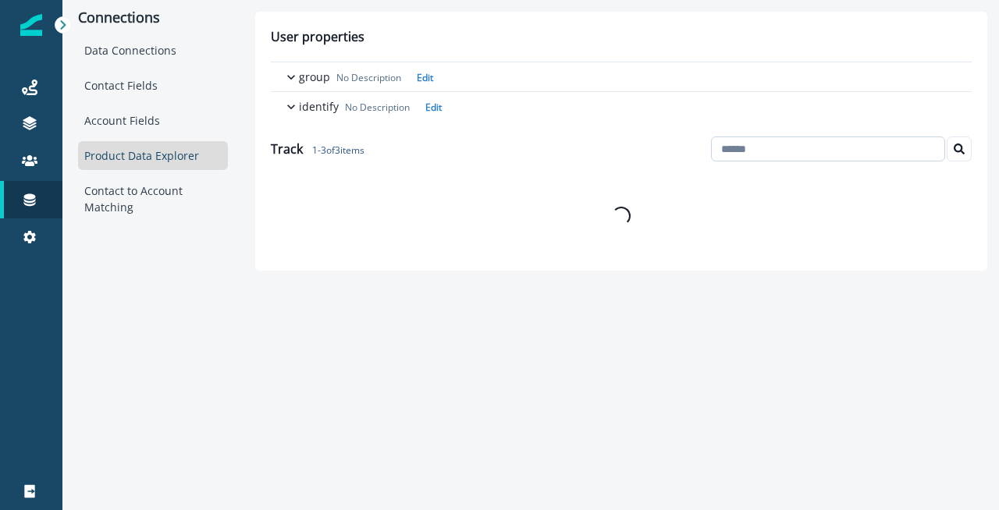
click at [787, 147] on input at bounding box center [828, 149] width 234 height 25
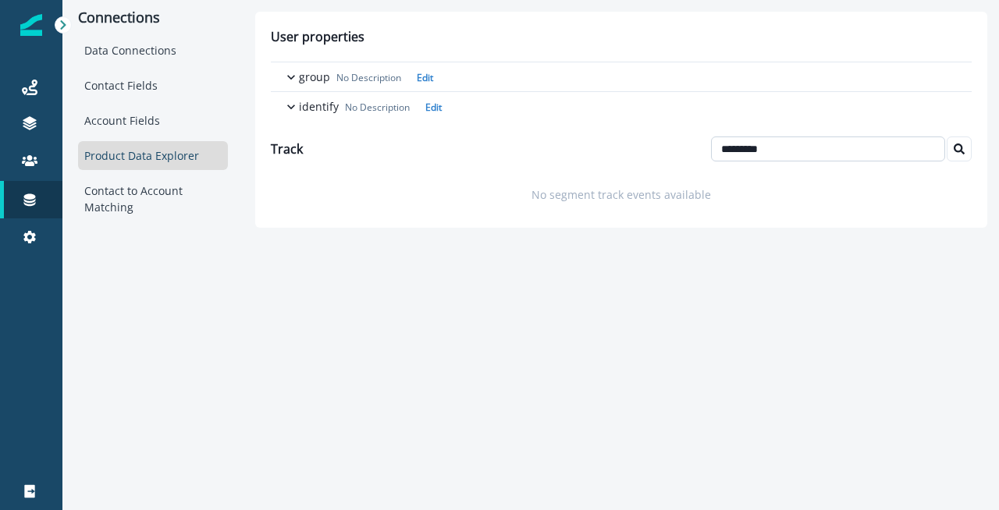
click at [833, 144] on input "*********" at bounding box center [828, 149] width 234 height 25
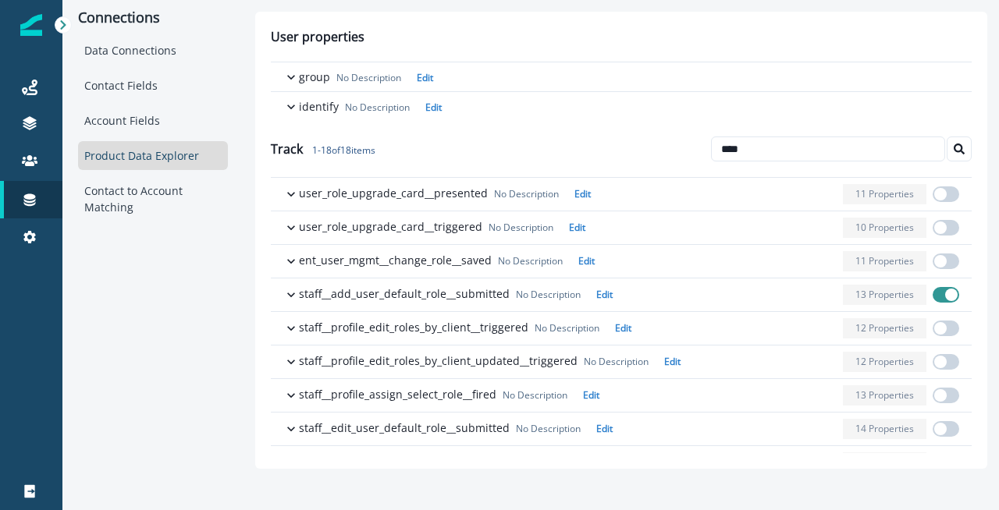
click at [761, 135] on div "Track 1 - 18 of 18 items ****" at bounding box center [621, 149] width 701 height 56
click at [756, 149] on input "****" at bounding box center [828, 149] width 234 height 25
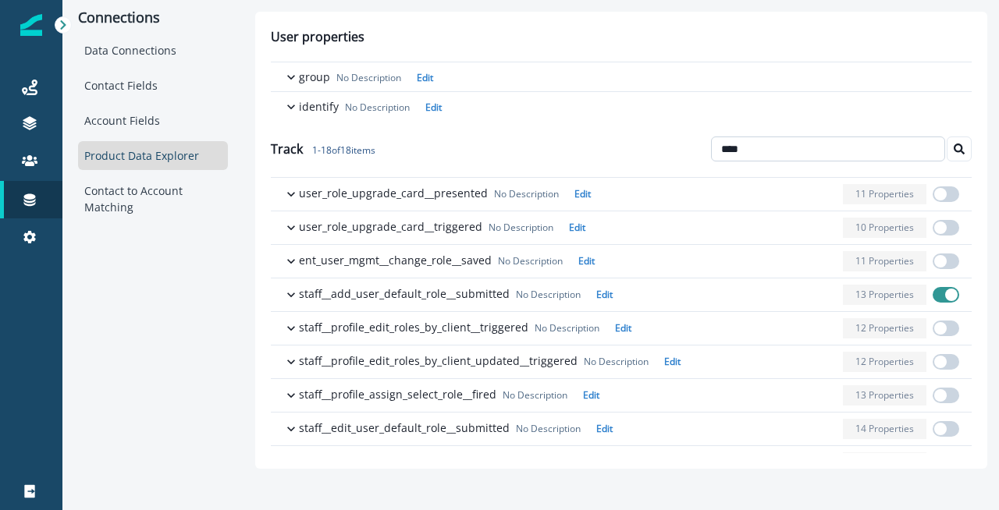
paste input "*****"
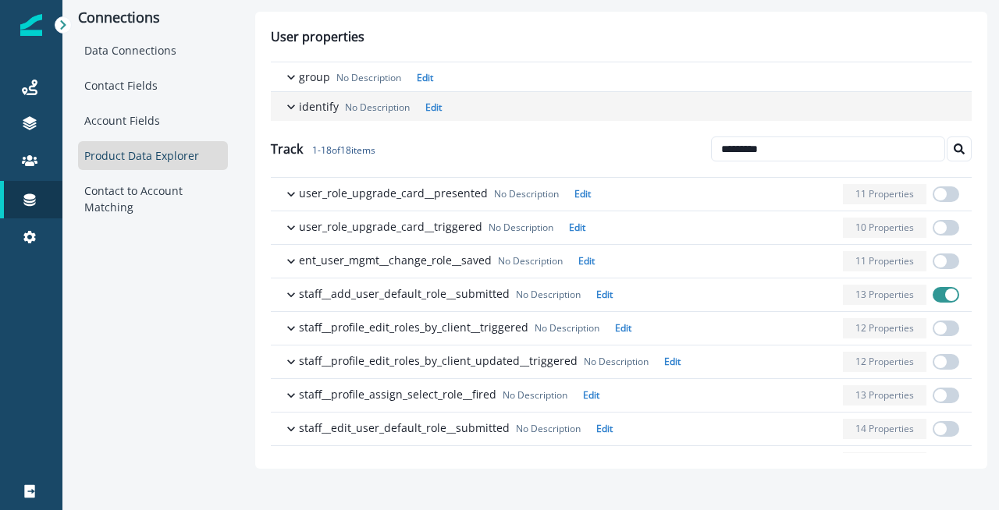
type input "*********"
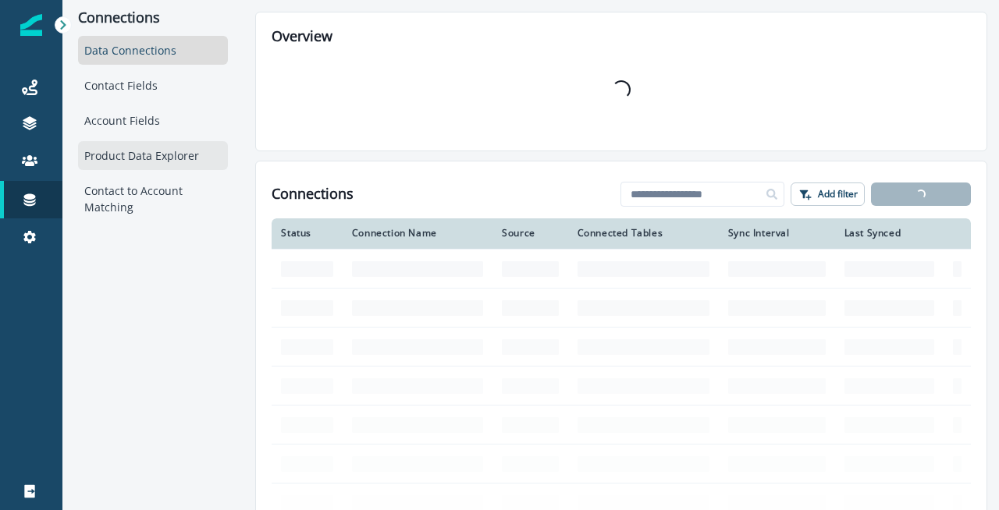
click at [156, 154] on div "Product Data Explorer" at bounding box center [153, 155] width 150 height 29
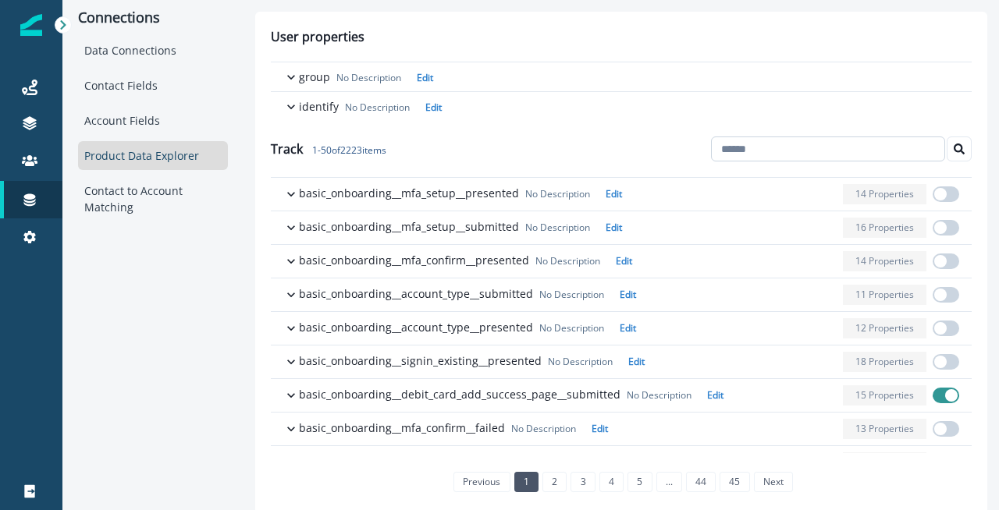
click at [811, 152] on input at bounding box center [828, 149] width 234 height 25
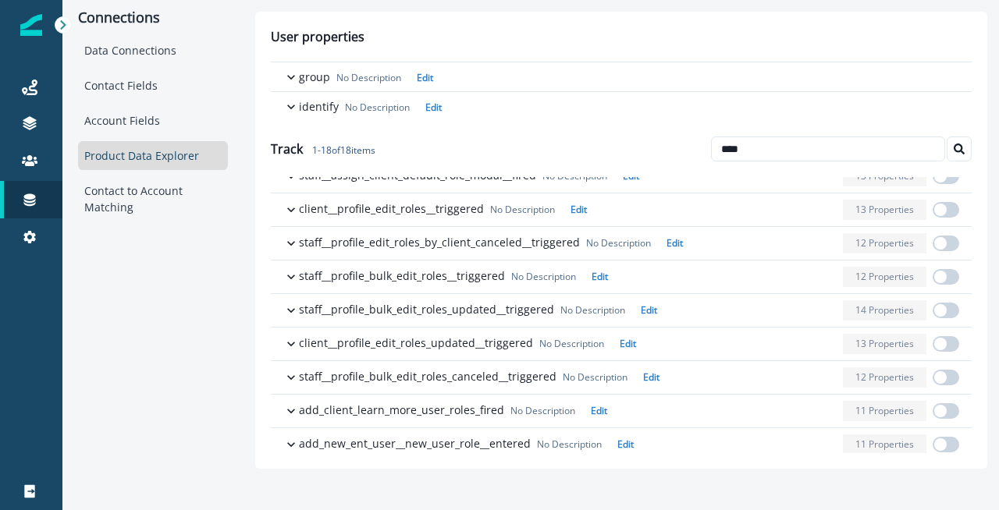
scroll to position [328, 0]
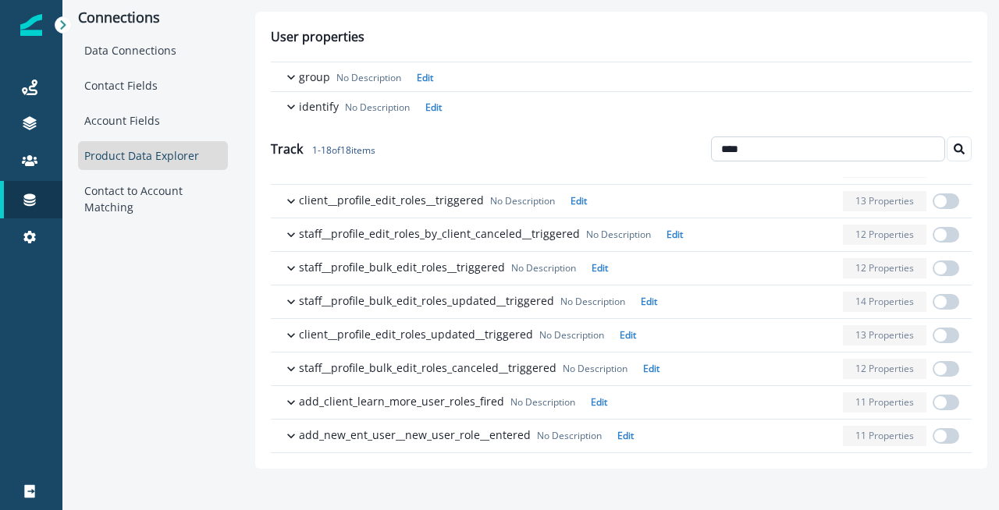
click at [759, 144] on input "****" at bounding box center [828, 149] width 234 height 25
type input "****"
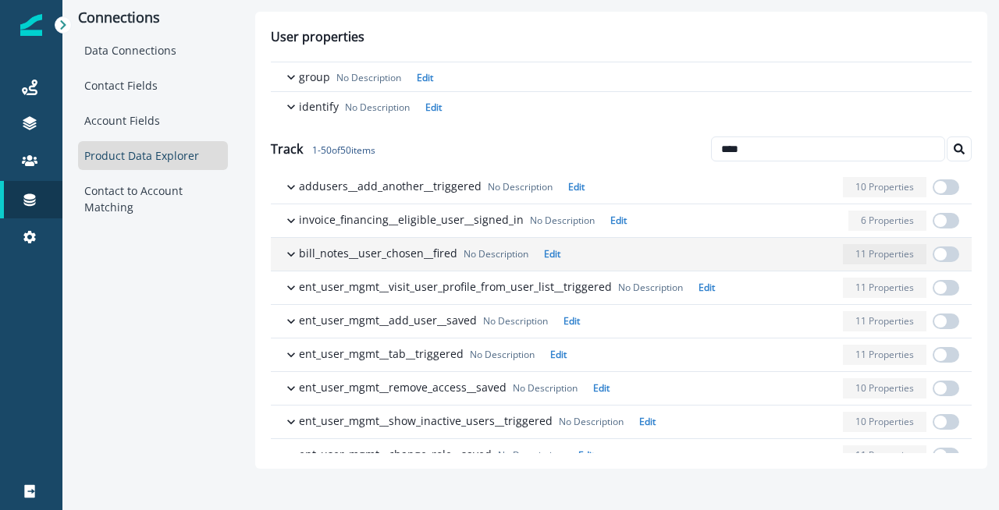
scroll to position [0, 0]
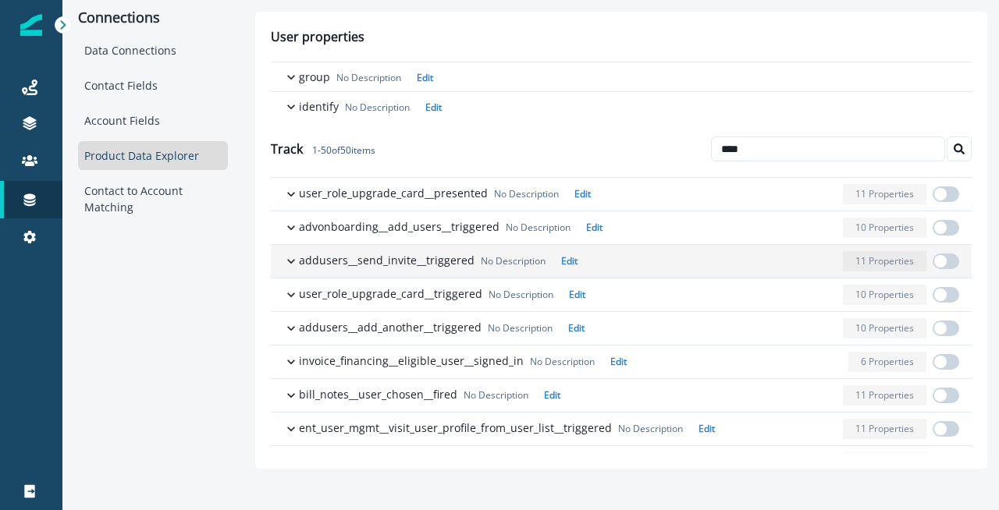
click at [666, 264] on div "button" at bounding box center [710, 261] width 253 height 20
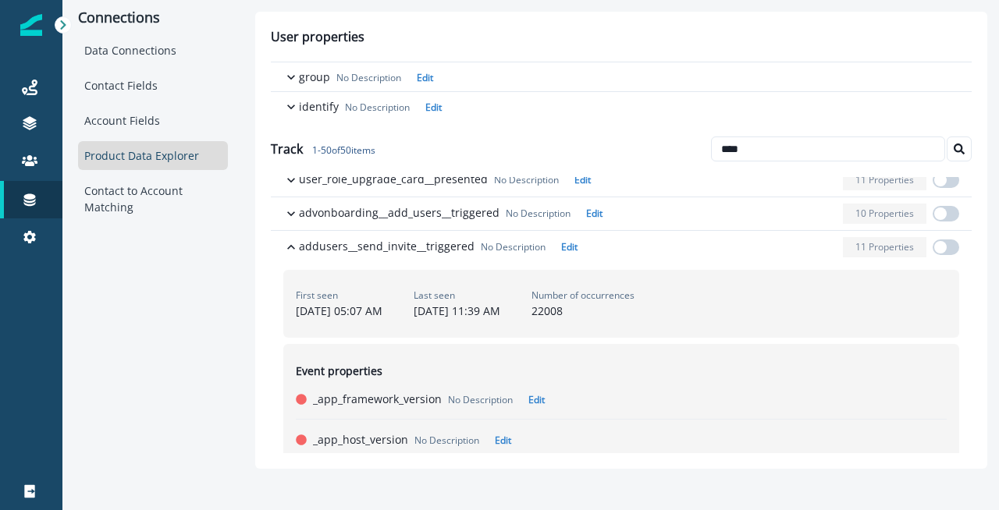
scroll to position [16, 0]
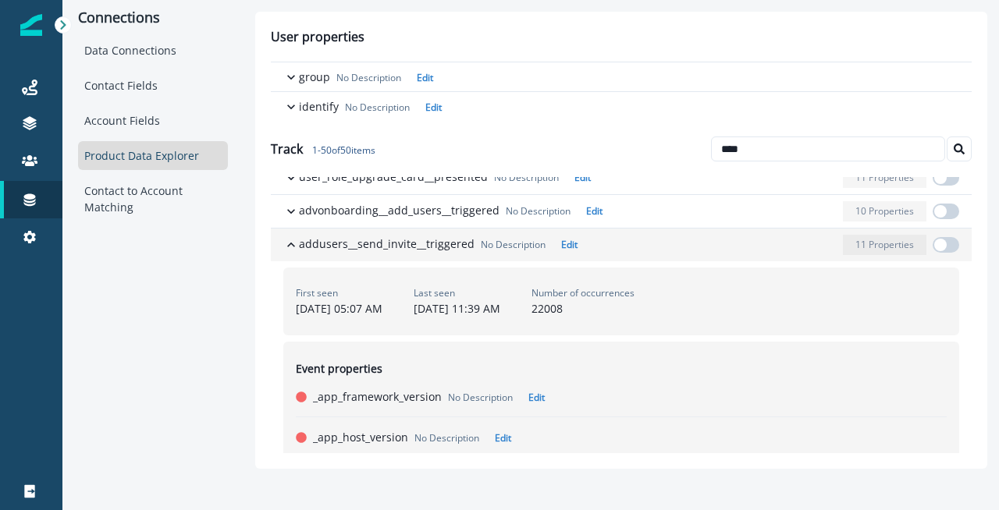
click at [289, 243] on icon "button" at bounding box center [291, 245] width 16 height 16
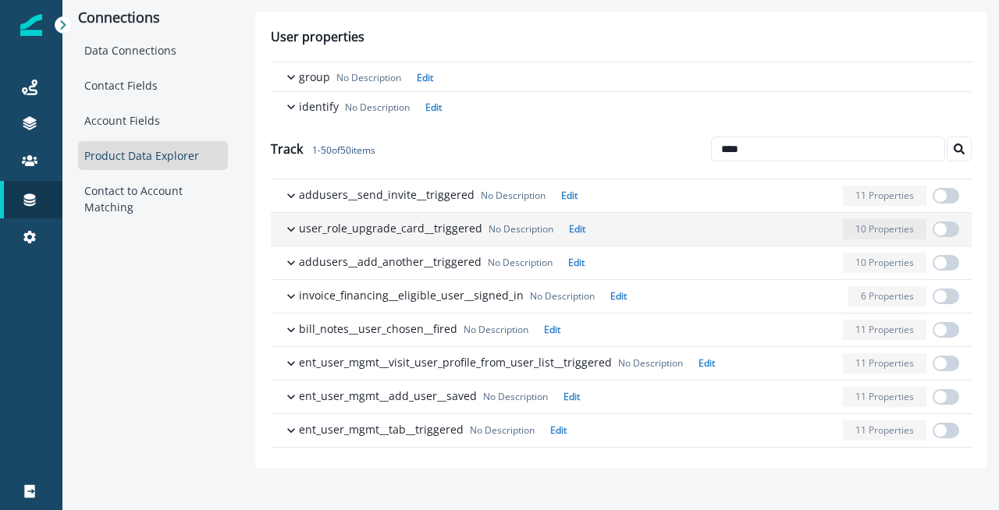
scroll to position [0, 0]
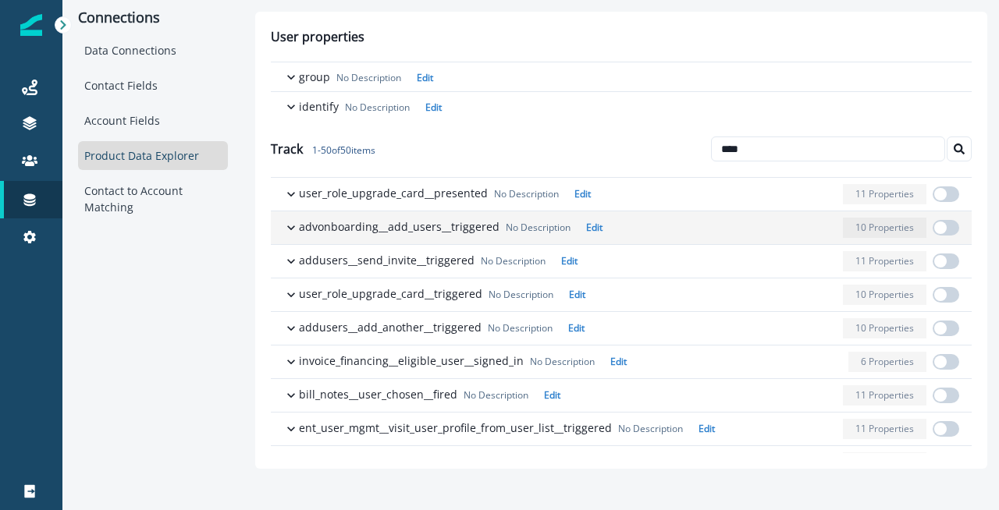
click at [289, 226] on icon "button" at bounding box center [291, 227] width 8 height 5
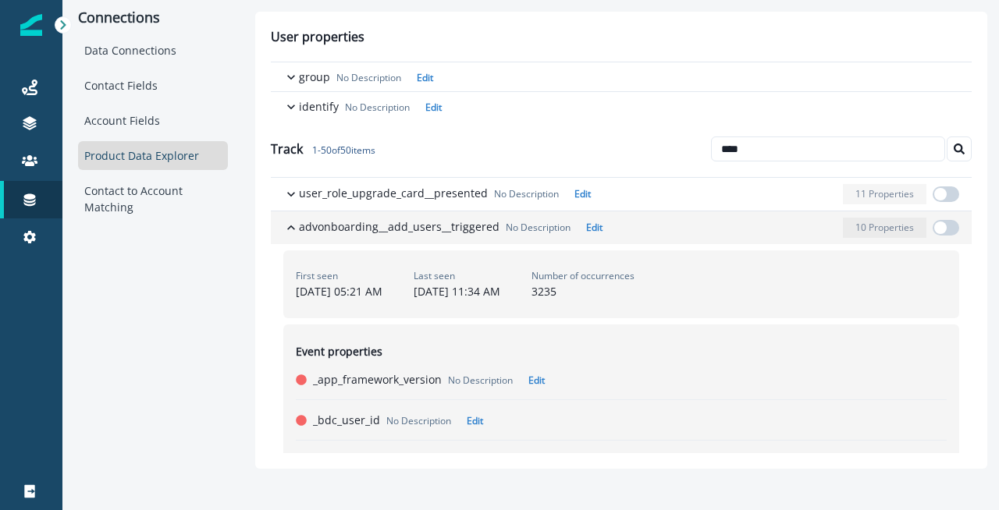
click at [293, 225] on icon "button" at bounding box center [291, 228] width 16 height 16
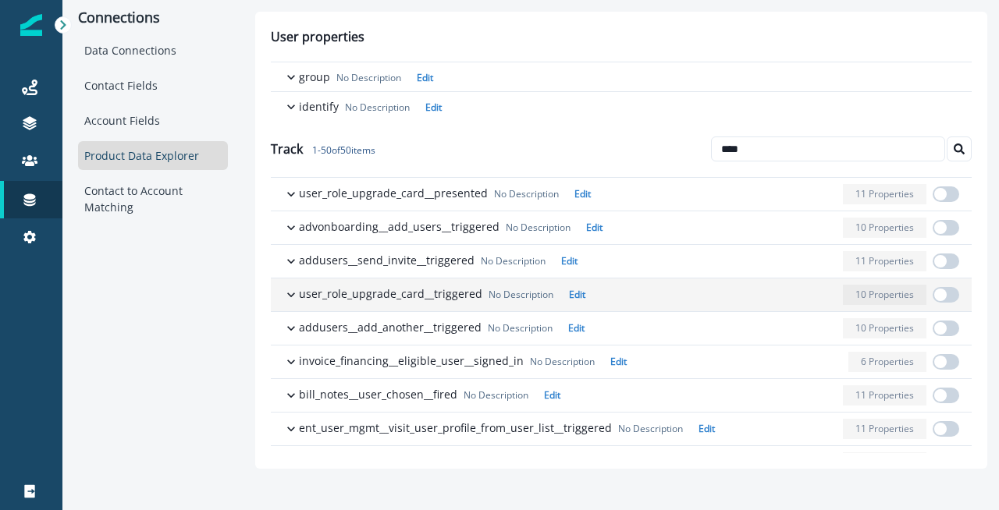
click at [290, 291] on icon "button" at bounding box center [291, 295] width 16 height 16
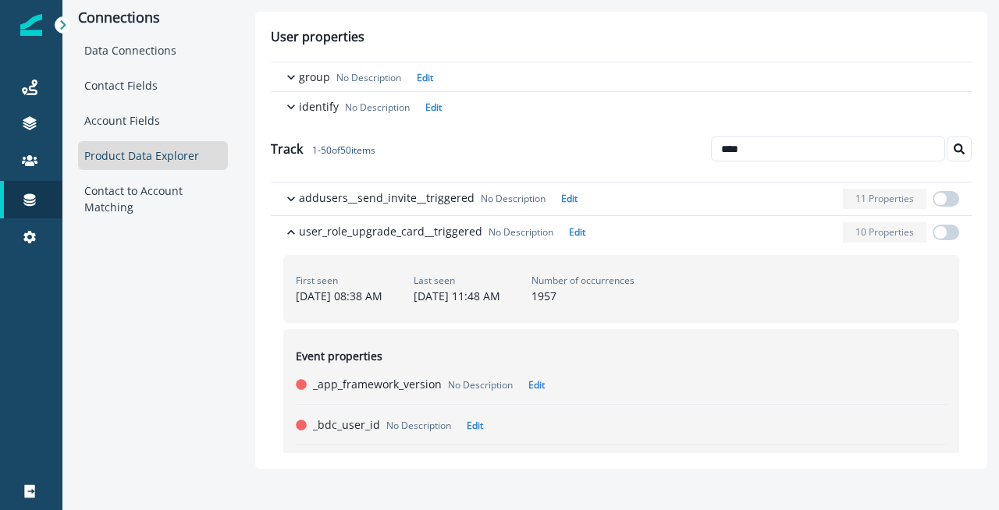
scroll to position [62, 0]
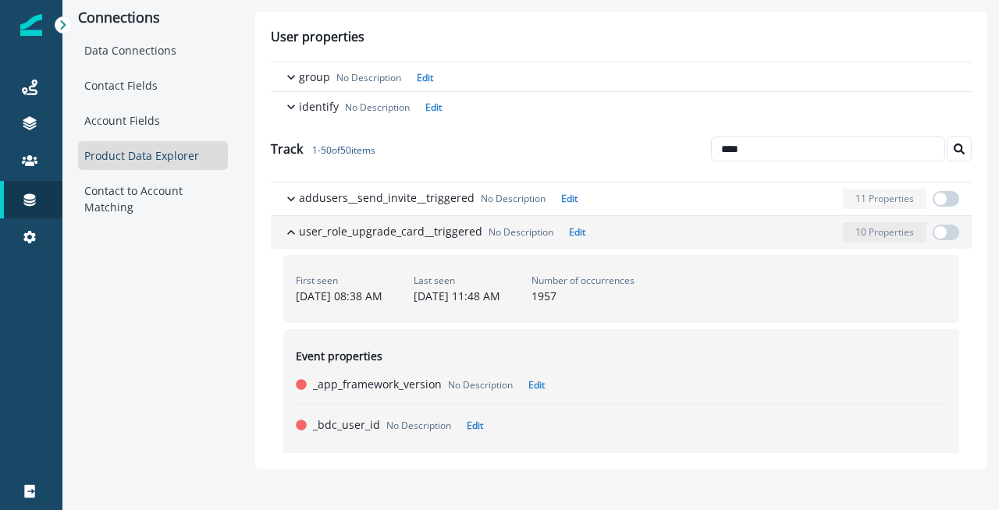
click at [287, 226] on icon "button" at bounding box center [291, 233] width 16 height 16
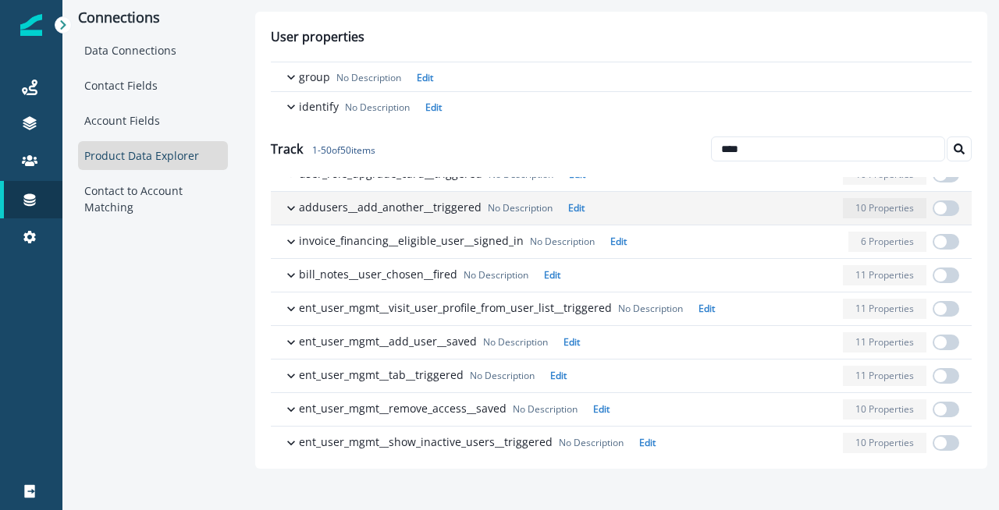
scroll to position [125, 0]
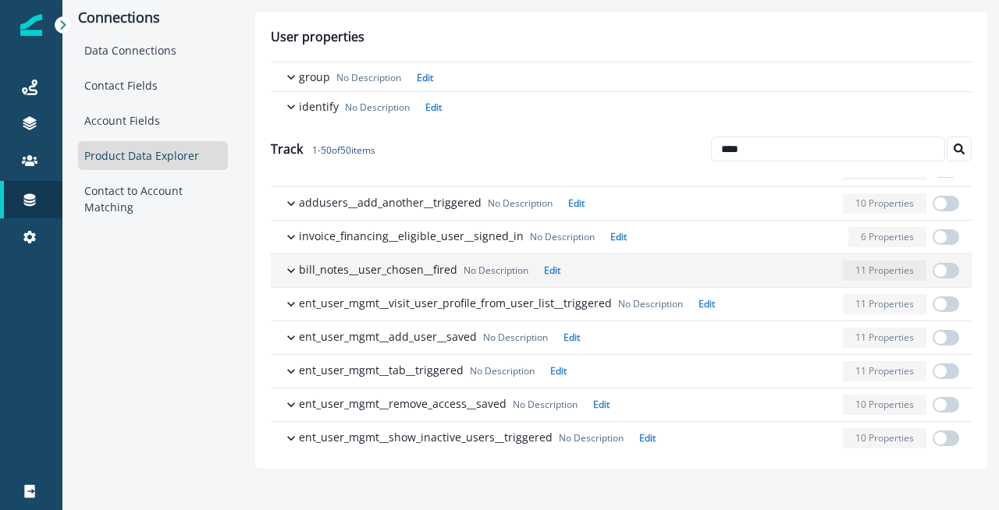
click at [287, 268] on icon "button" at bounding box center [291, 271] width 16 height 16
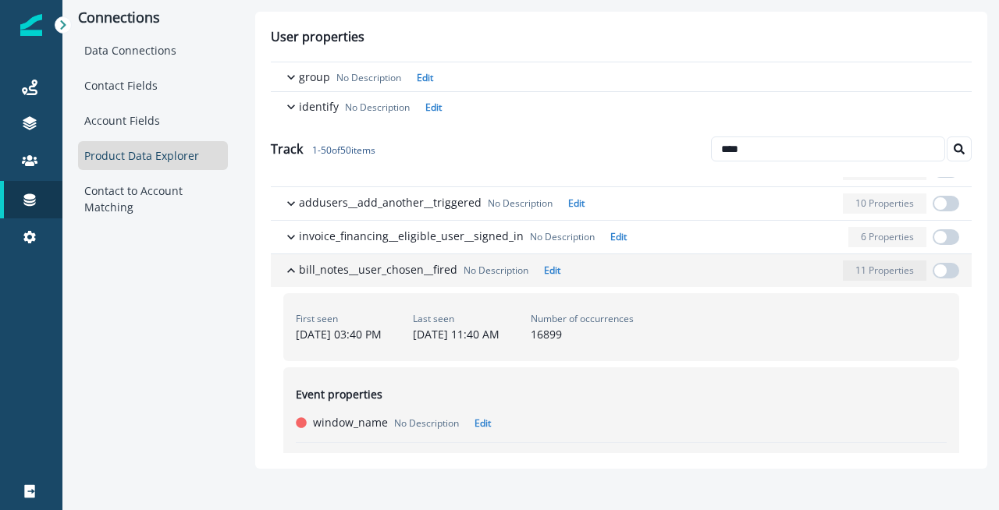
click at [287, 268] on icon "button" at bounding box center [291, 271] width 16 height 16
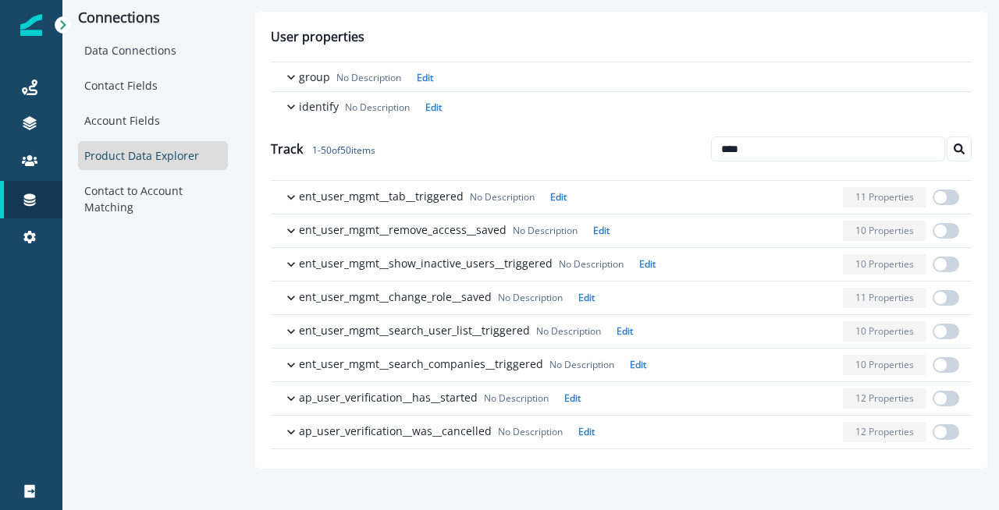
scroll to position [0, 0]
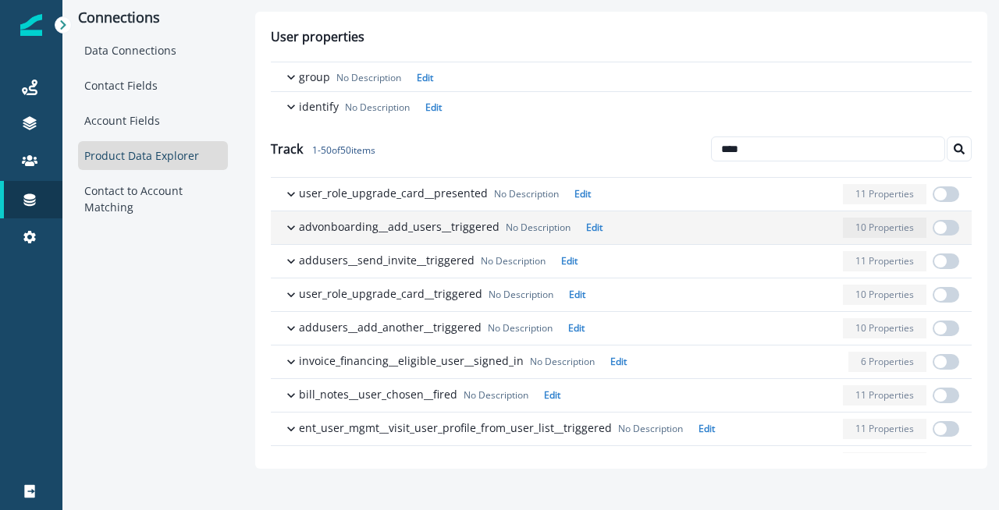
click at [288, 228] on icon "button" at bounding box center [291, 228] width 16 height 16
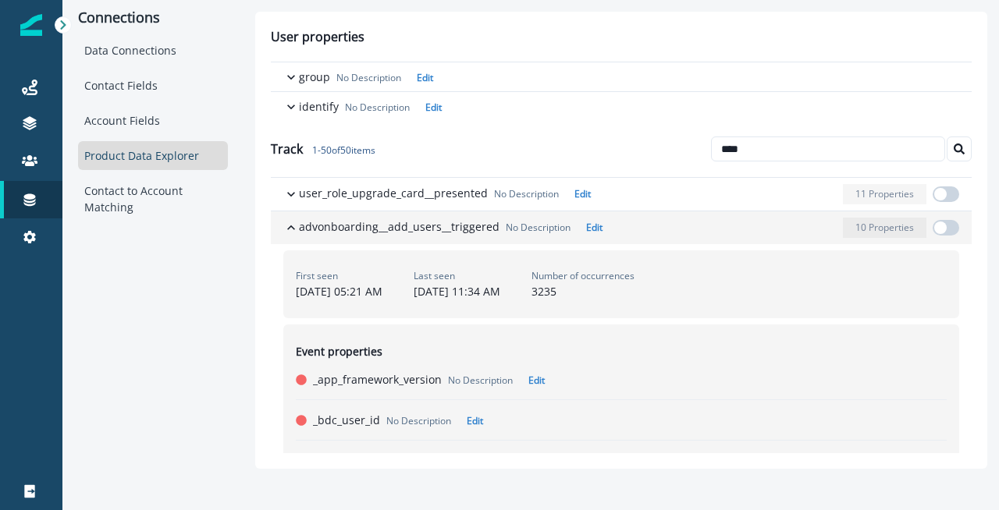
click at [944, 227] on span "button" at bounding box center [945, 228] width 27 height 16
click at [936, 228] on span "button" at bounding box center [940, 228] width 12 height 12
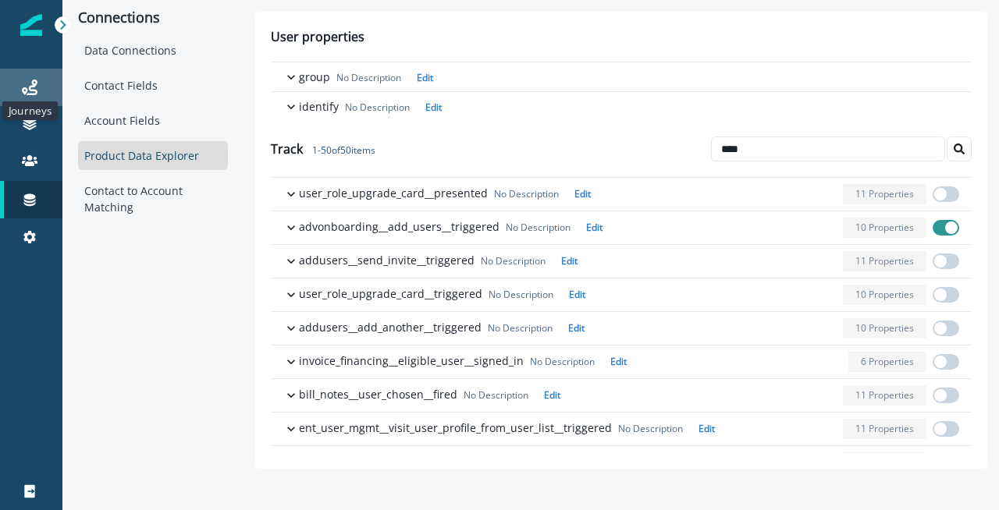
click at [31, 90] on icon at bounding box center [30, 88] width 16 height 16
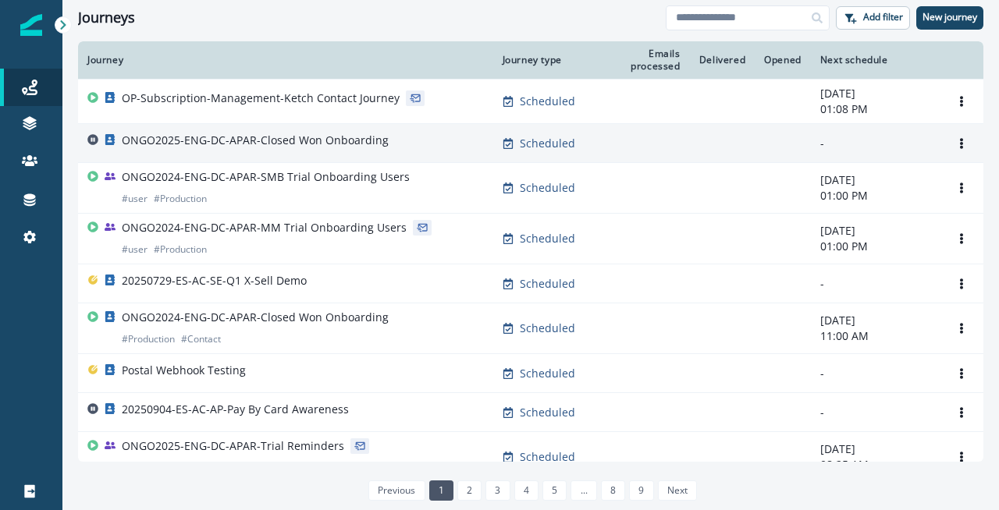
click at [217, 146] on p "ONGO2025-ENG-DC-APAR-Closed Won Onboarding" at bounding box center [255, 141] width 267 height 16
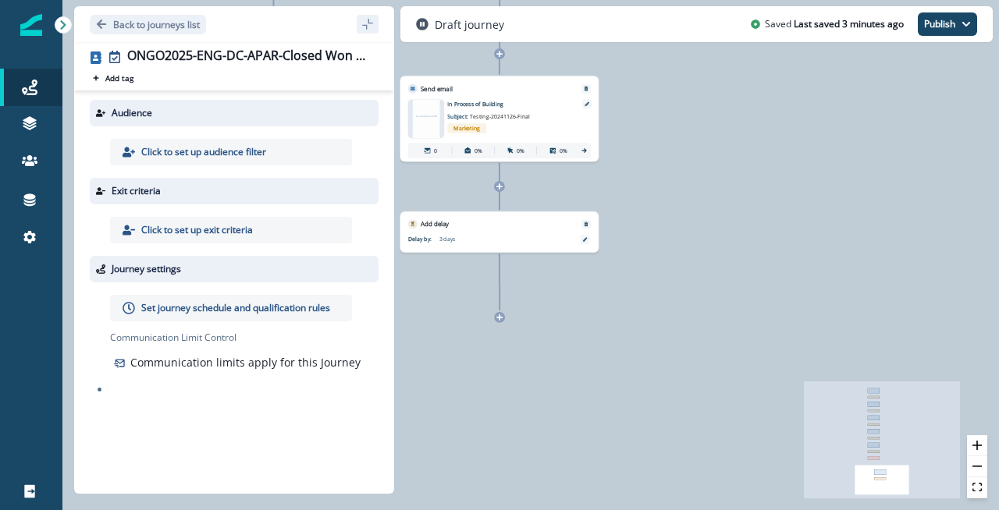
click at [502, 317] on icon at bounding box center [499, 317] width 7 height 7
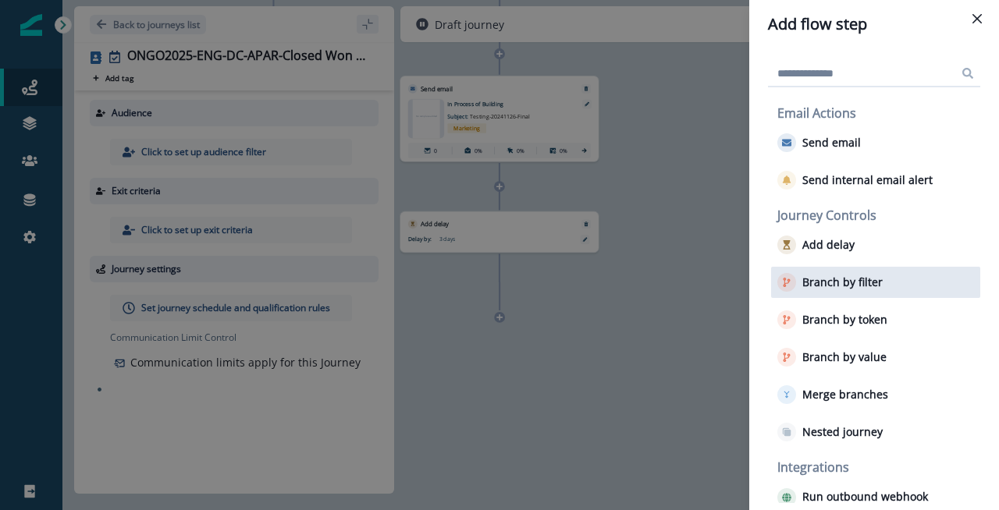
click at [846, 281] on p "Branch by filter" at bounding box center [842, 282] width 80 height 13
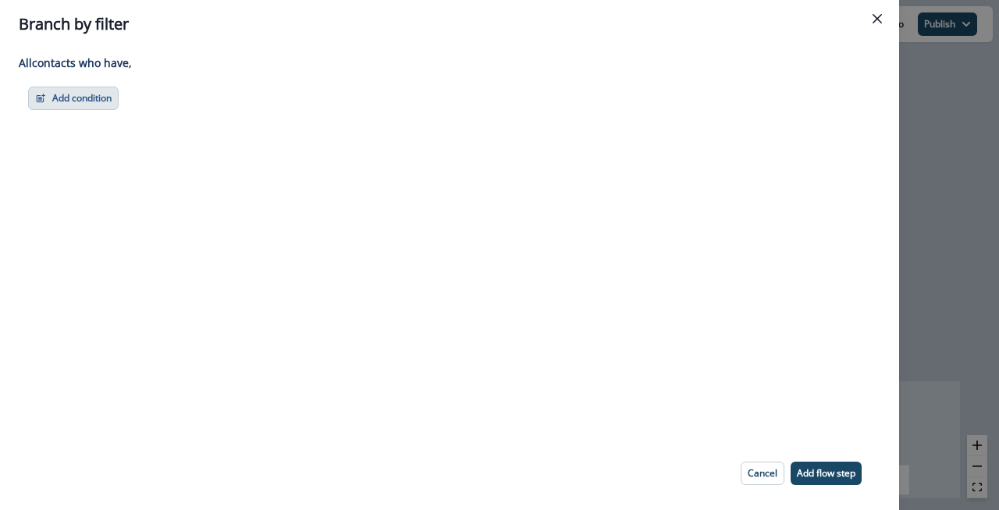
click at [86, 109] on button "Add condition" at bounding box center [73, 98] width 90 height 23
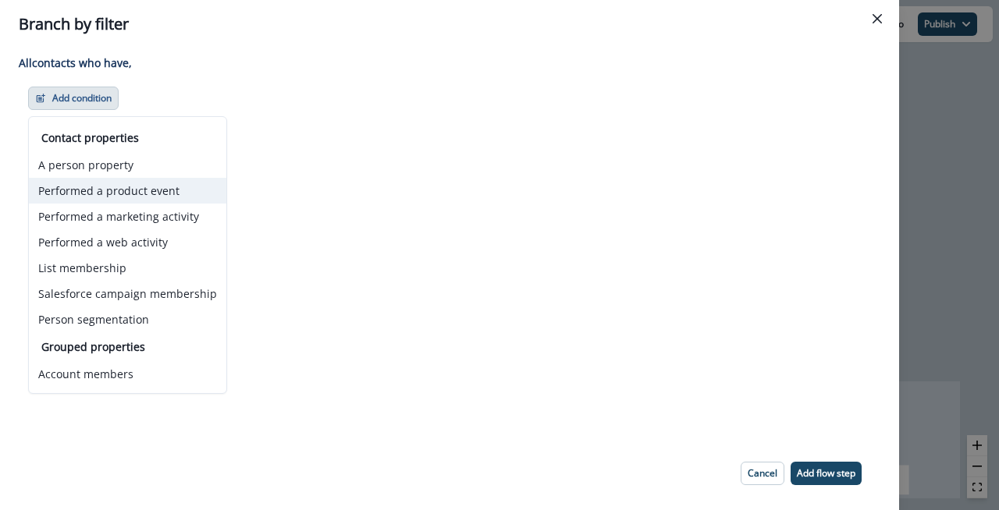
click at [162, 194] on button "Performed a product event" at bounding box center [127, 191] width 197 height 26
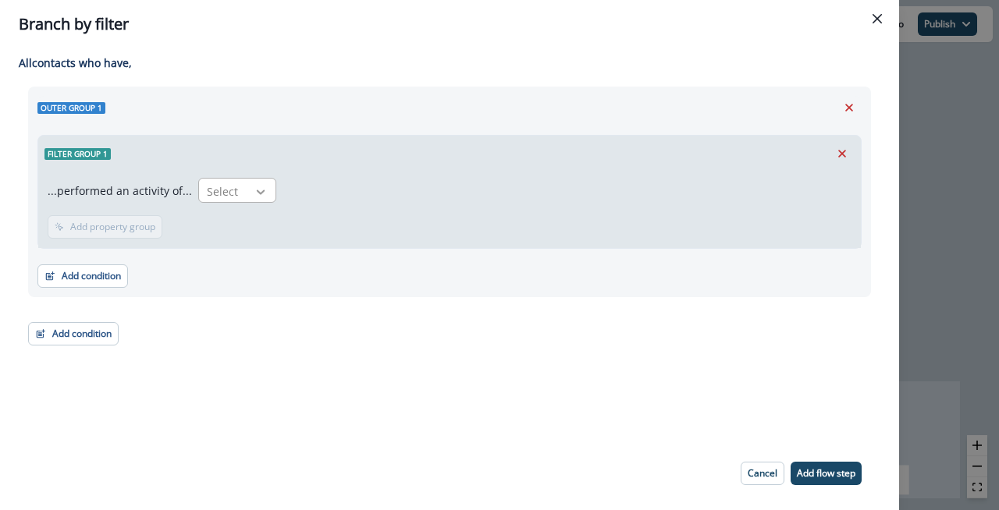
click at [247, 195] on div at bounding box center [260, 192] width 27 height 16
type input "*"
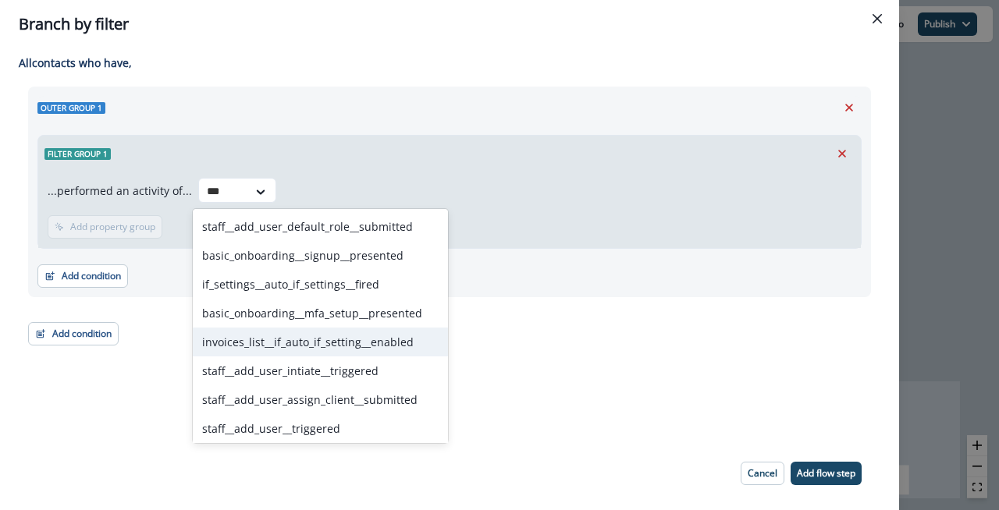
type input "****"
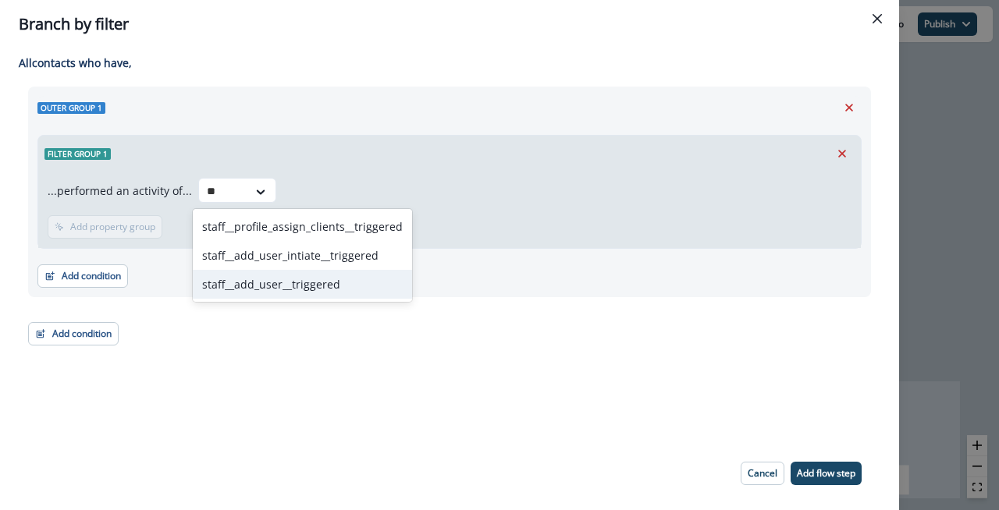
type input "*"
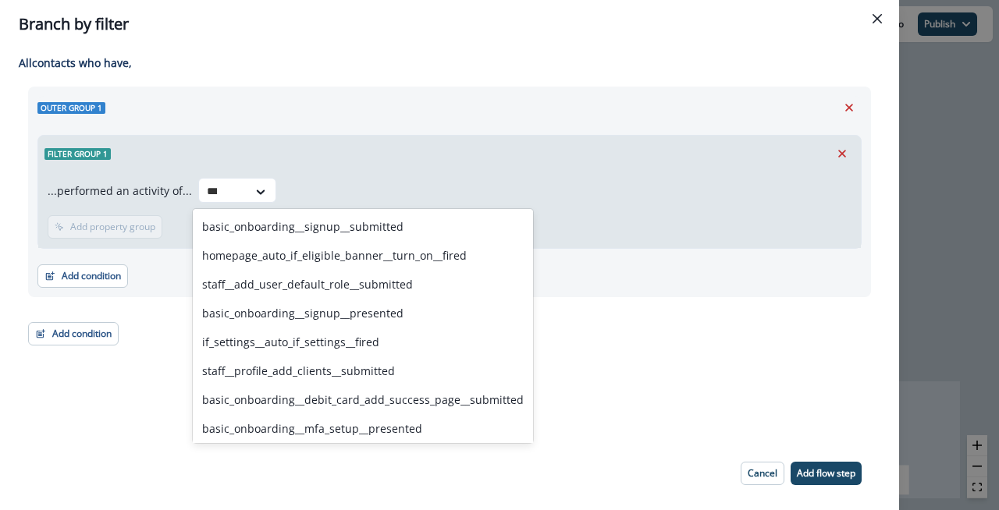
type input "****"
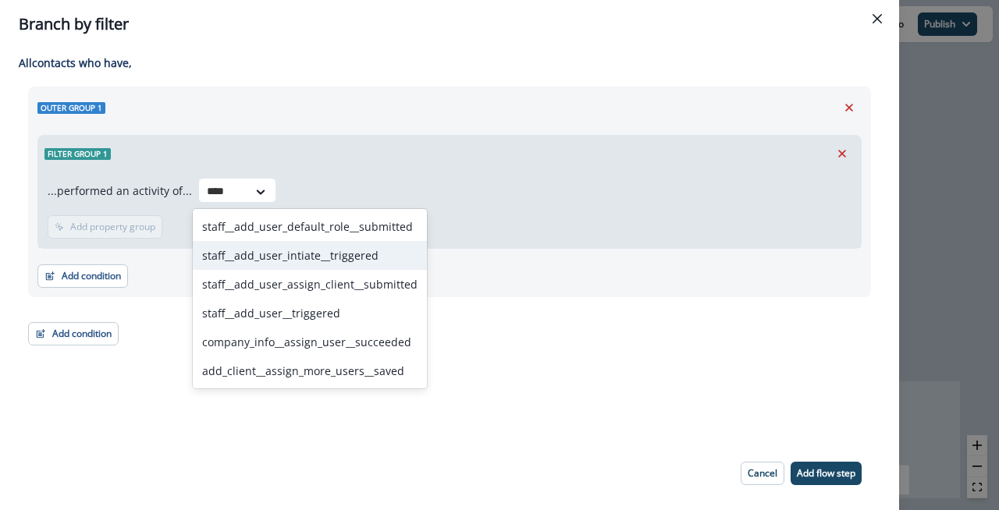
click at [367, 258] on div "staff__add_user_intiate__triggered" at bounding box center [310, 255] width 234 height 29
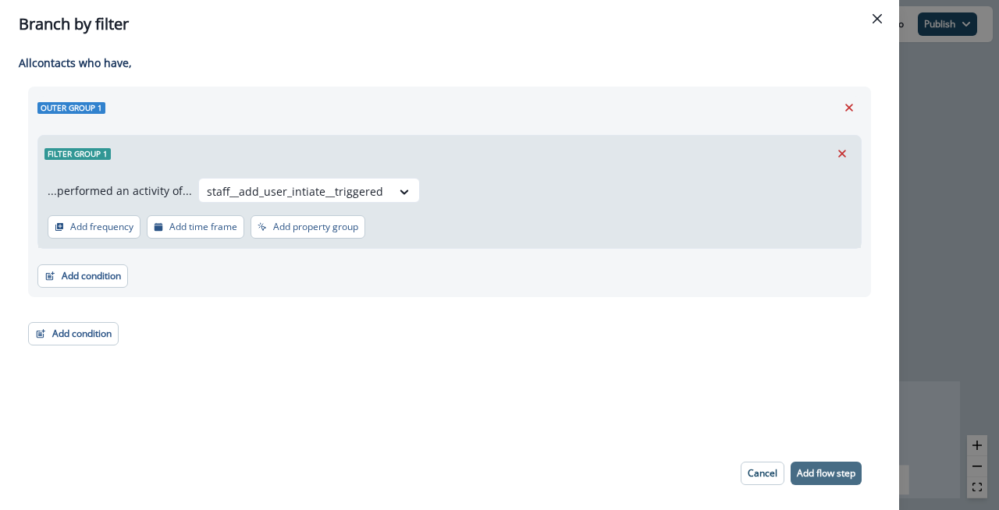
click at [815, 468] on p "Add flow step" at bounding box center [826, 473] width 59 height 11
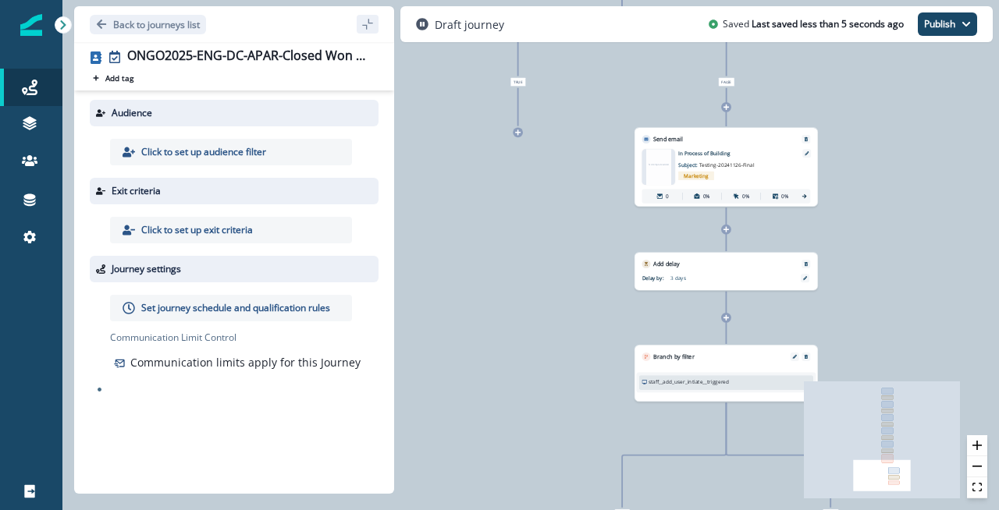
click at [517, 134] on icon at bounding box center [517, 132] width 5 height 5
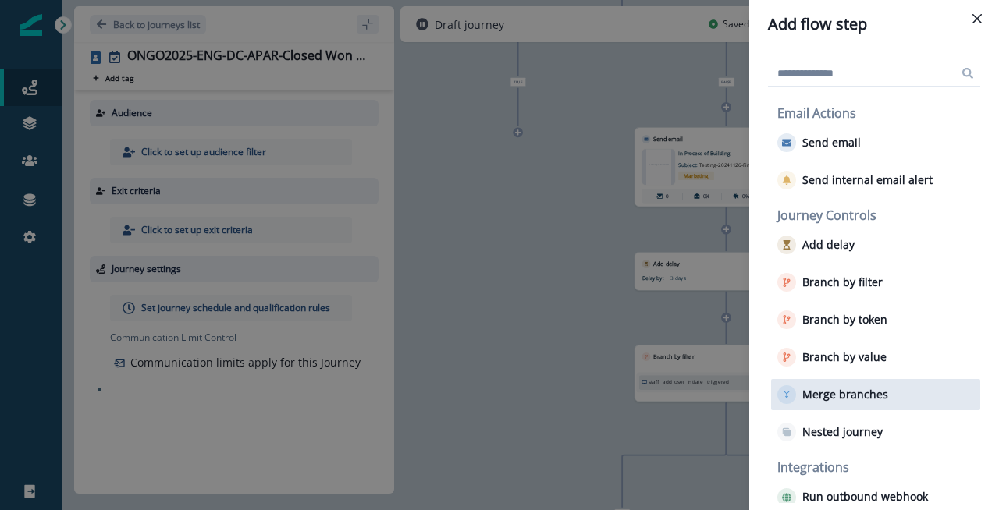
click at [860, 394] on p "Merge branches" at bounding box center [845, 395] width 86 height 13
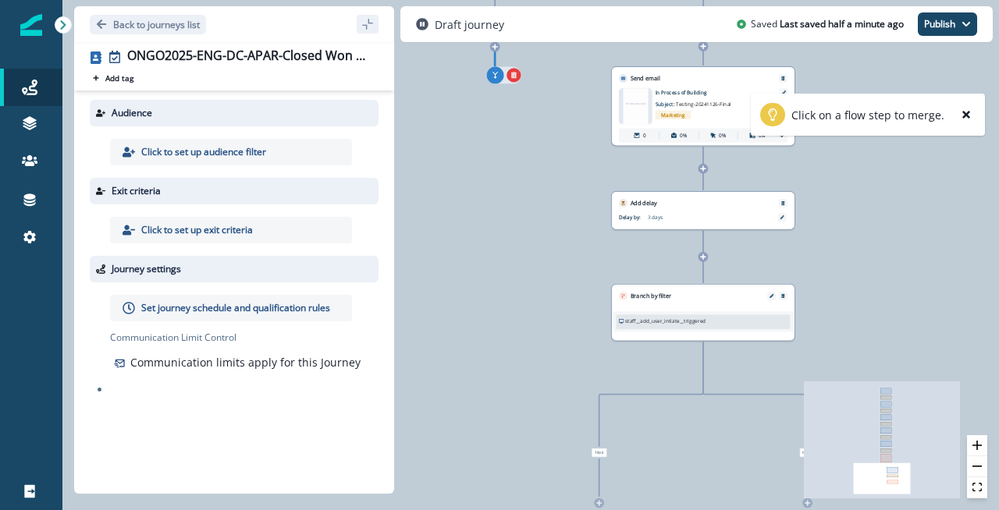
click at [494, 78] on icon "add-goto" at bounding box center [495, 74] width 9 height 9
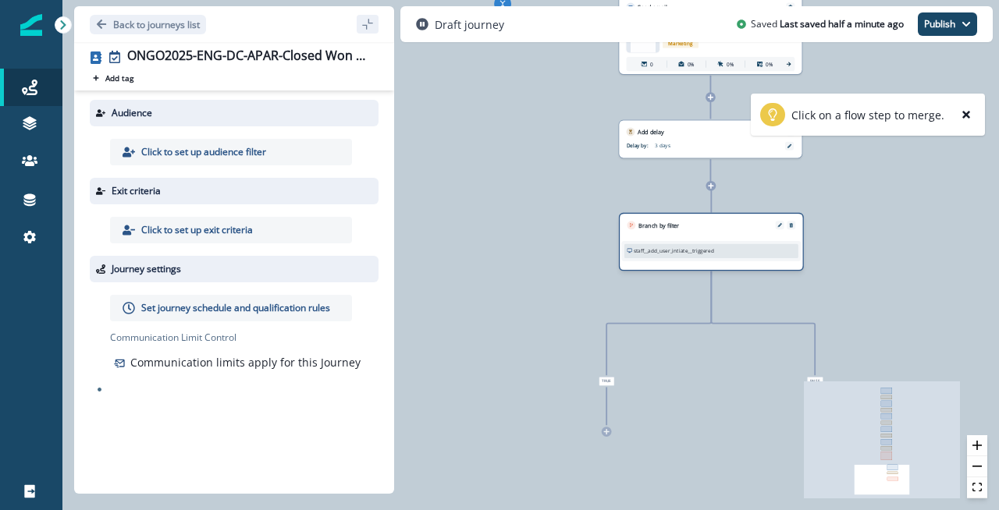
click at [649, 227] on div "Branch by filter staff__add_user_intiate__triggered Add frequency Add time fram…" at bounding box center [711, 242] width 185 height 59
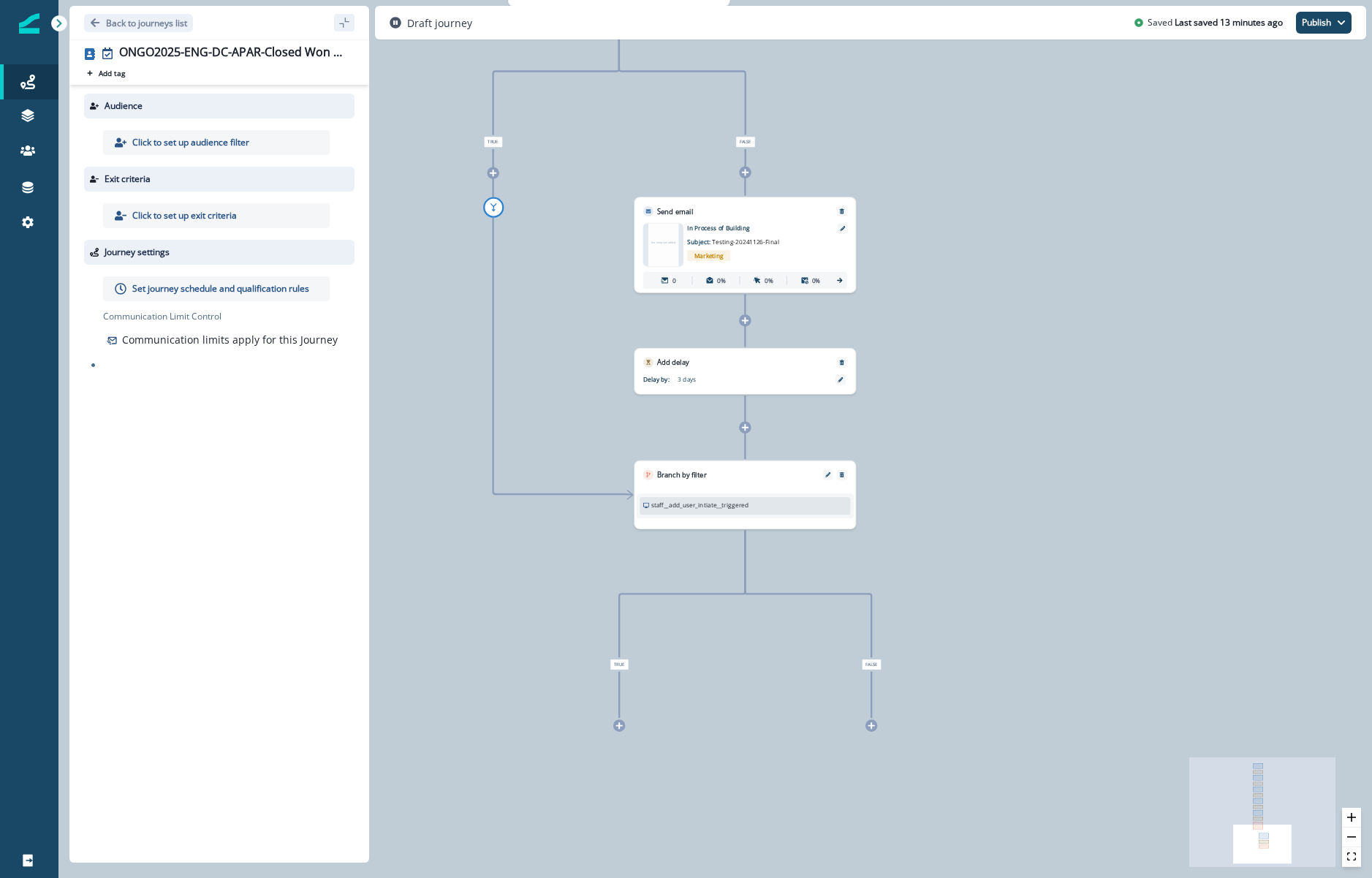
click at [58, 22] on icon at bounding box center [58, 22] width 5 height 8
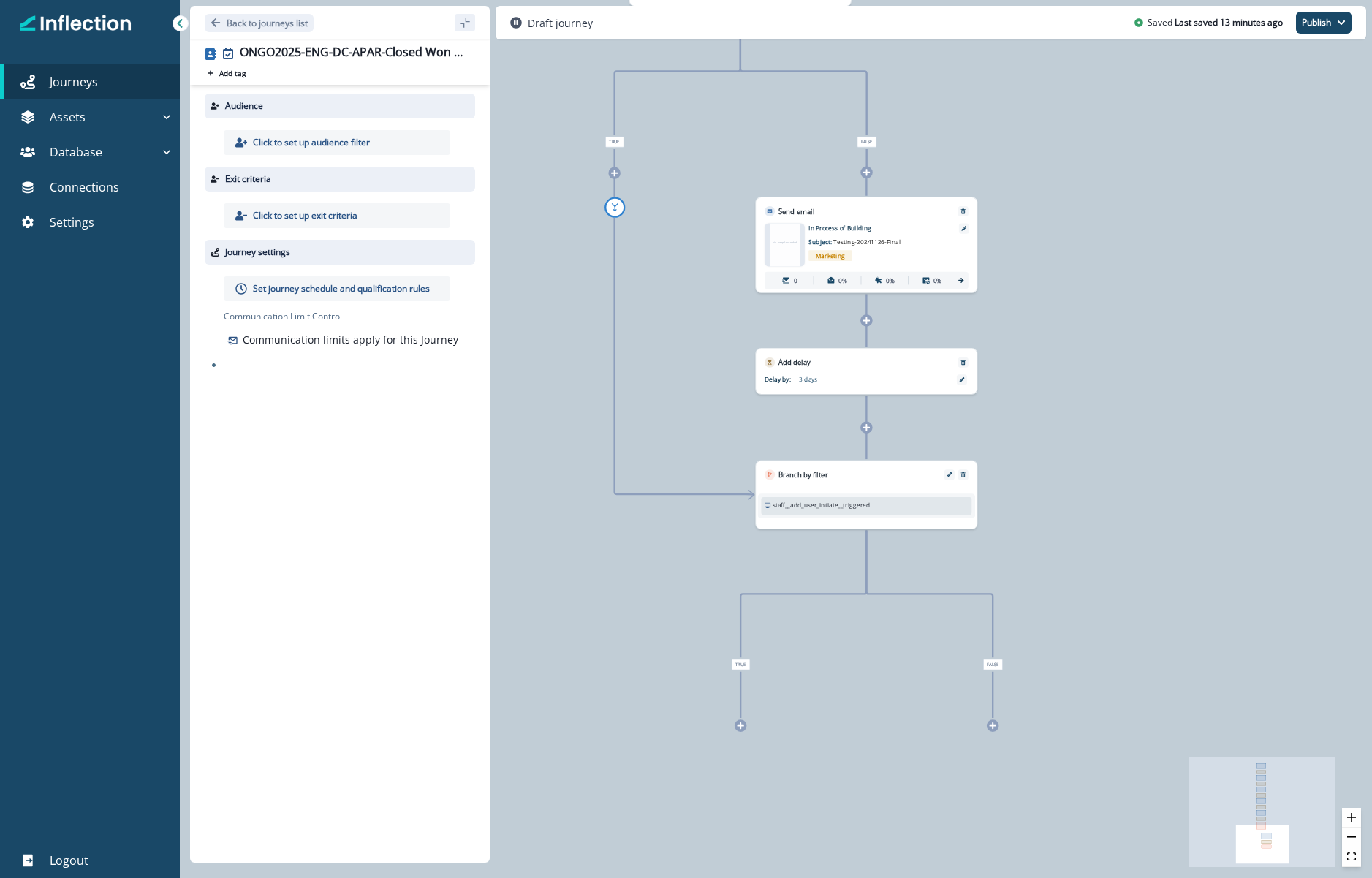
click at [181, 27] on icon at bounding box center [179, 22] width 5 height 8
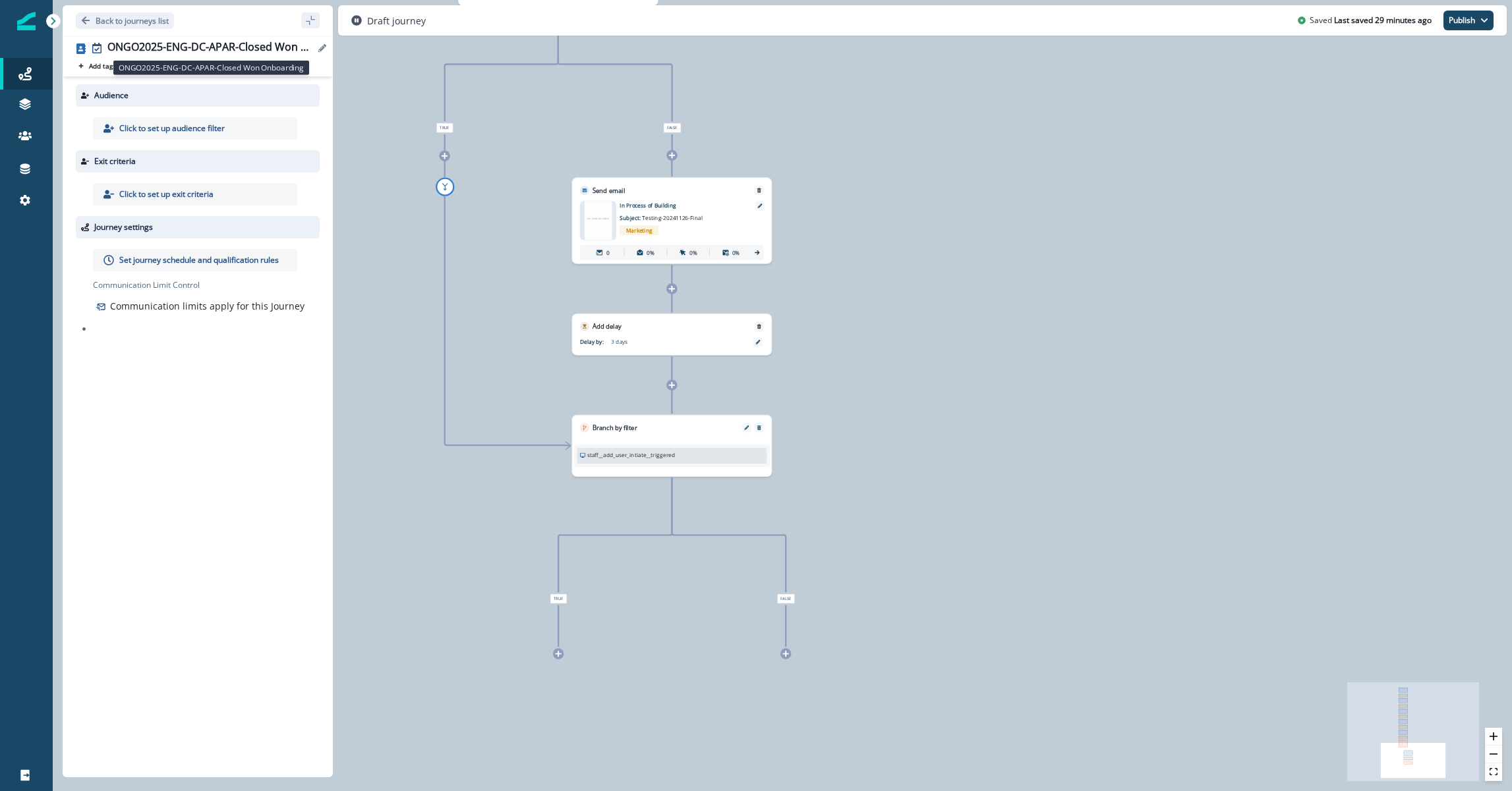
click at [160, 50] on div "ONGO2025-ENG-DC-APAR-Closed Won Onboarding" at bounding box center [210, 47] width 207 height 14
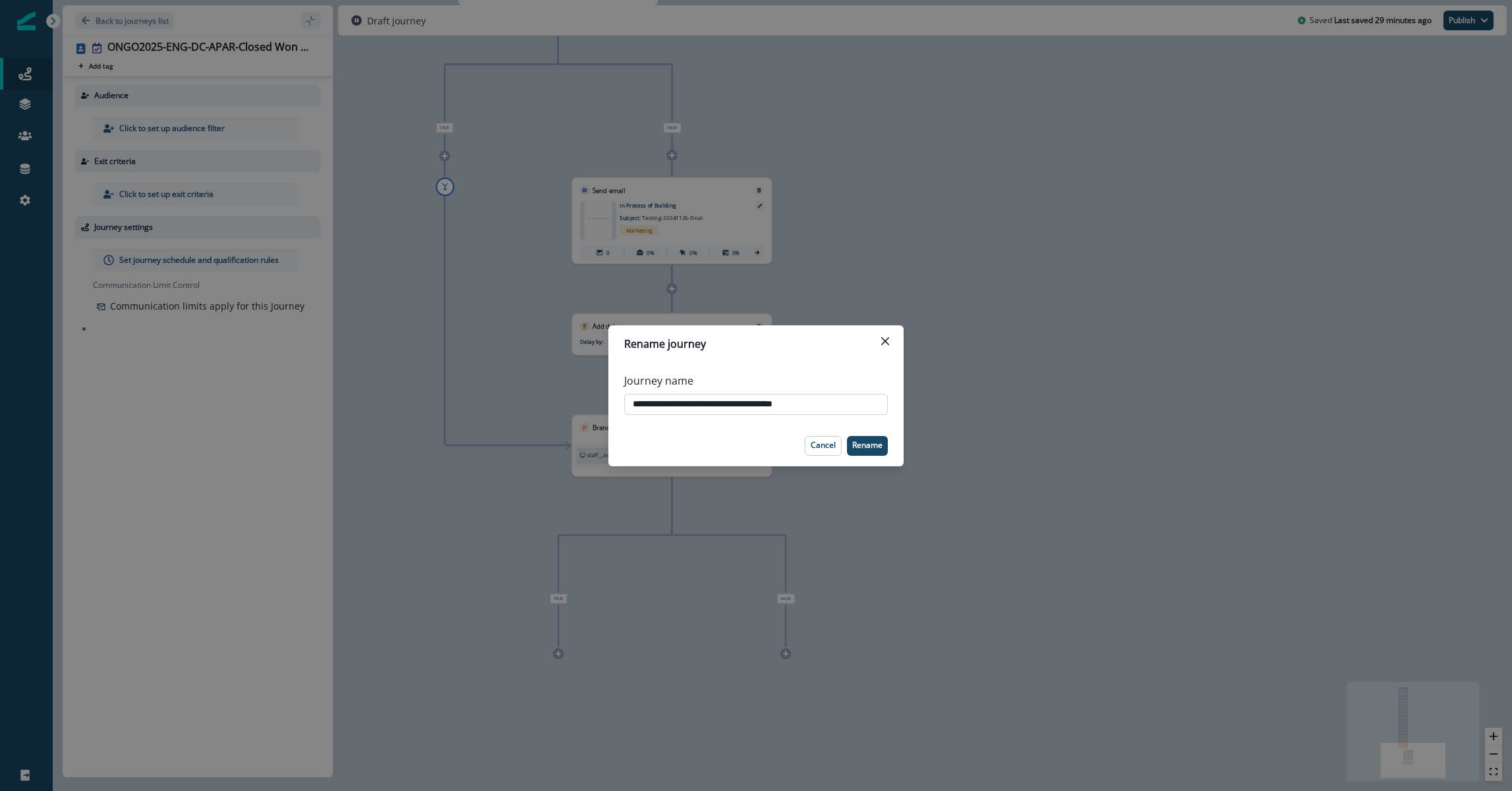
click at [717, 406] on input "**********" at bounding box center [756, 404] width 264 height 21
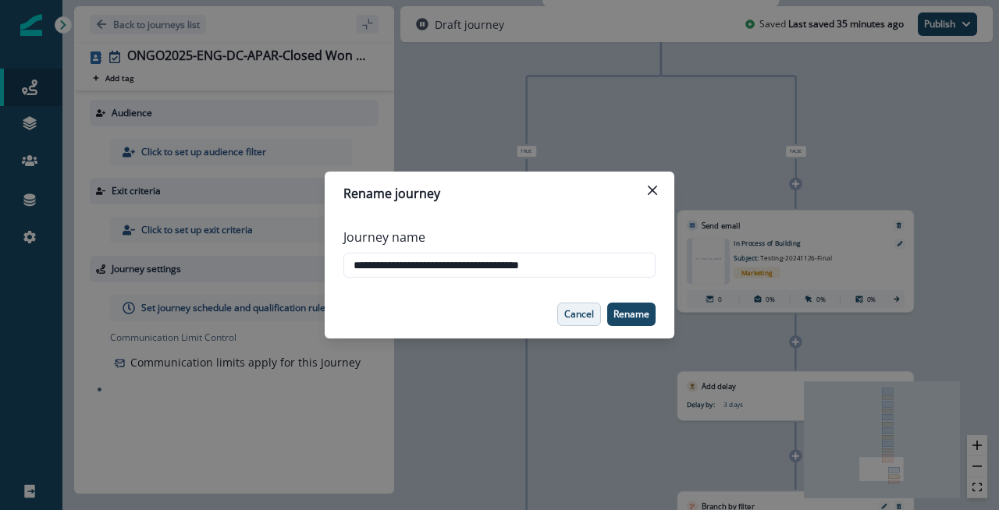
click at [573, 316] on p "Cancel" at bounding box center [579, 314] width 30 height 11
